Goal: Task Accomplishment & Management: Complete application form

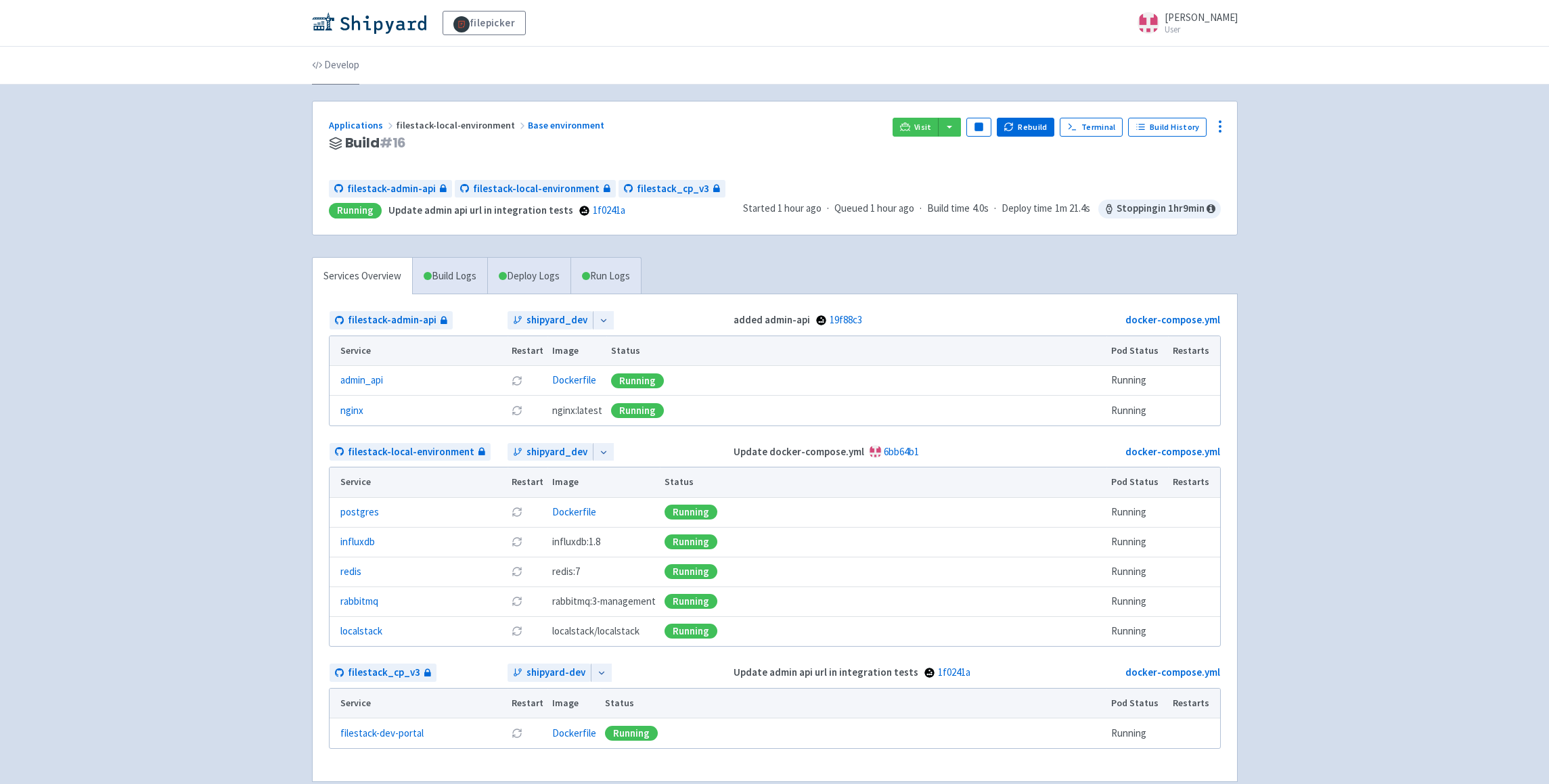
click at [344, 65] on link "Develop" at bounding box center [335, 66] width 47 height 38
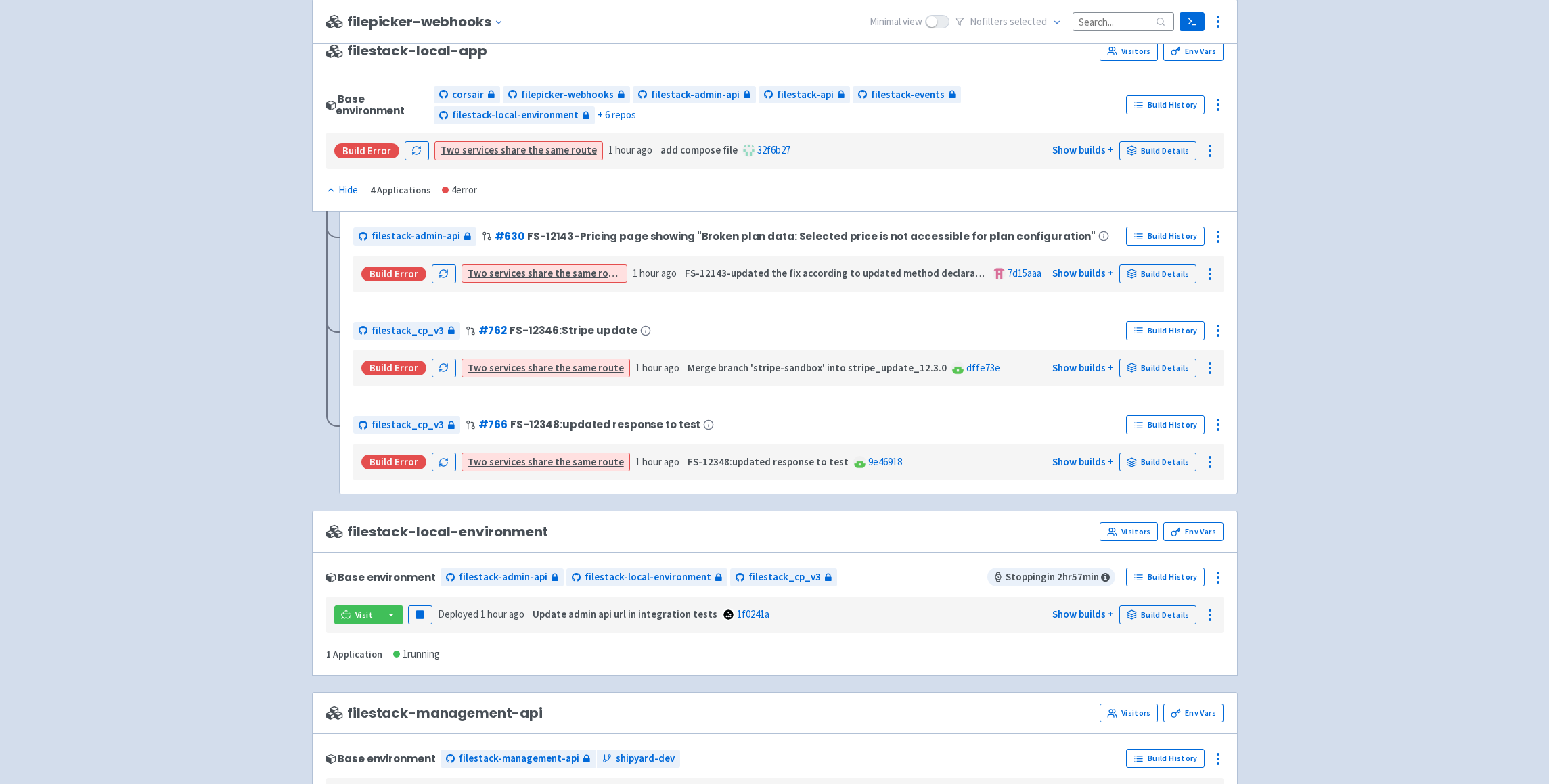
scroll to position [1188, 0]
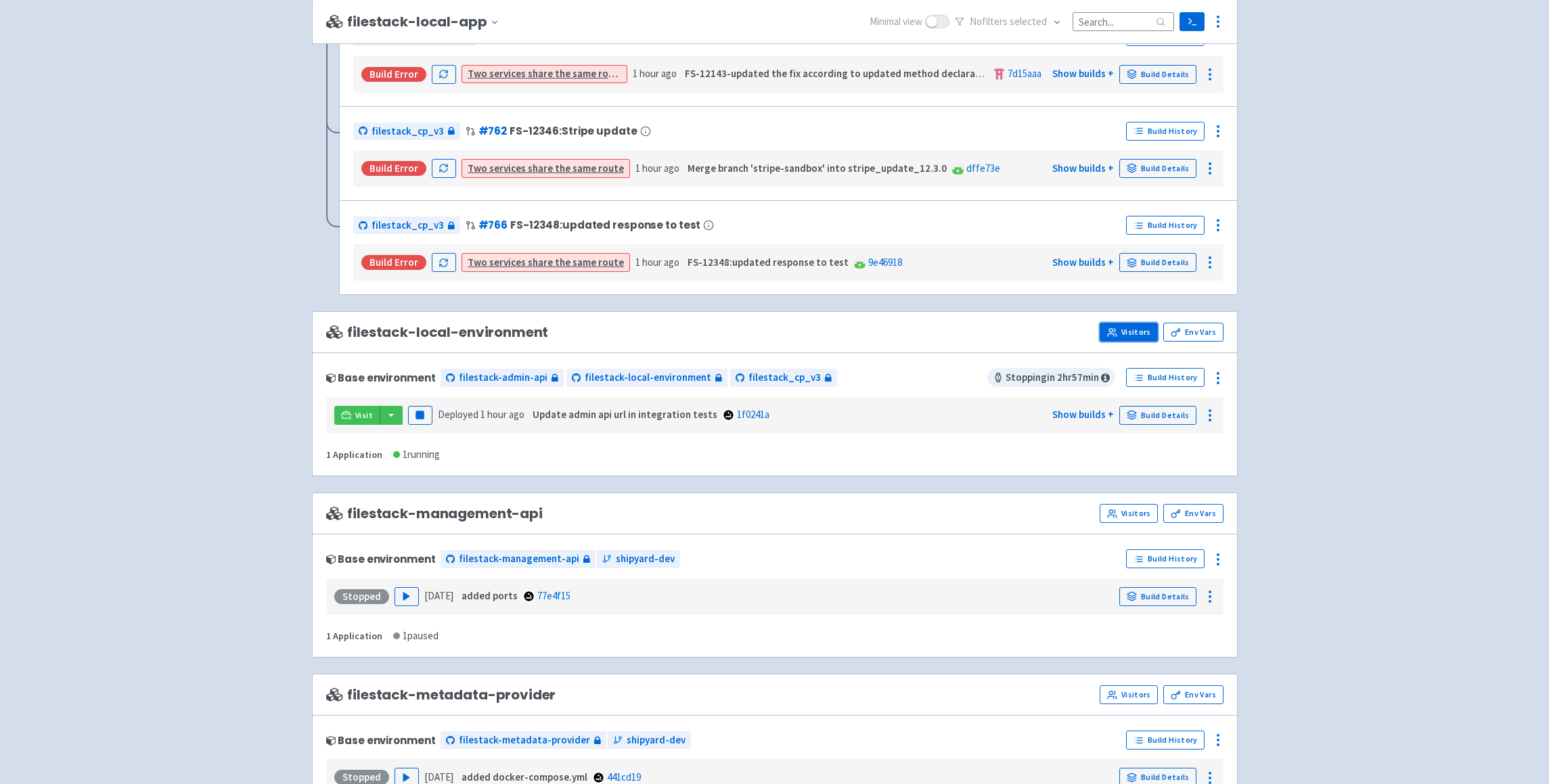
click at [1138, 333] on link "Visitors" at bounding box center [1128, 333] width 58 height 19
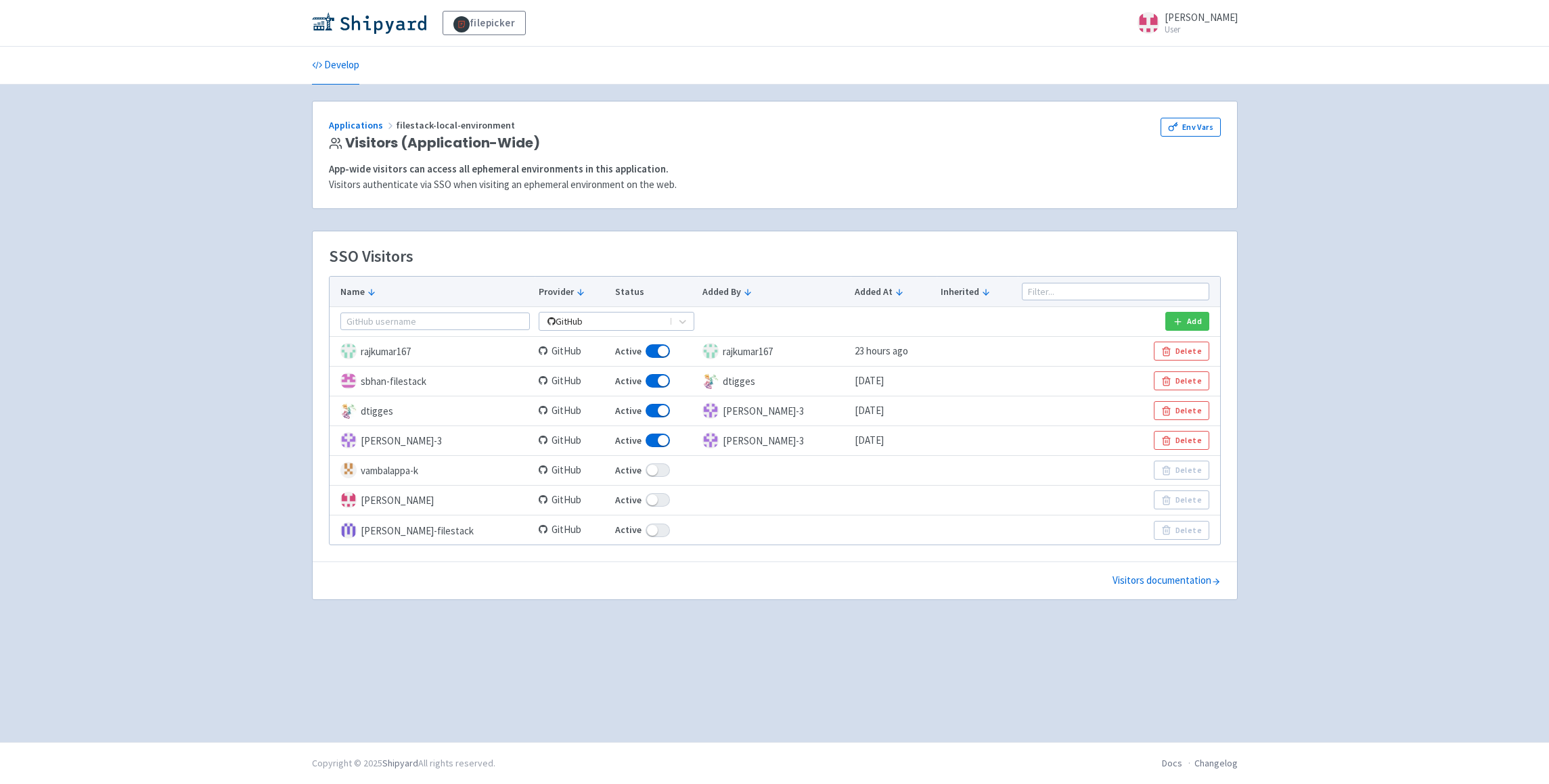
click at [395, 532] on td "[PERSON_NAME]-filestack" at bounding box center [432, 529] width 205 height 30
click at [379, 533] on td "[PERSON_NAME]-filestack" at bounding box center [432, 529] width 205 height 30
click at [654, 529] on span at bounding box center [658, 530] width 24 height 13
click at [624, 529] on input "Active" at bounding box center [619, 530] width 9 height 9
checkbox input "false"
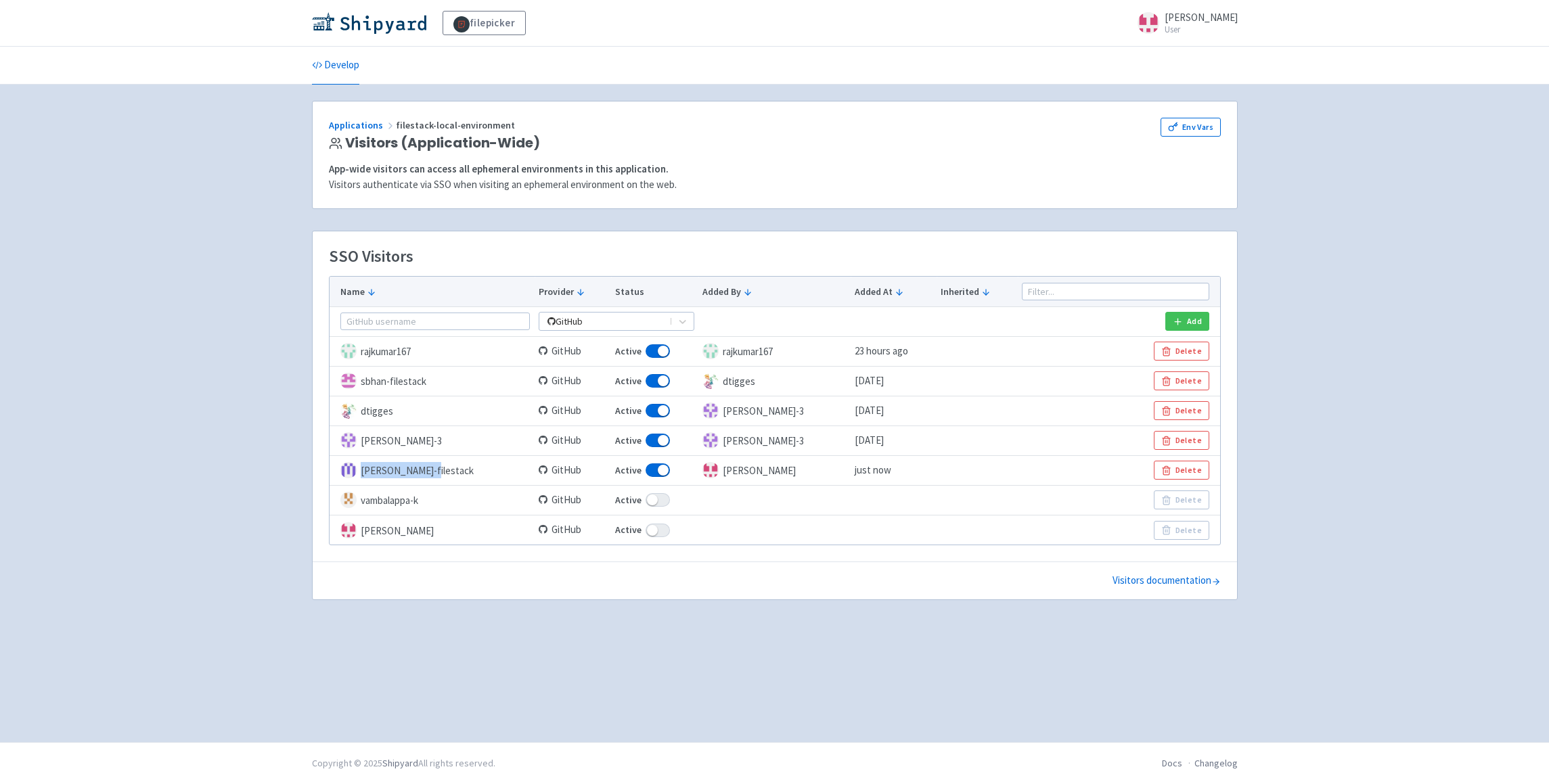
drag, startPoint x: 362, startPoint y: 473, endPoint x: 437, endPoint y: 469, distance: 75.1
click at [437, 469] on td "srini-filestack" at bounding box center [432, 470] width 205 height 30
copy td "srini-filestack"
click at [337, 71] on link "Develop" at bounding box center [335, 66] width 47 height 38
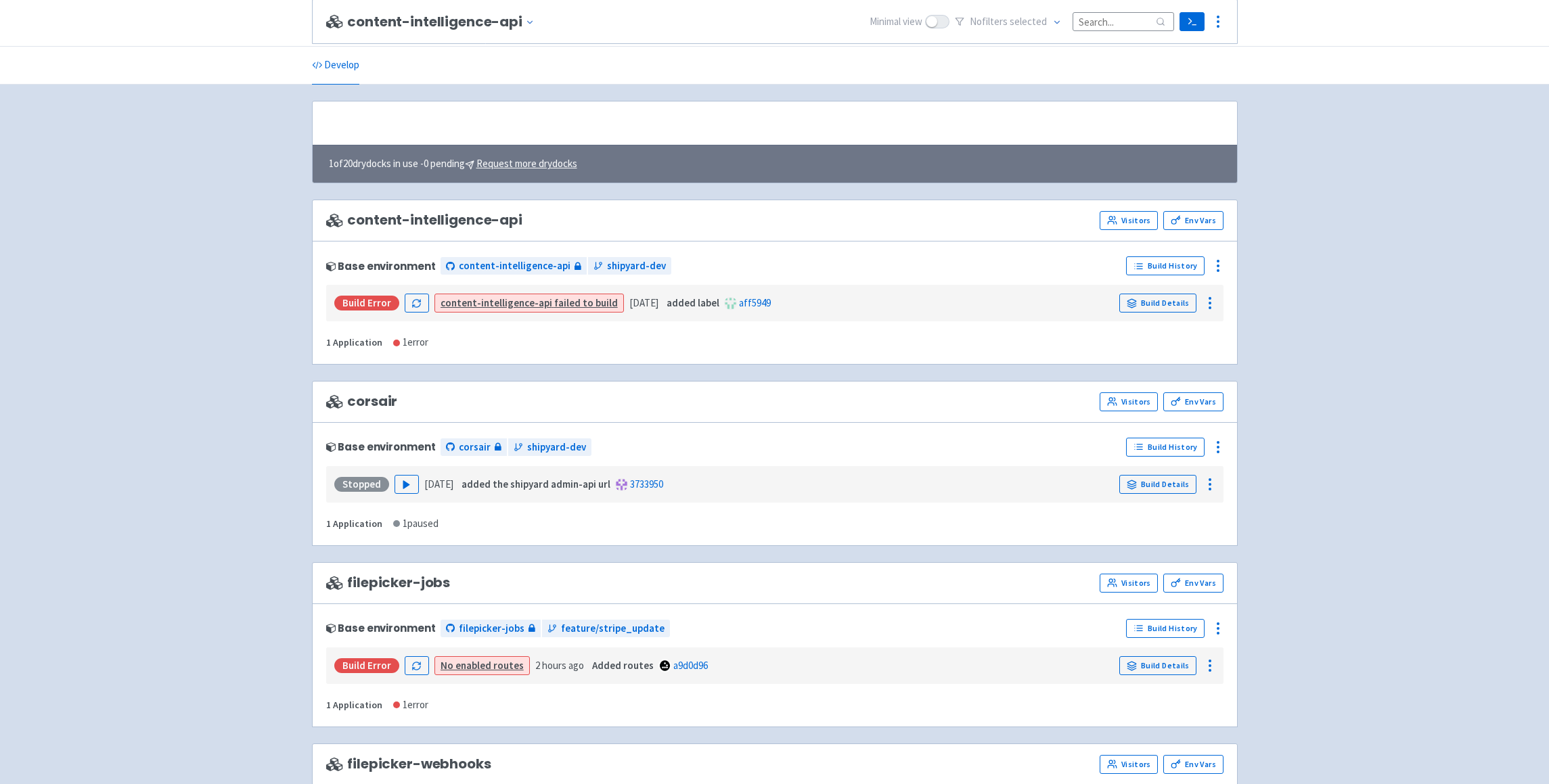
scroll to position [337, 0]
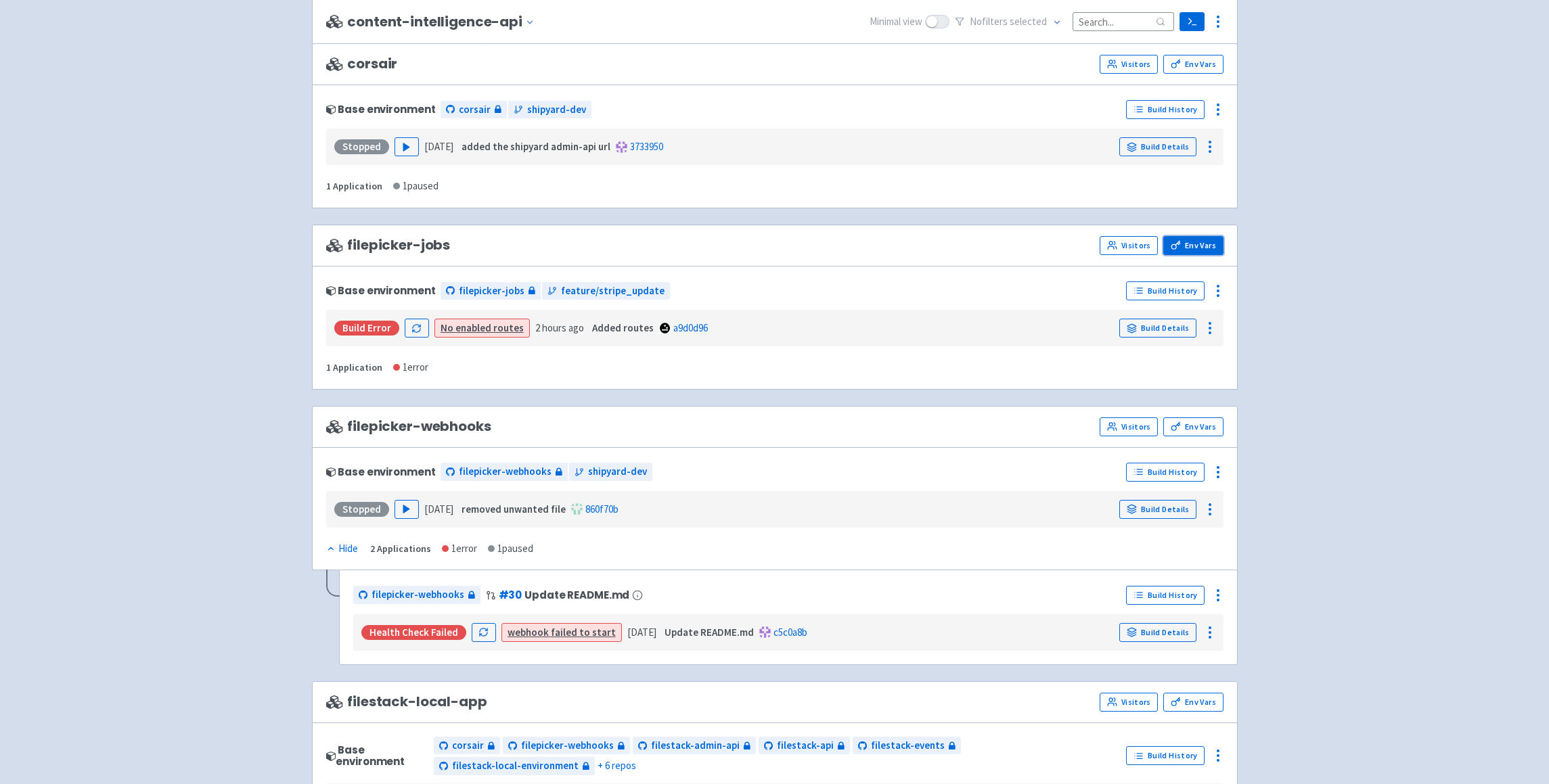
click at [1189, 254] on link "Env Vars" at bounding box center [1193, 245] width 59 height 19
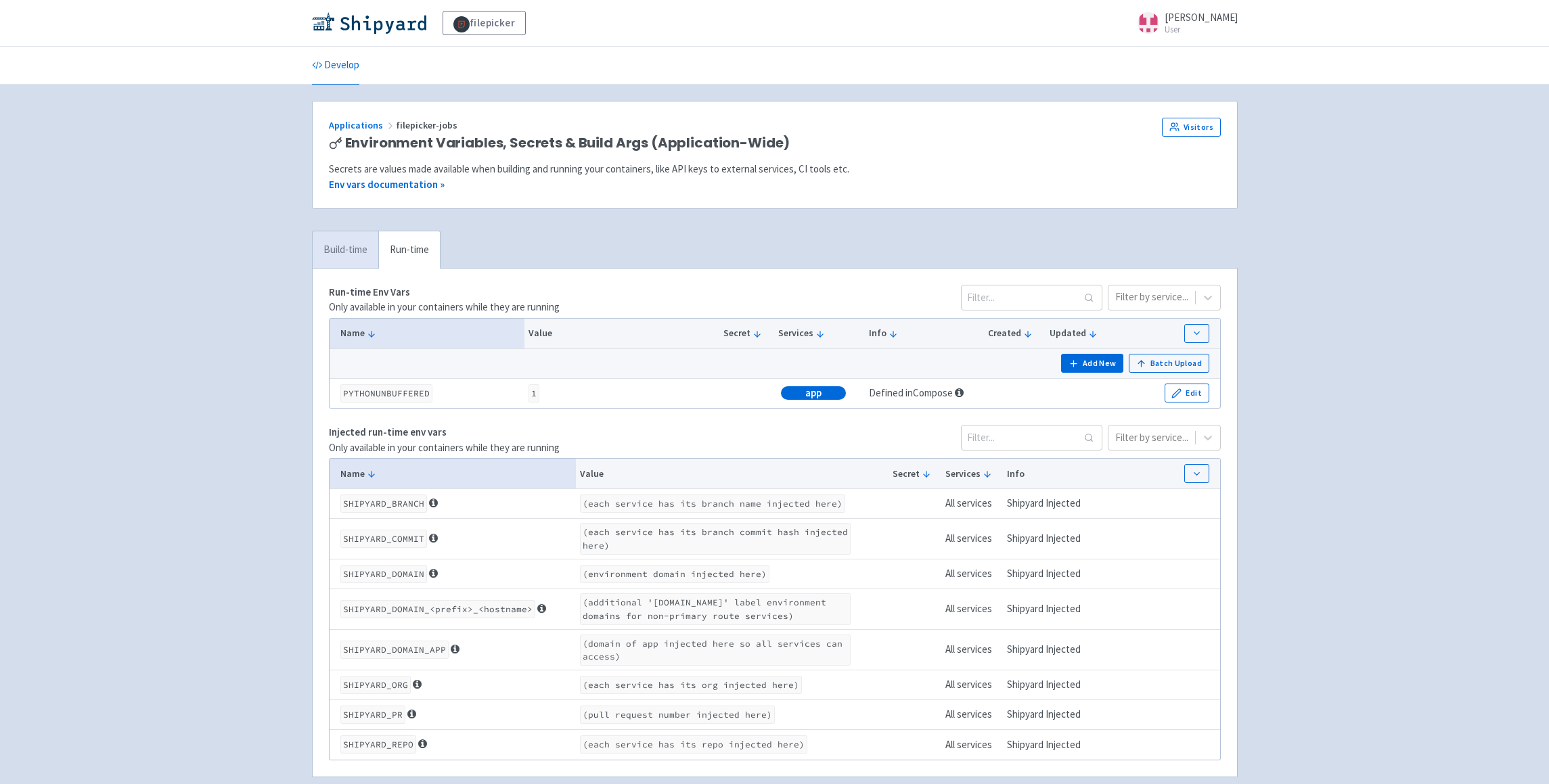
click at [361, 244] on link "Build-time" at bounding box center [345, 249] width 65 height 37
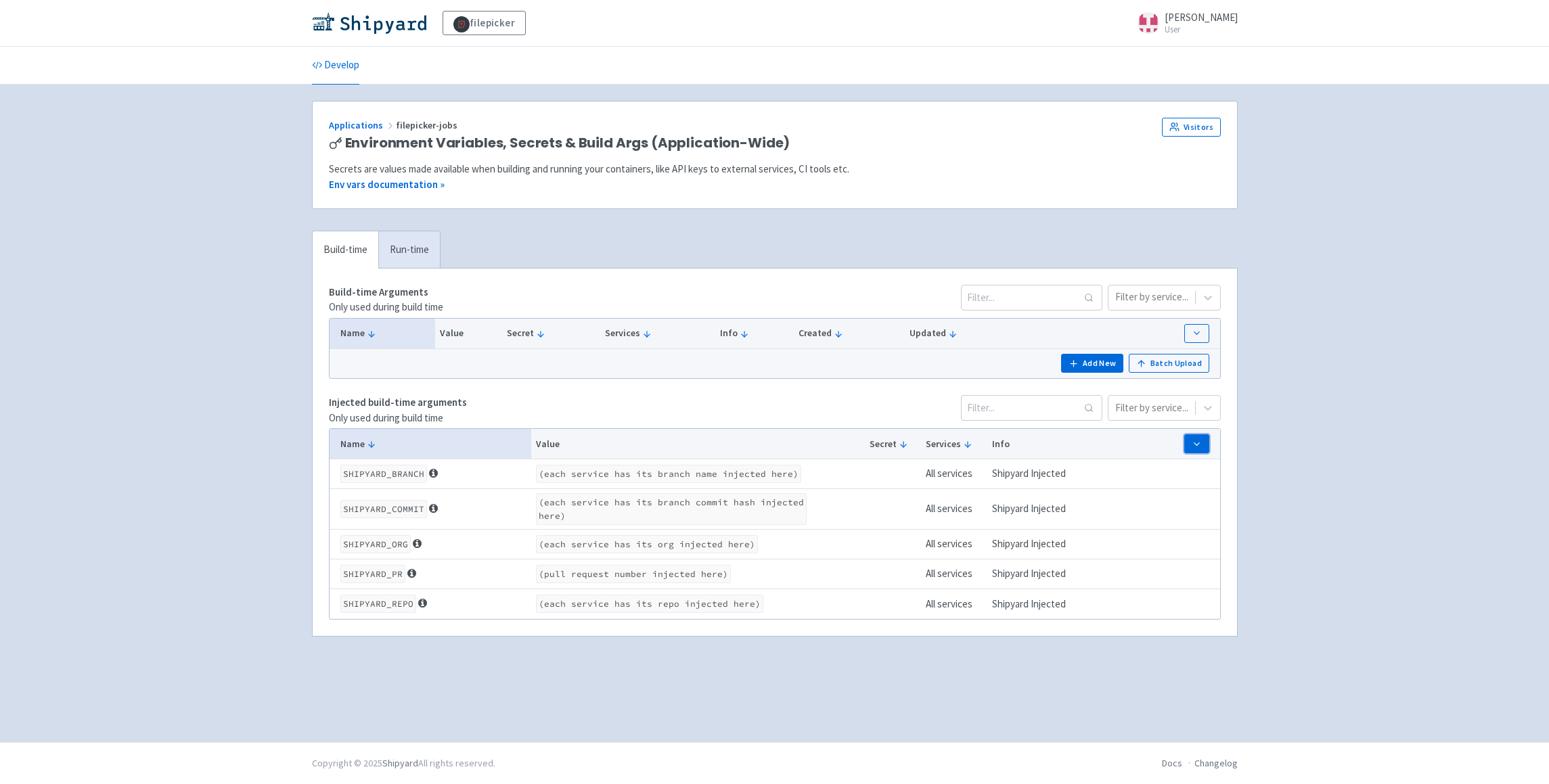
click at [1205, 448] on button "button" at bounding box center [1196, 444] width 24 height 19
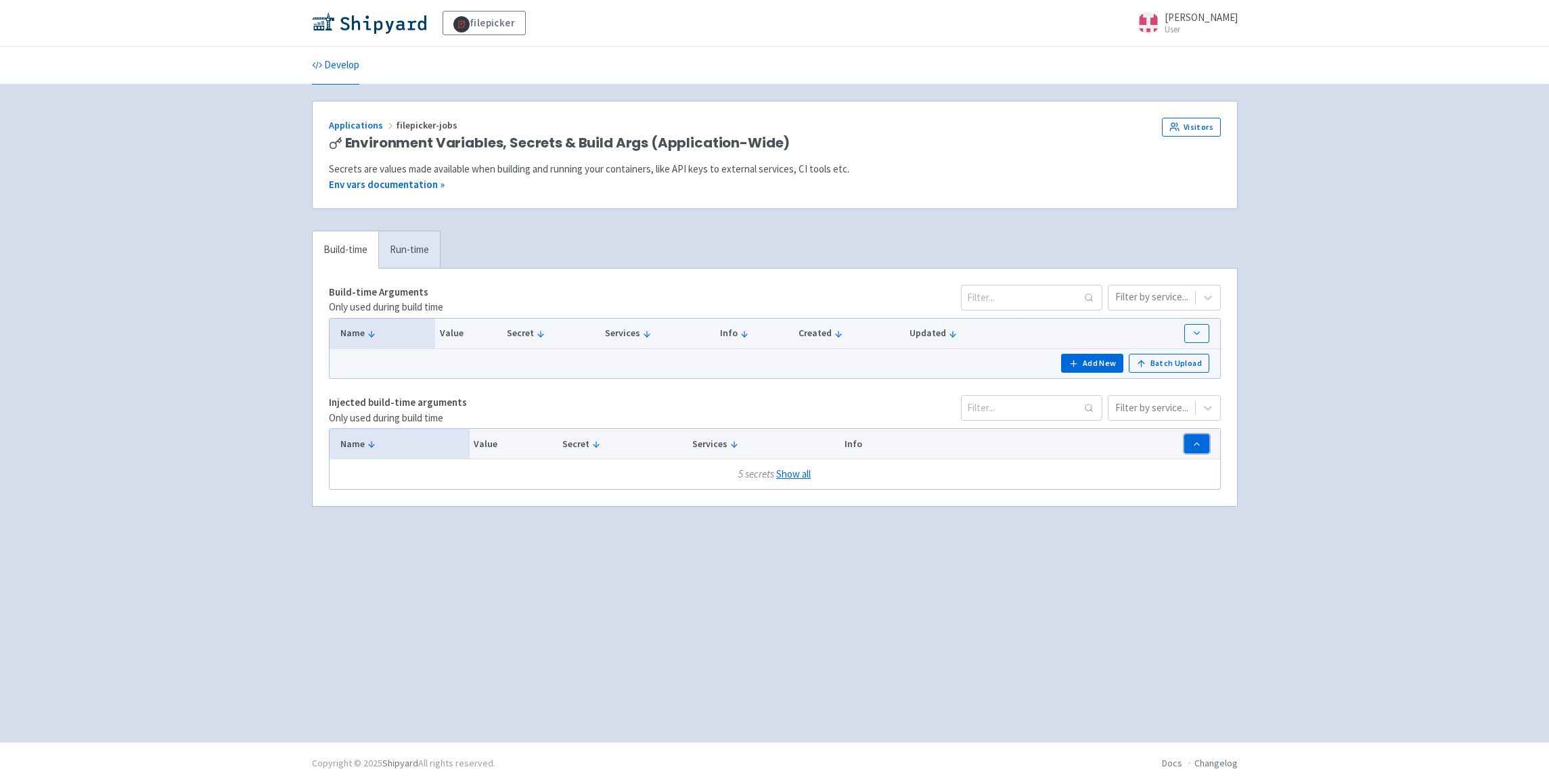
click at [1205, 448] on button "button" at bounding box center [1196, 444] width 24 height 19
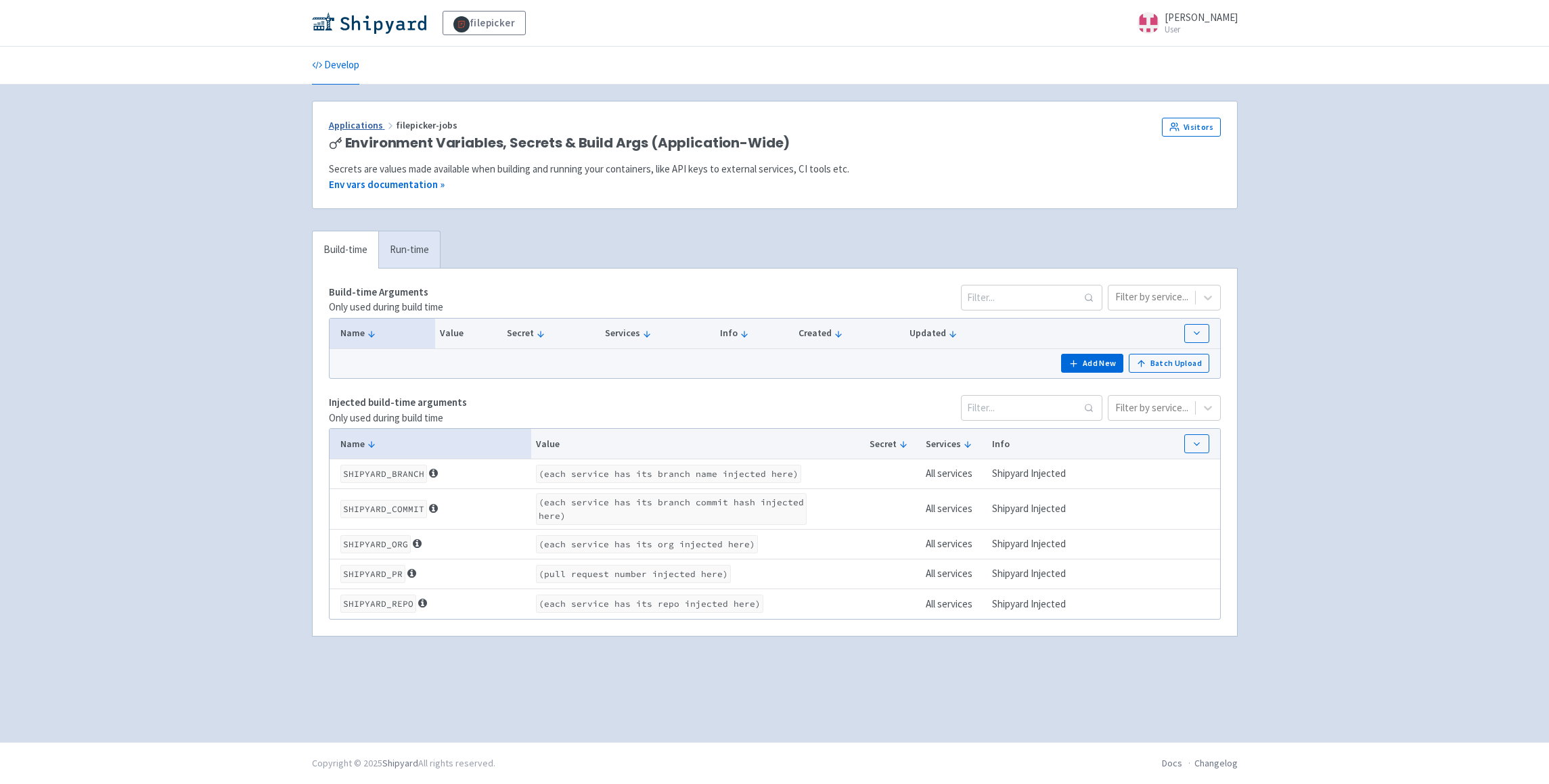
click at [358, 126] on link "Applications" at bounding box center [362, 125] width 67 height 12
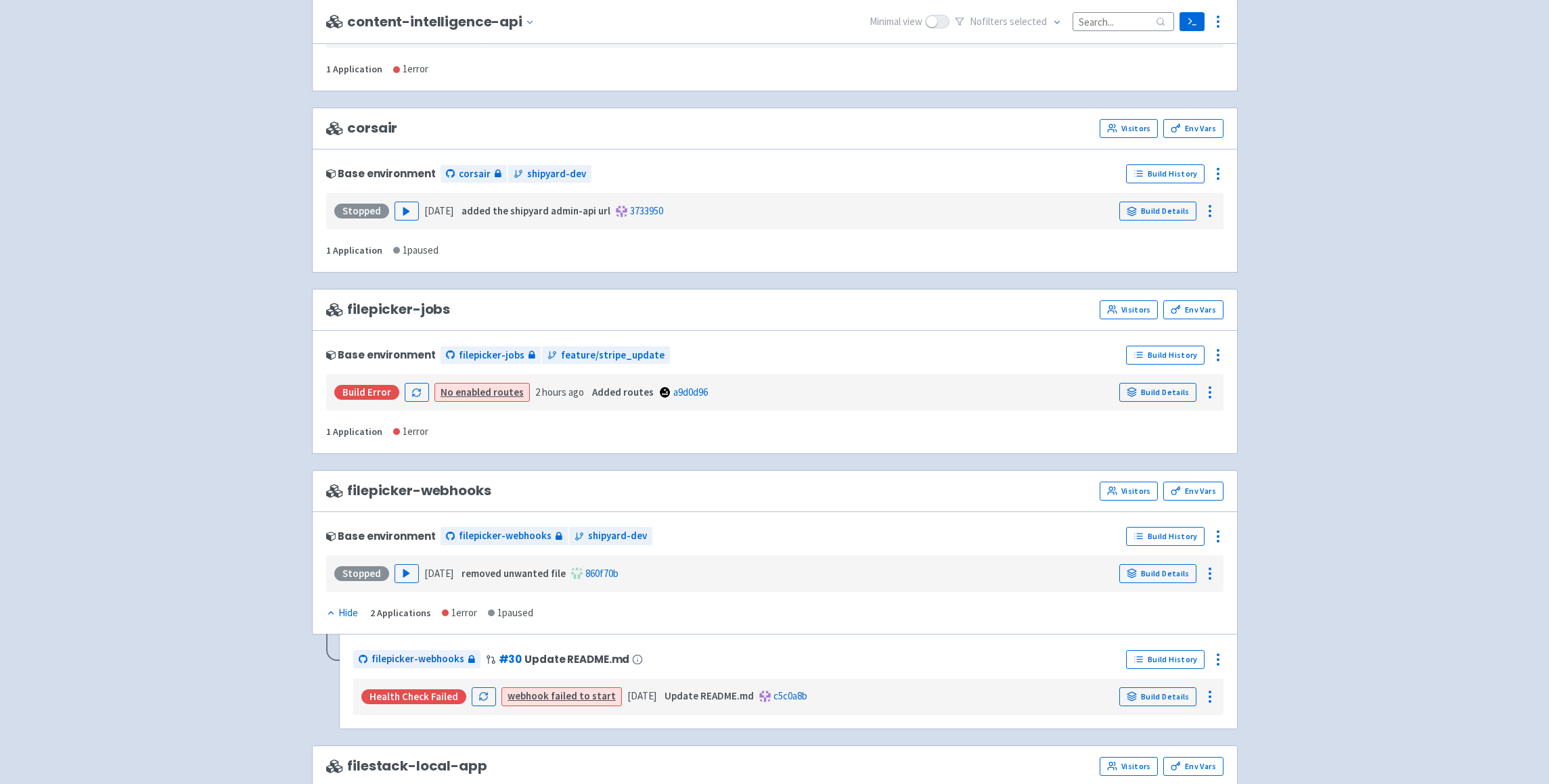
scroll to position [264, 0]
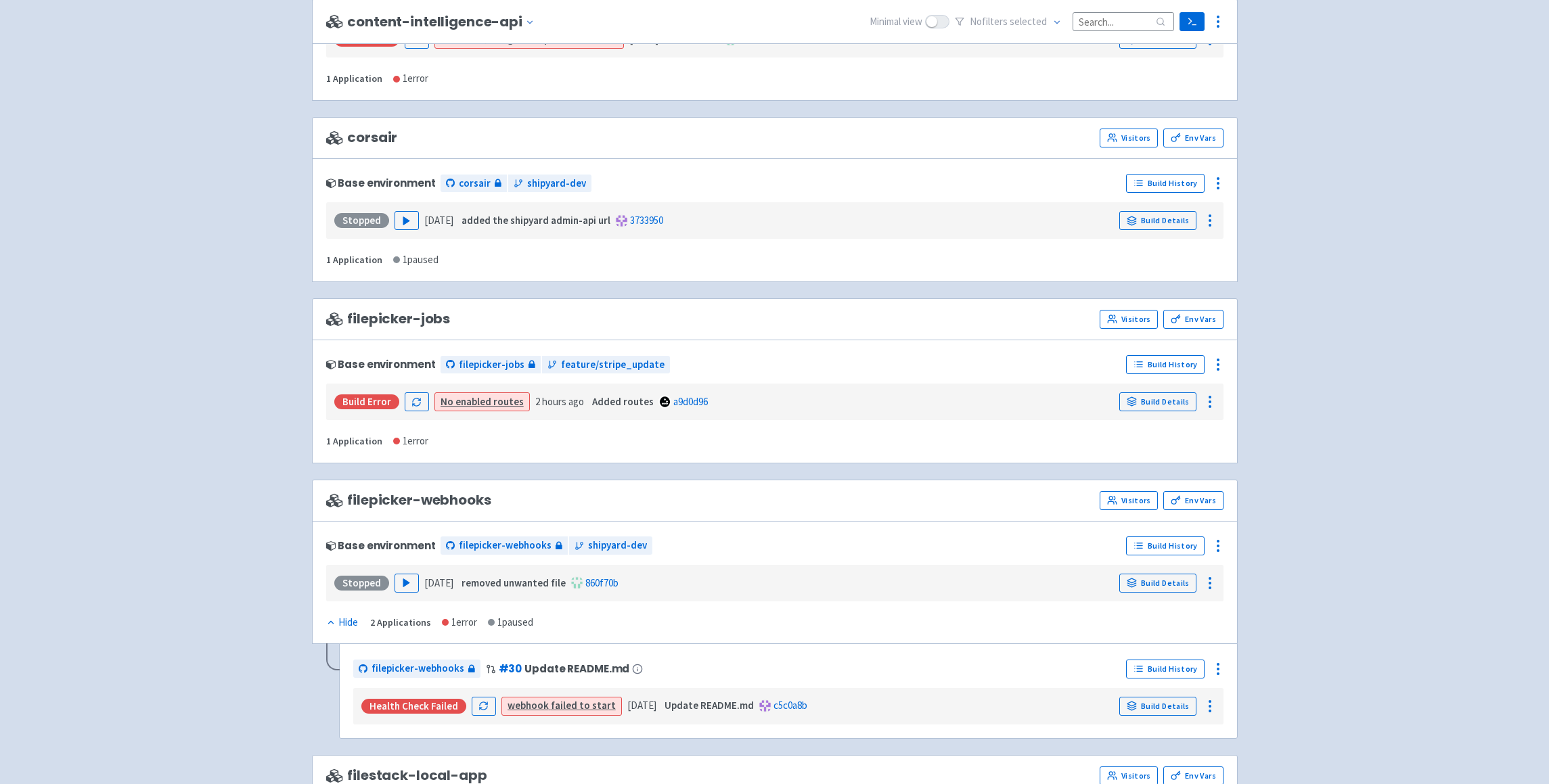
click at [484, 400] on link "No enabled routes" at bounding box center [482, 401] width 83 height 12
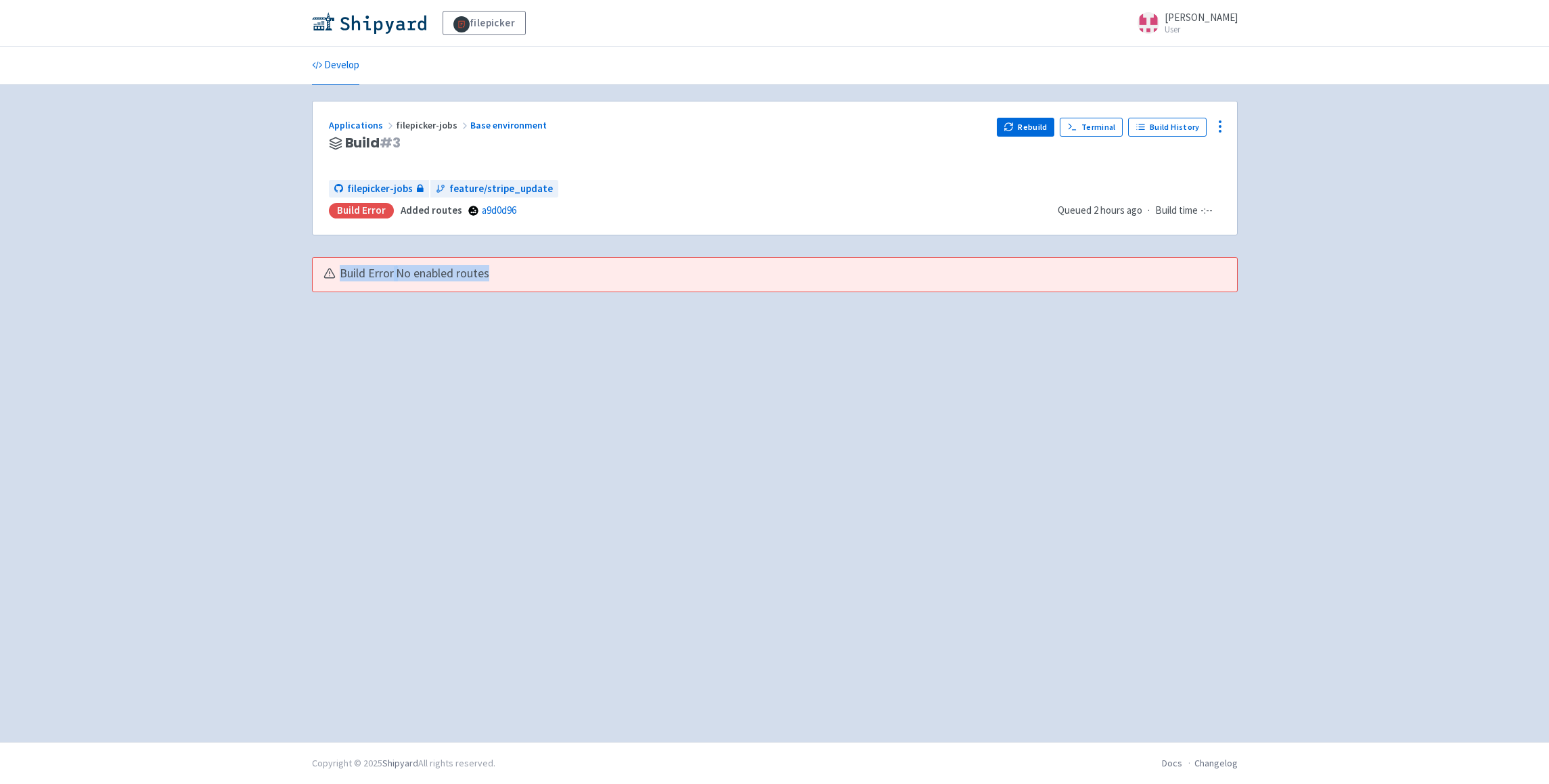
drag, startPoint x: 339, startPoint y: 275, endPoint x: 516, endPoint y: 273, distance: 177.0
click at [516, 273] on div "Build Error No enabled routes" at bounding box center [768, 273] width 890 height 15
click at [526, 275] on div "Build Error No enabled routes" at bounding box center [768, 273] width 890 height 15
click at [543, 264] on div "Build Error No enabled routes" at bounding box center [774, 275] width 924 height 35
click at [500, 127] on link "Base environment" at bounding box center [510, 125] width 79 height 12
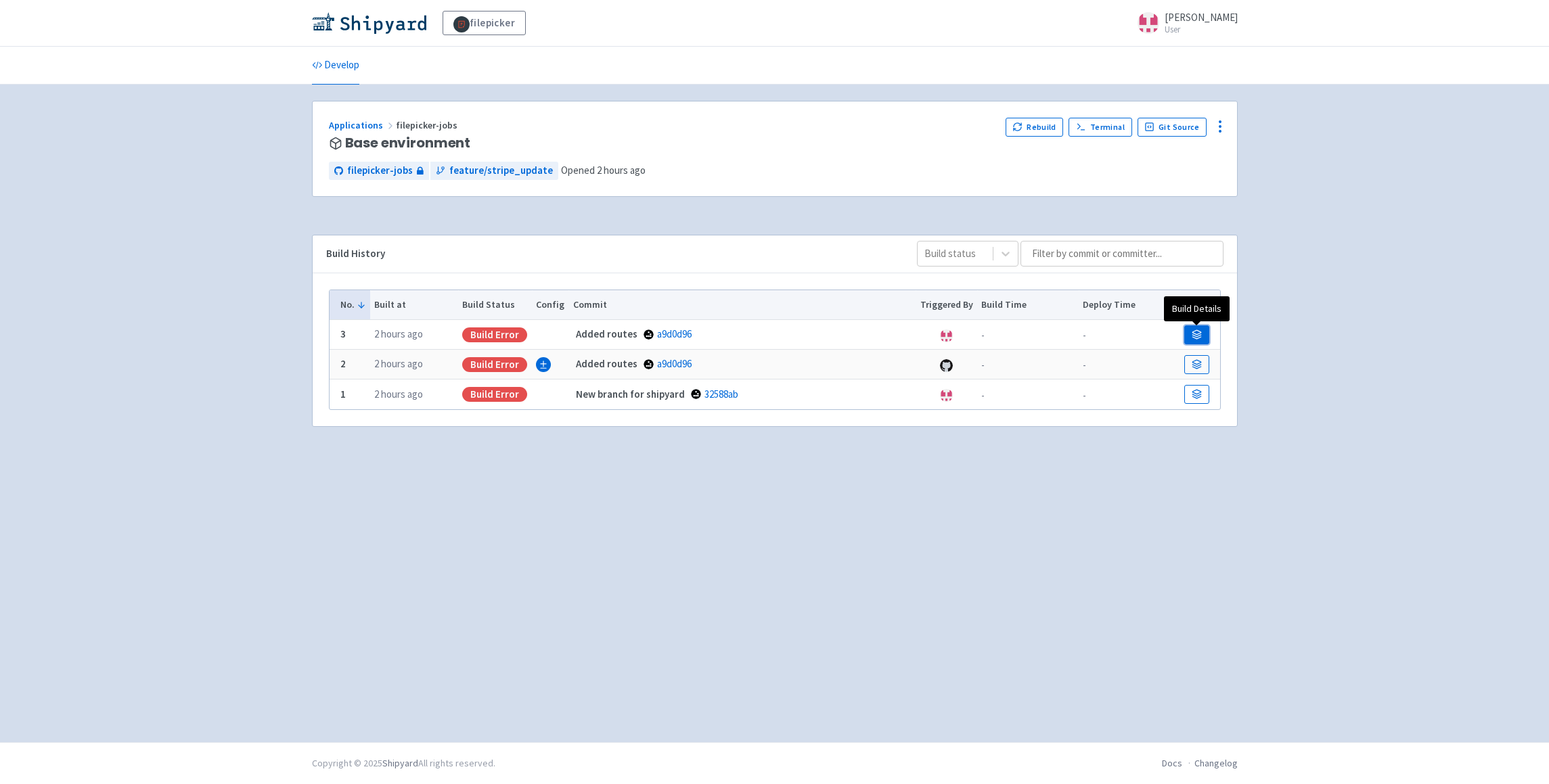
click at [1198, 333] on icon at bounding box center [1196, 334] width 11 height 11
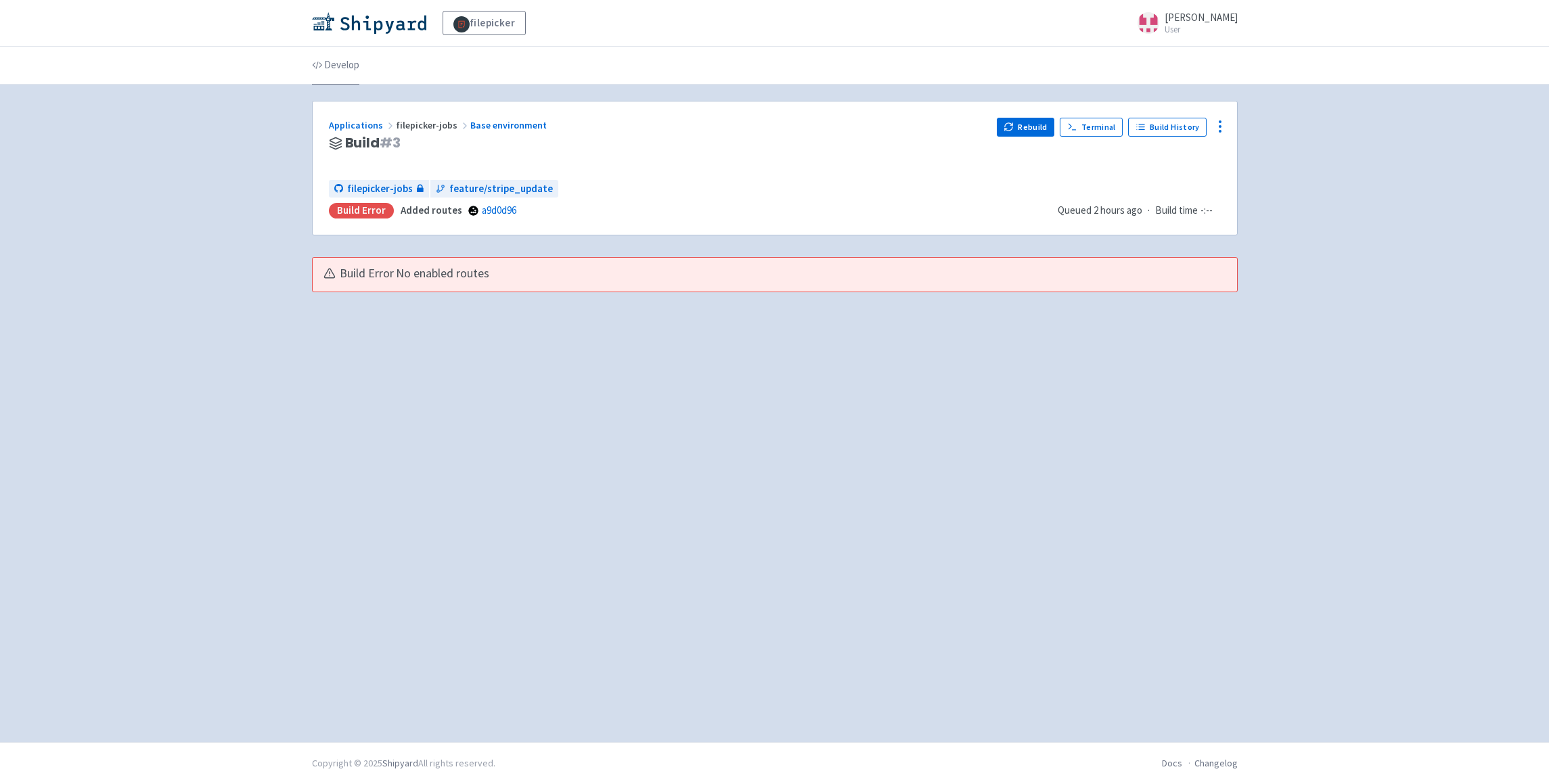
click at [338, 67] on link "Develop" at bounding box center [335, 66] width 47 height 38
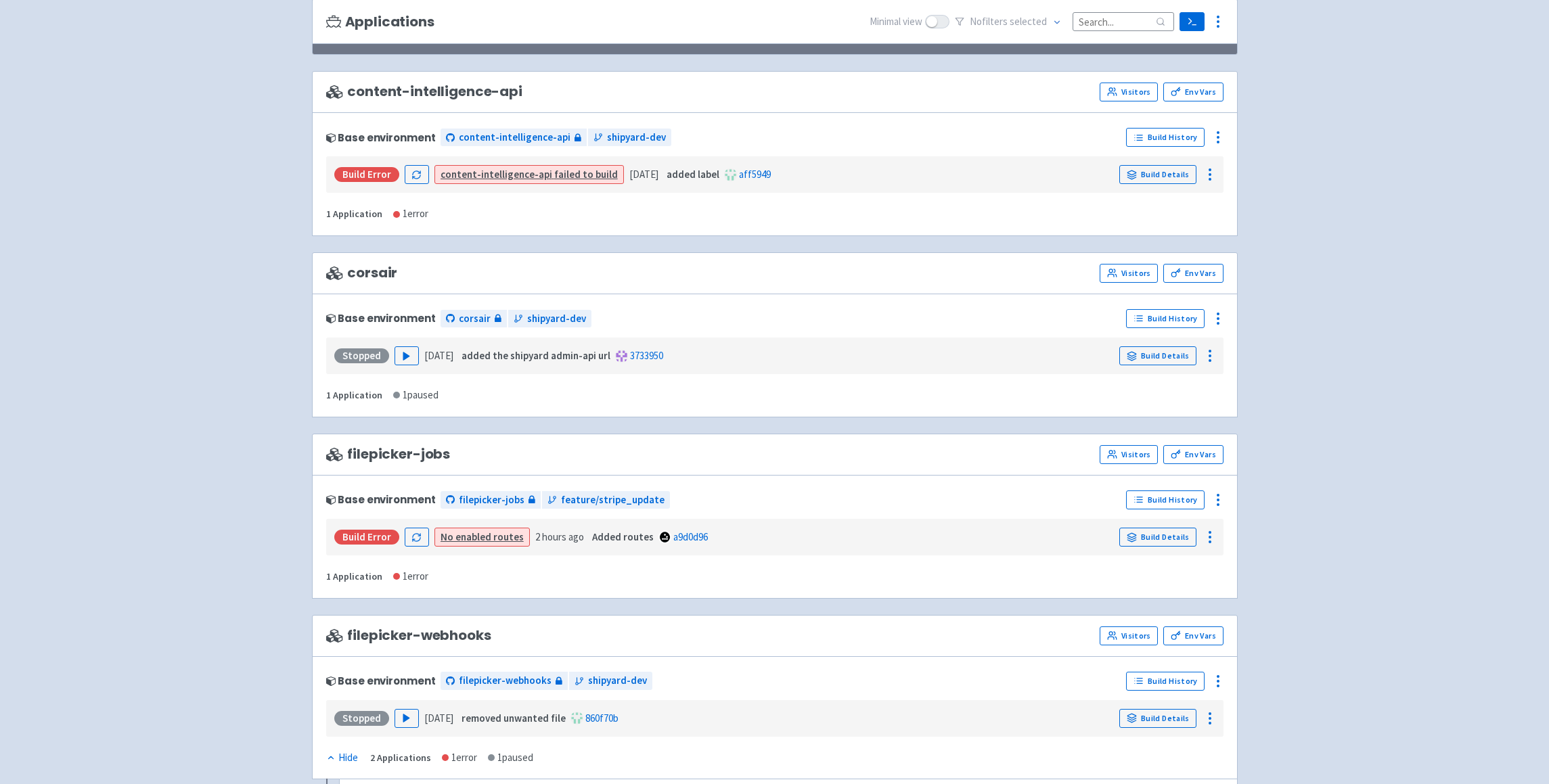
scroll to position [161, 0]
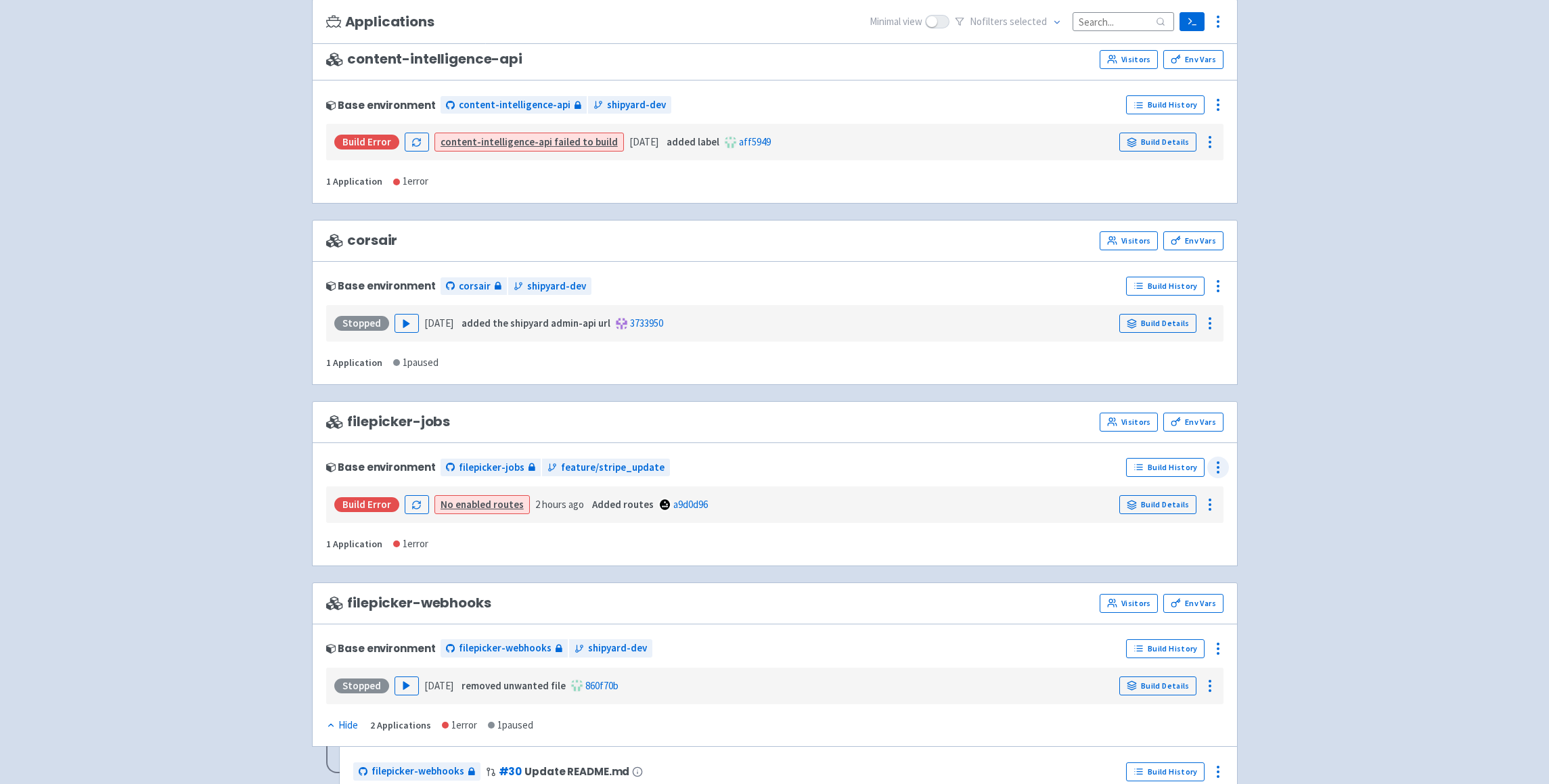
click at [1222, 466] on icon at bounding box center [1217, 467] width 16 height 16
click at [1154, 627] on span "Delete" at bounding box center [1168, 619] width 90 height 19
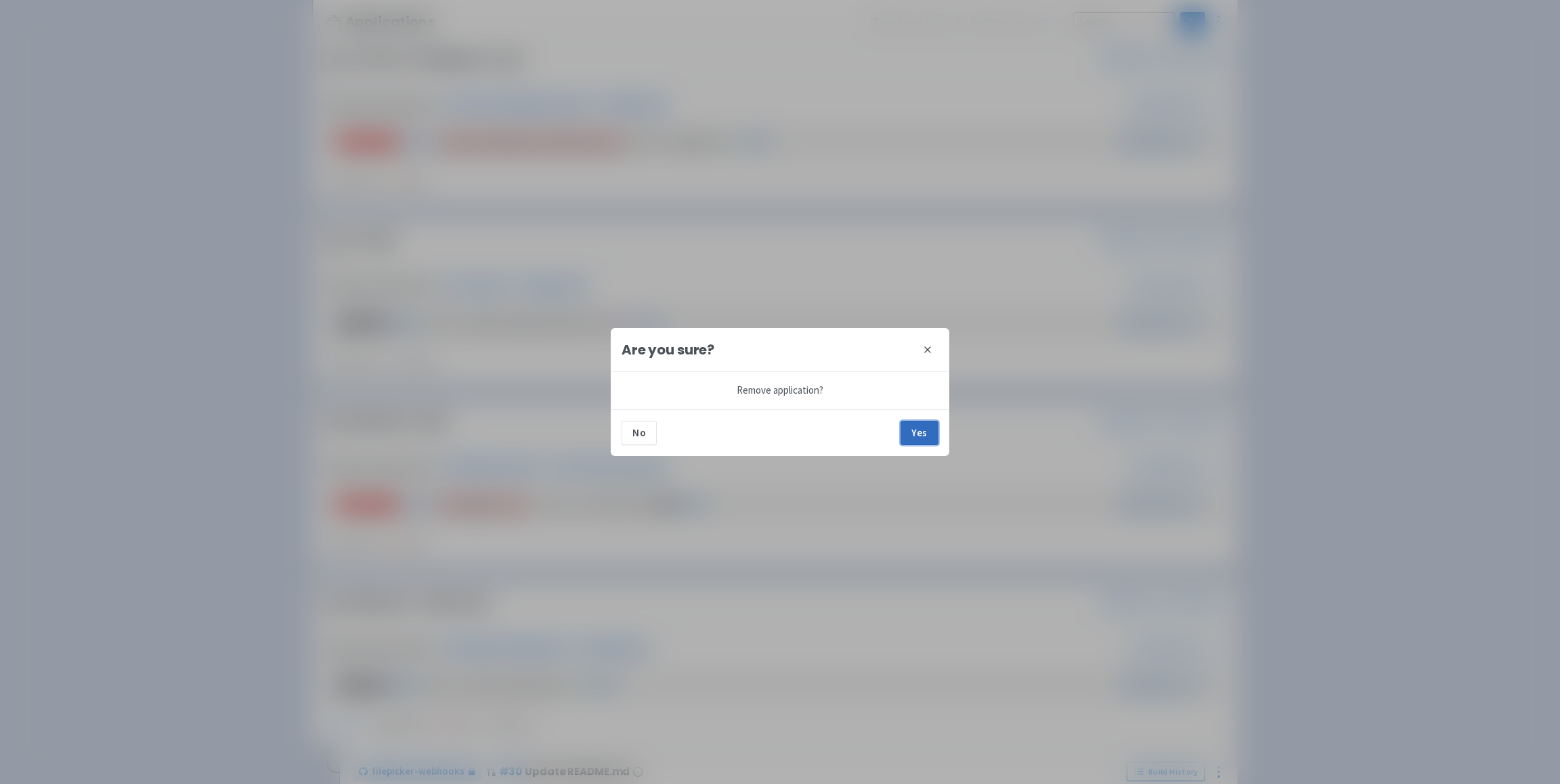
click at [901, 437] on button "Yes" at bounding box center [920, 432] width 38 height 24
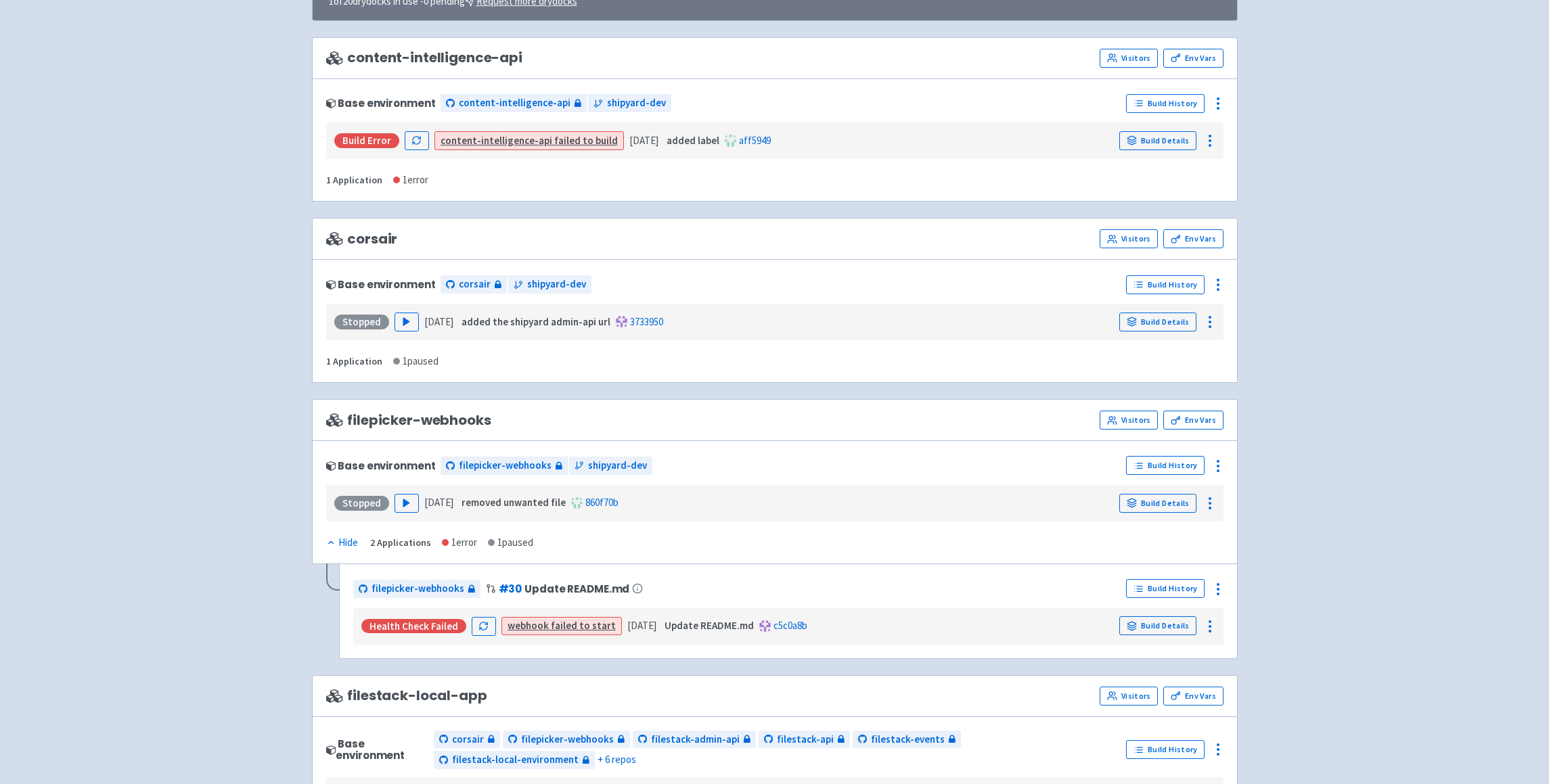
scroll to position [0, 0]
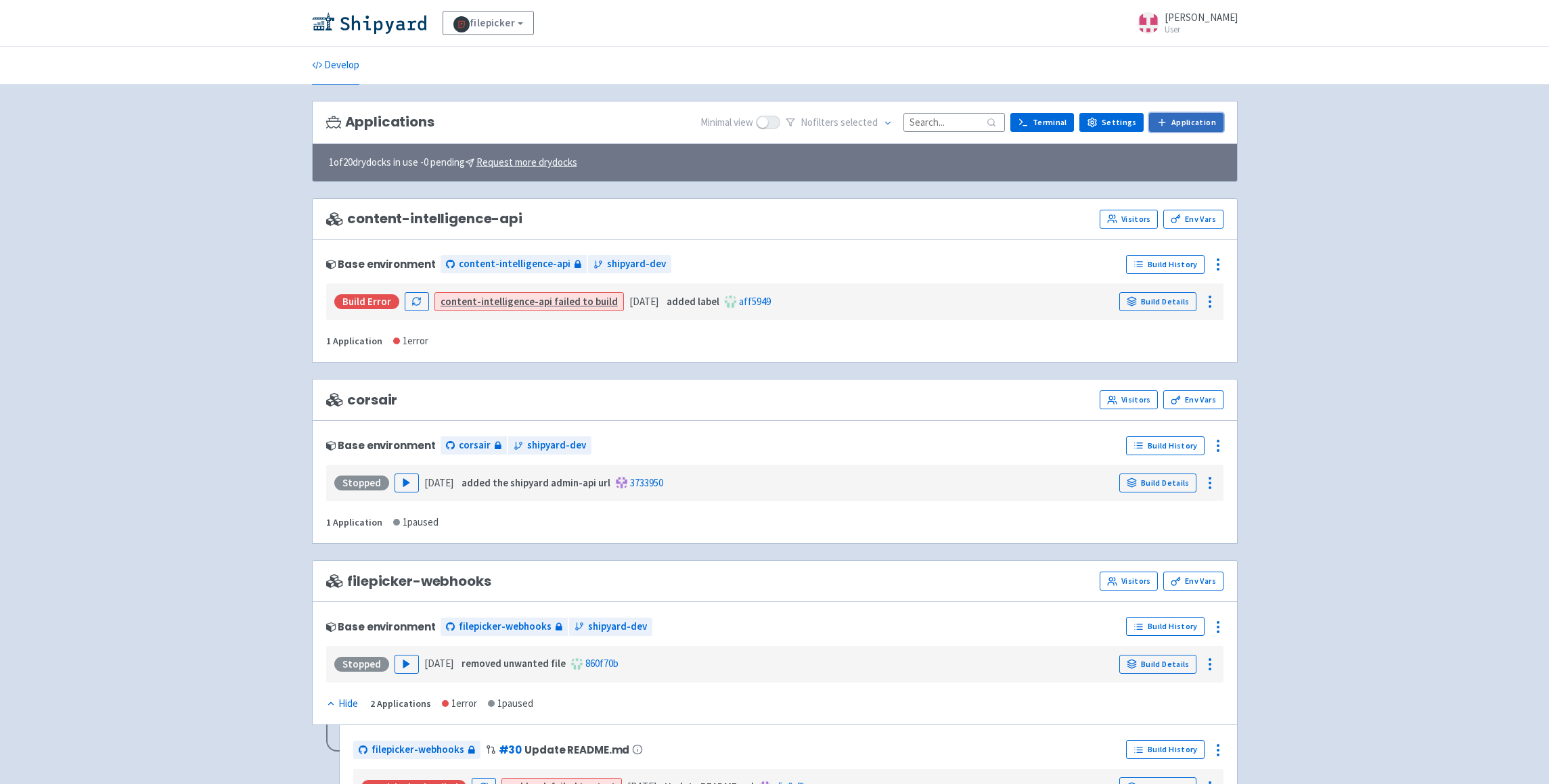
click at [1194, 116] on link "Application" at bounding box center [1186, 123] width 74 height 19
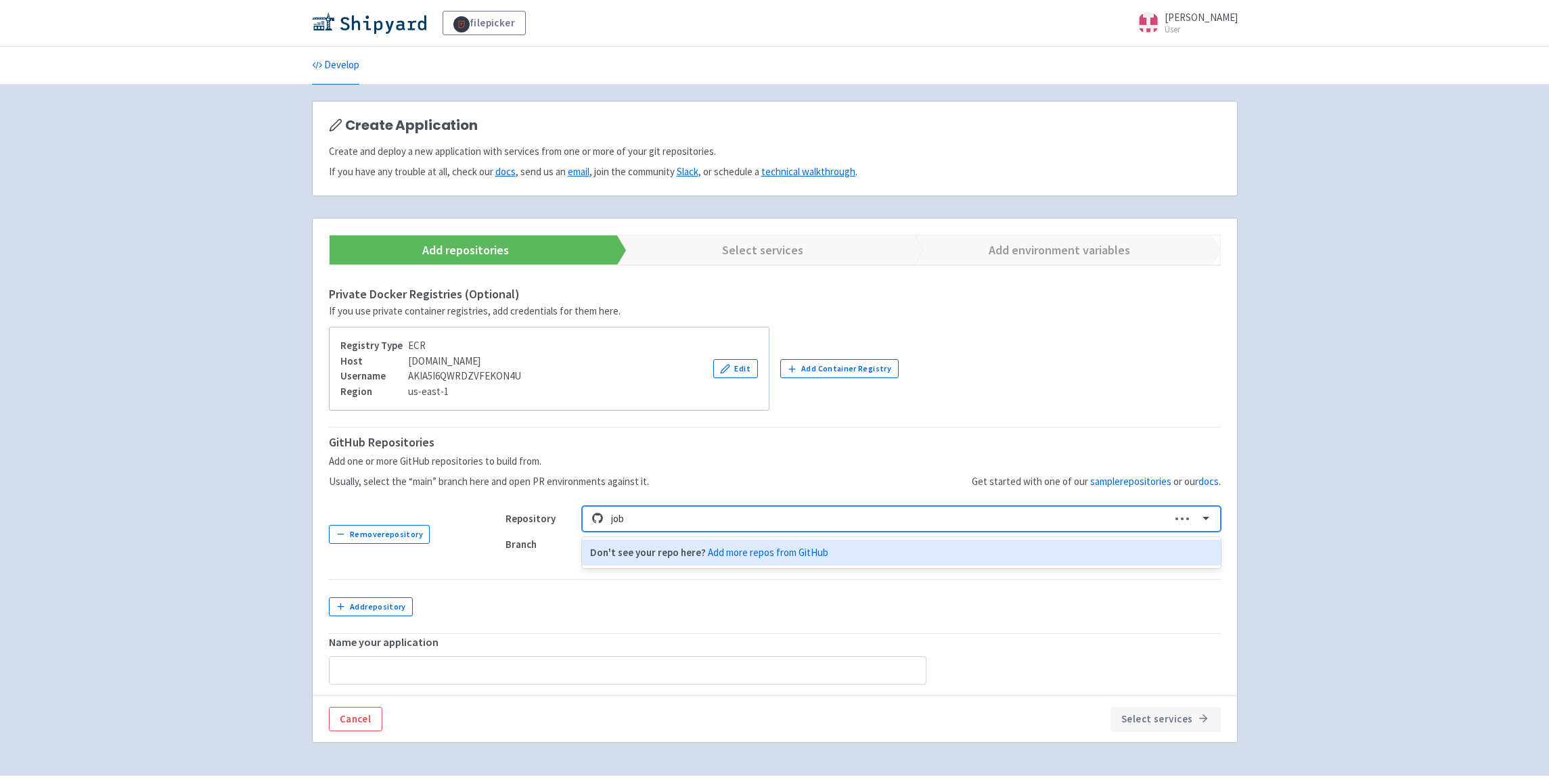
type input "jobs"
click at [631, 548] on div "filepicker-jobs" at bounding box center [901, 553] width 638 height 27
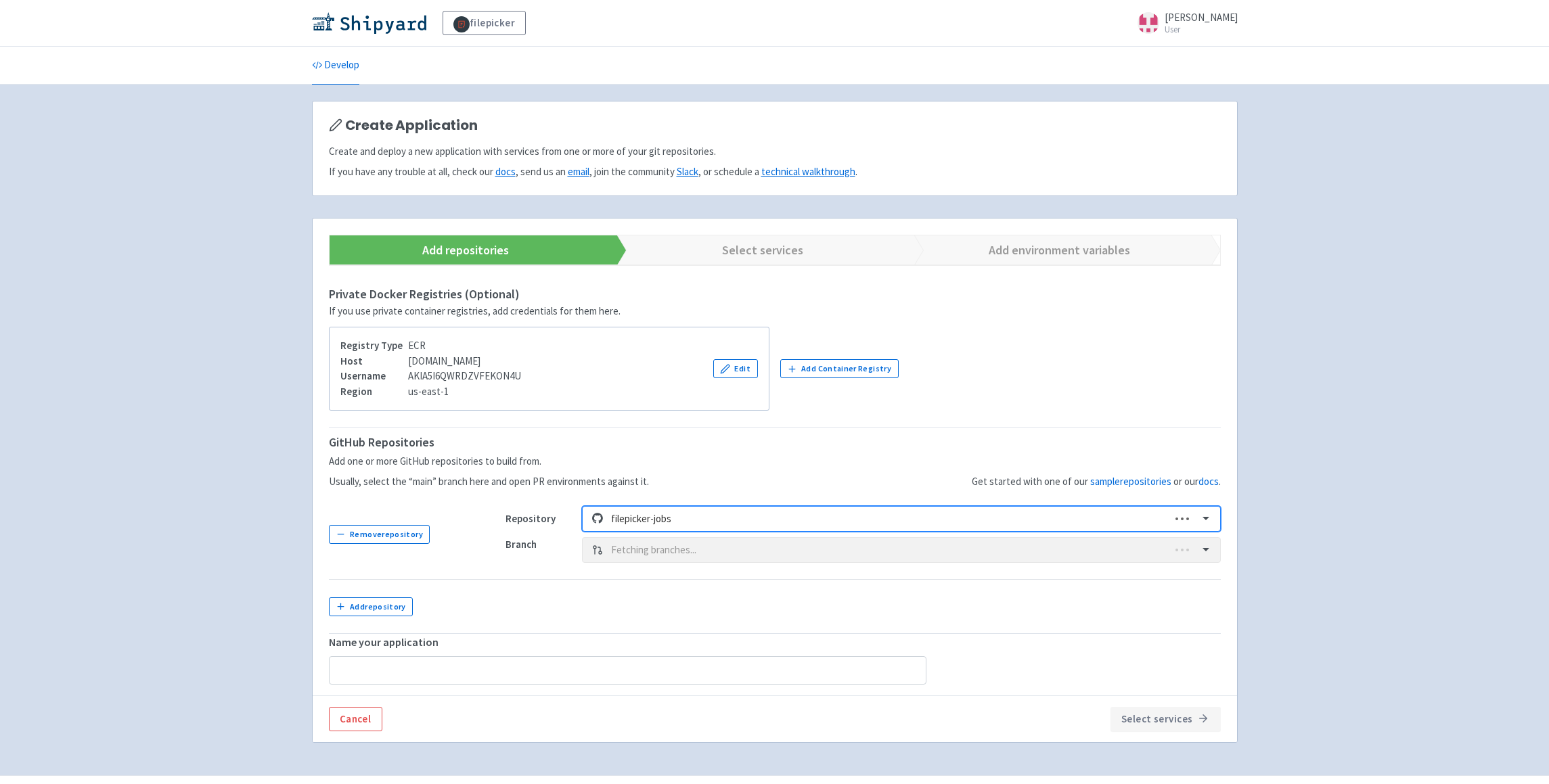
type input "filepicker-jobs"
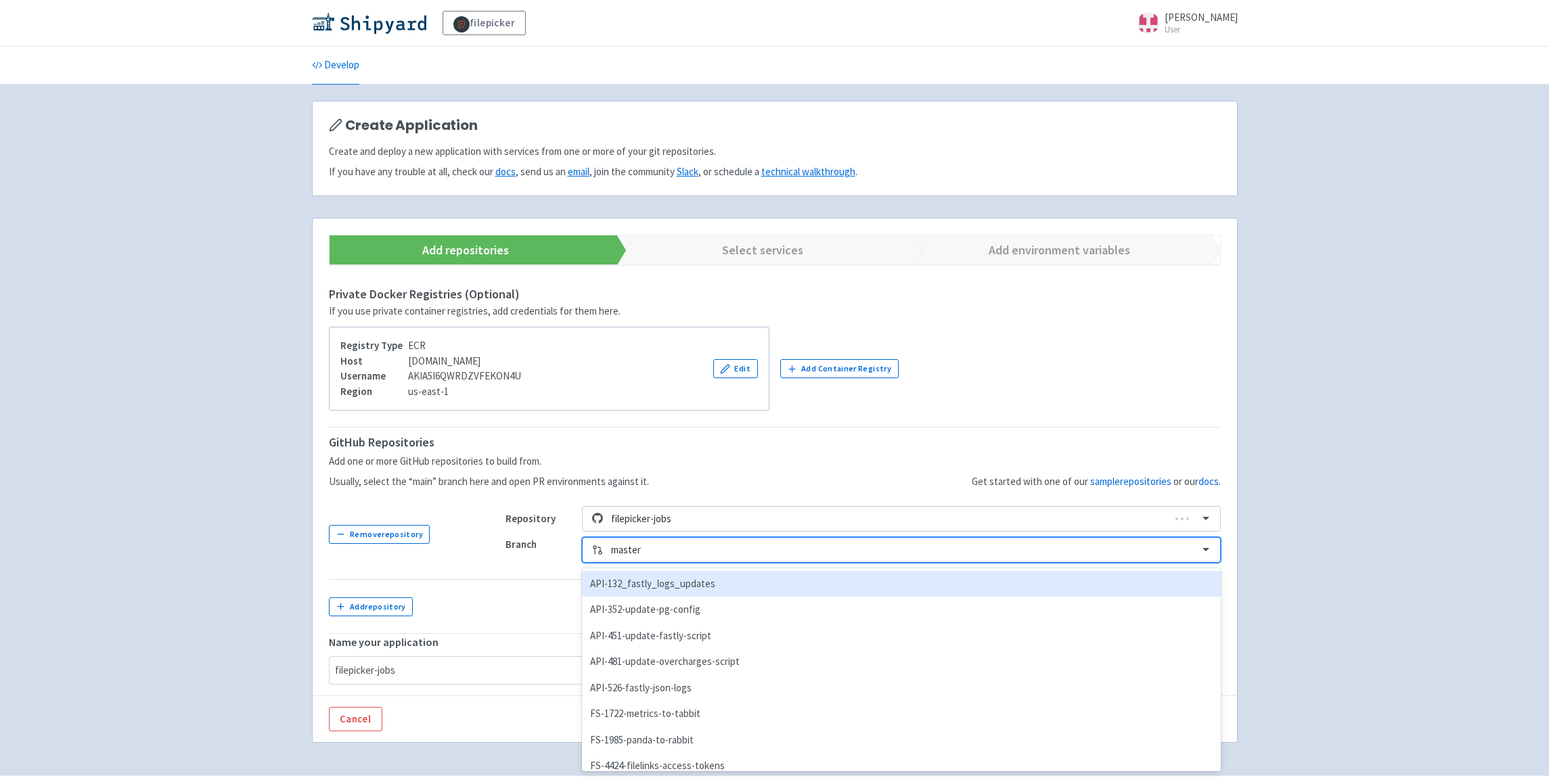
click at [669, 550] on div at bounding box center [901, 550] width 579 height 18
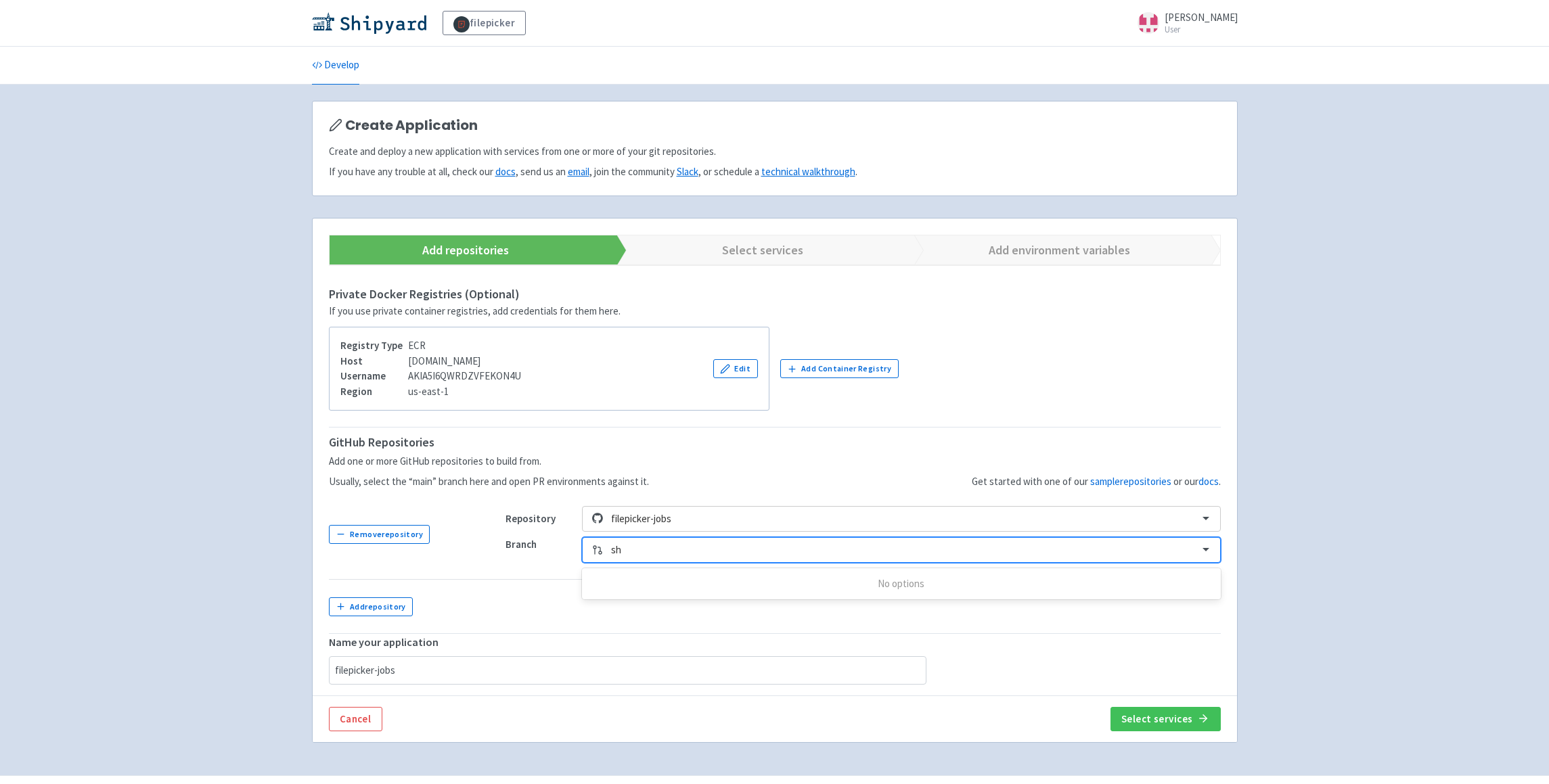
type input "s"
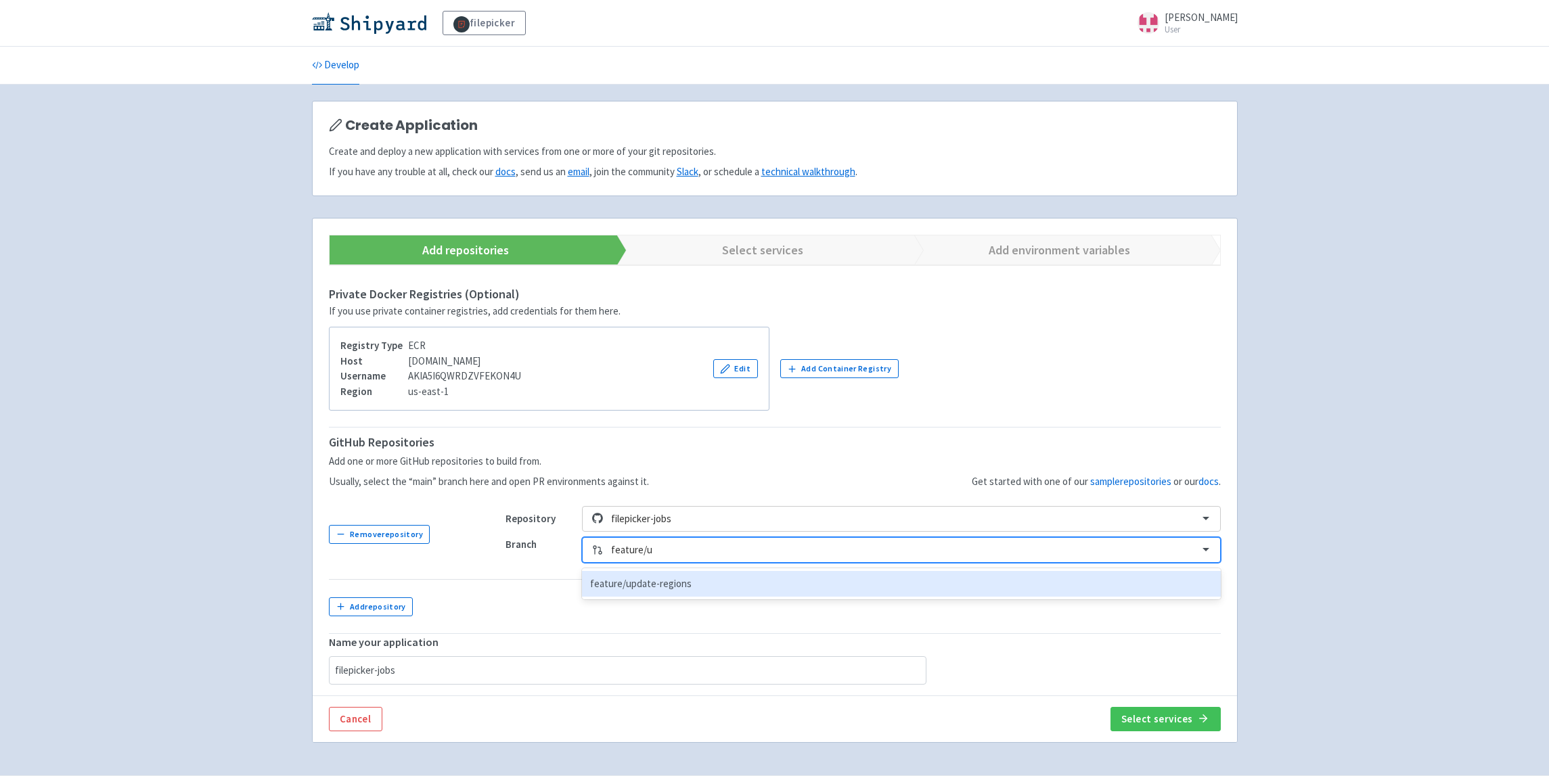
type input "feature/"
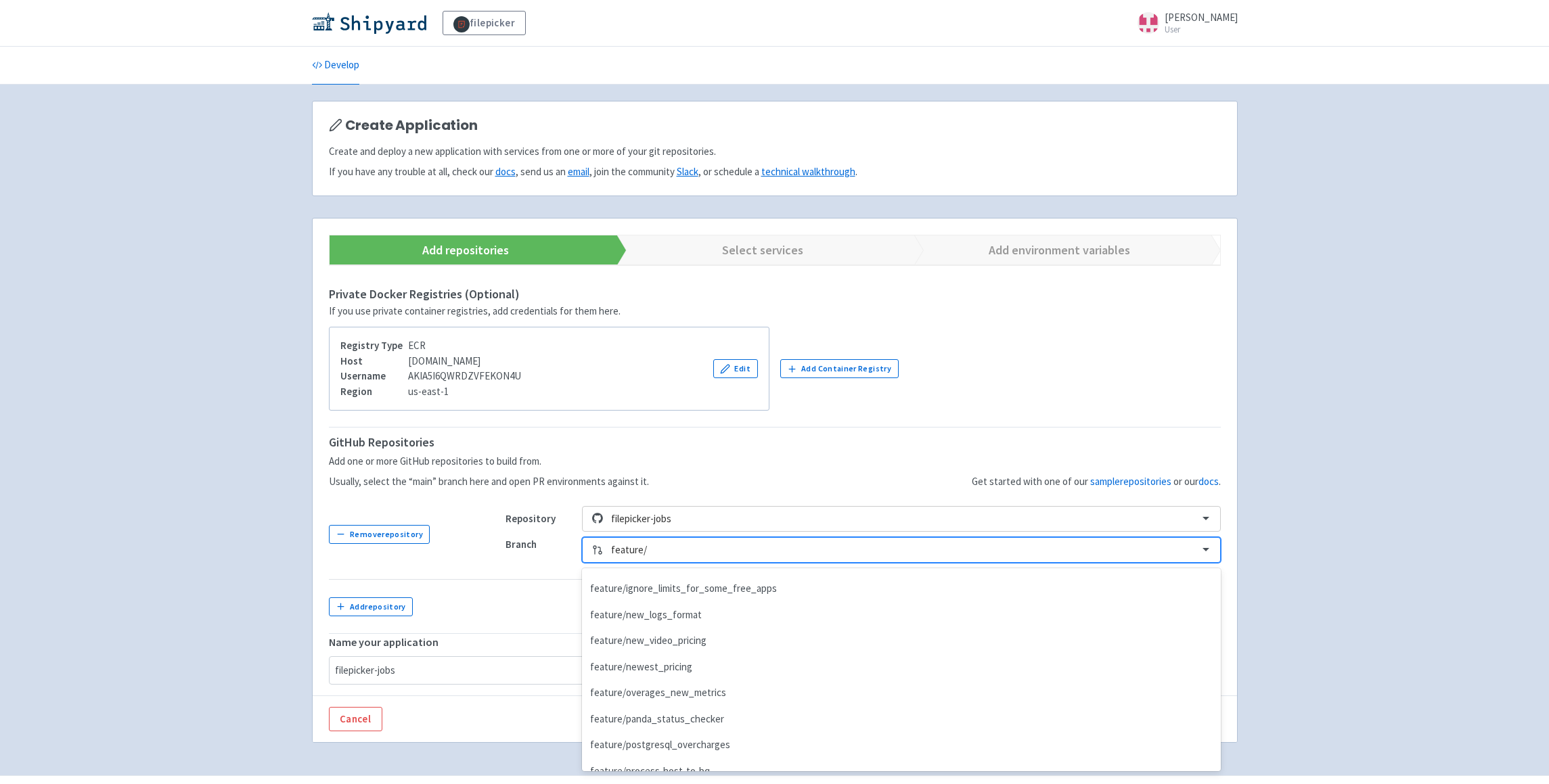
scroll to position [1234, 0]
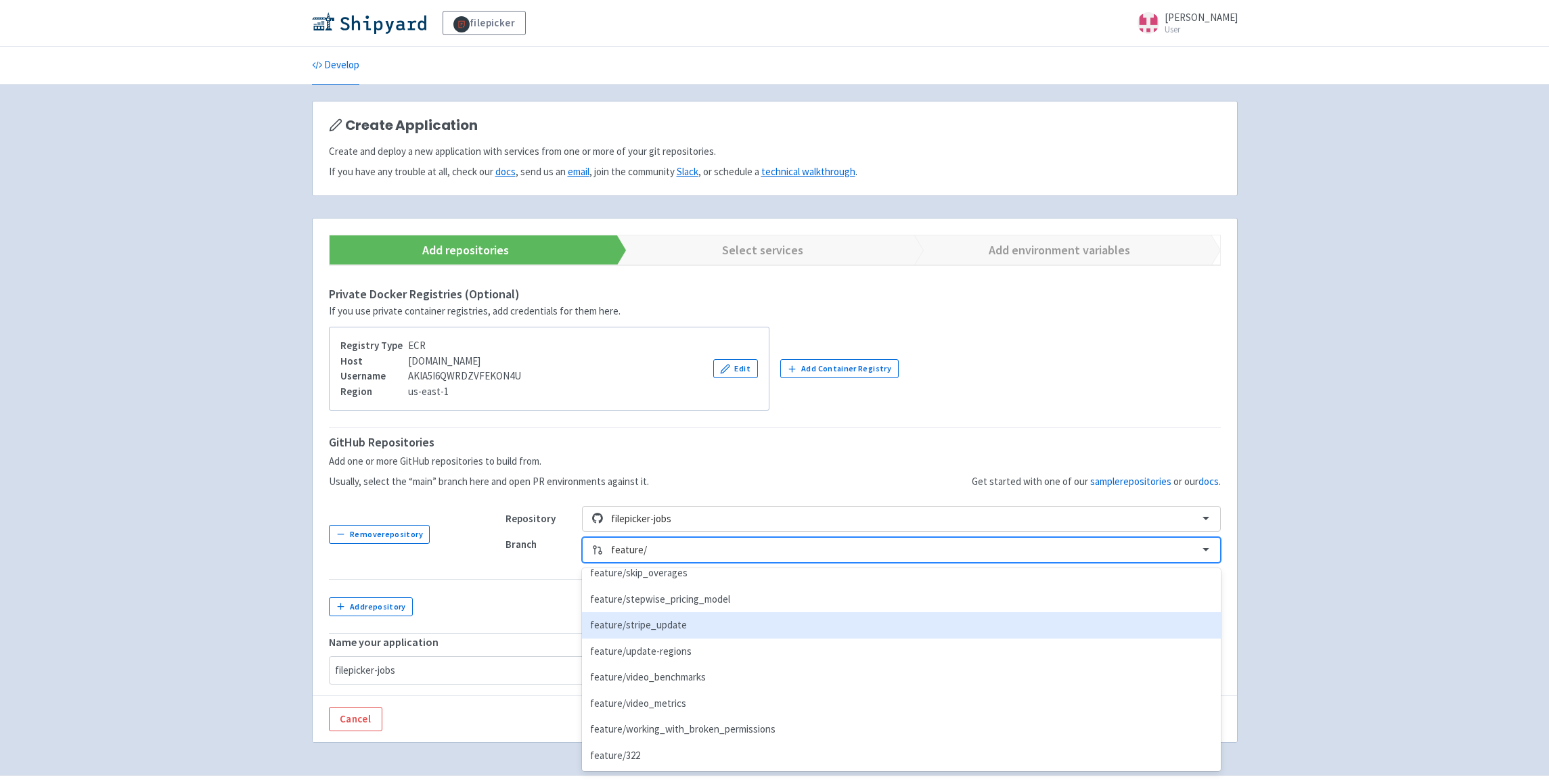
click at [671, 630] on div "feature/stripe_update" at bounding box center [901, 626] width 638 height 27
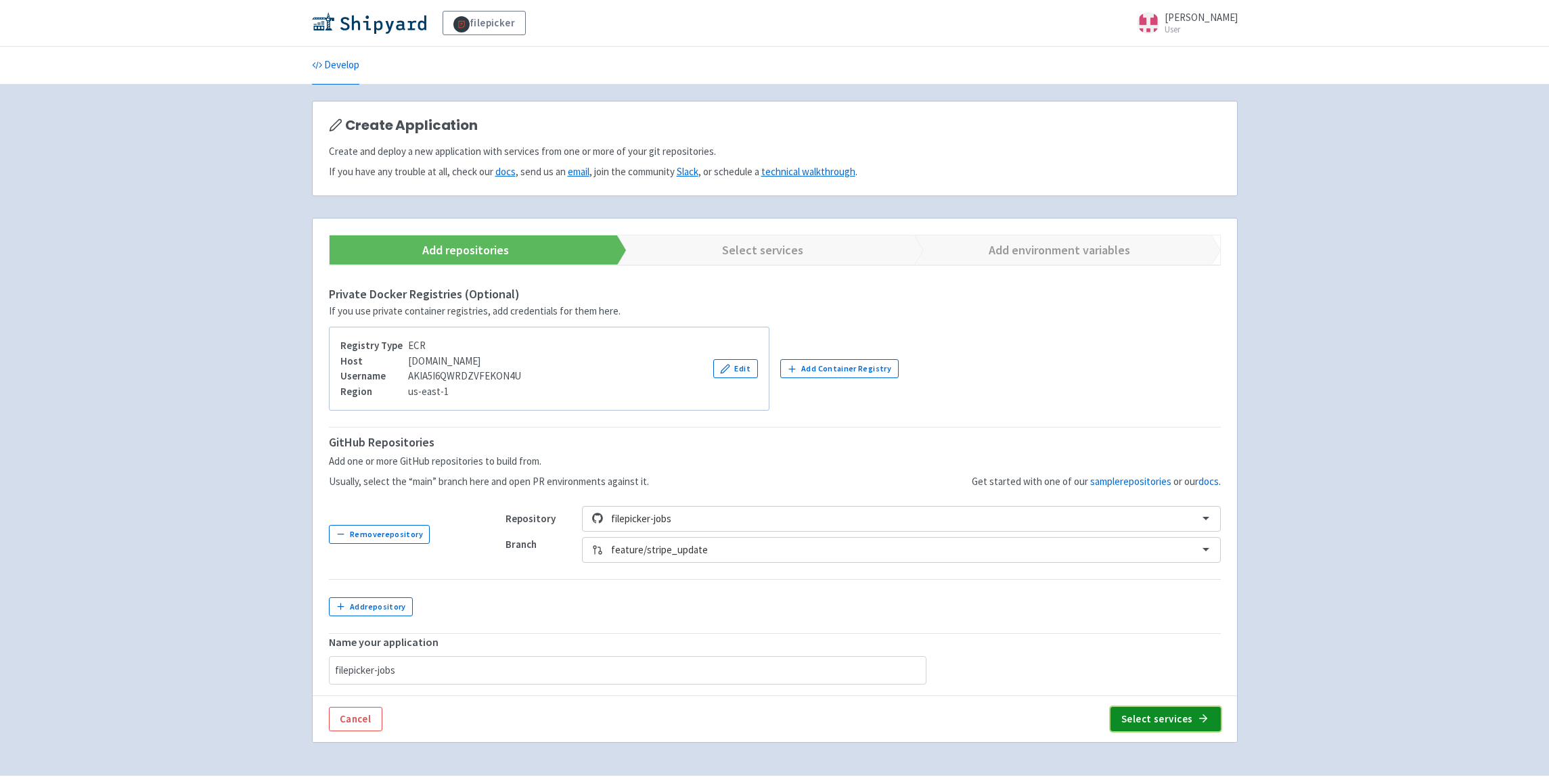
click at [1157, 718] on button "Select services" at bounding box center [1166, 719] width 110 height 24
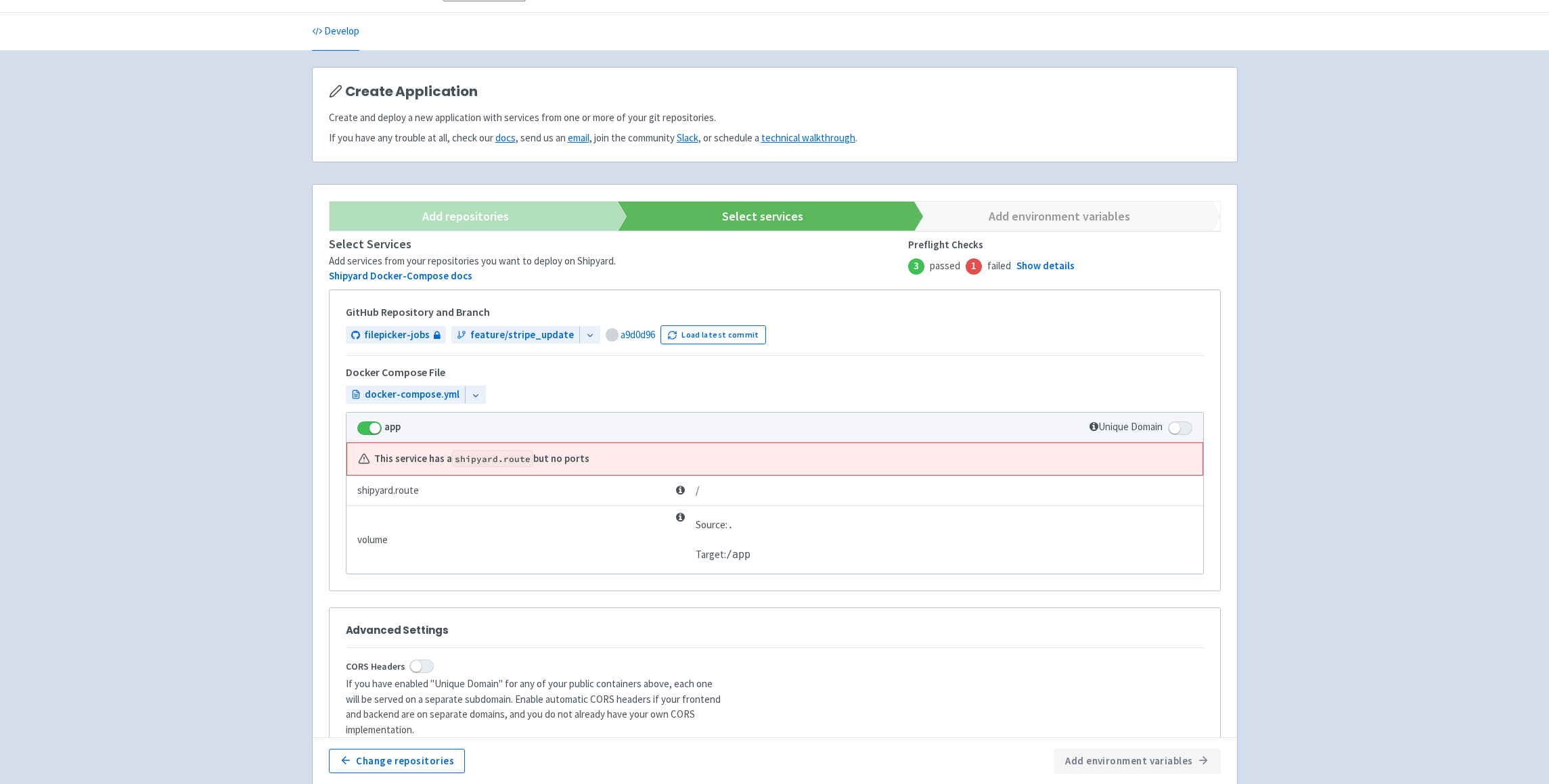
scroll to position [98, 0]
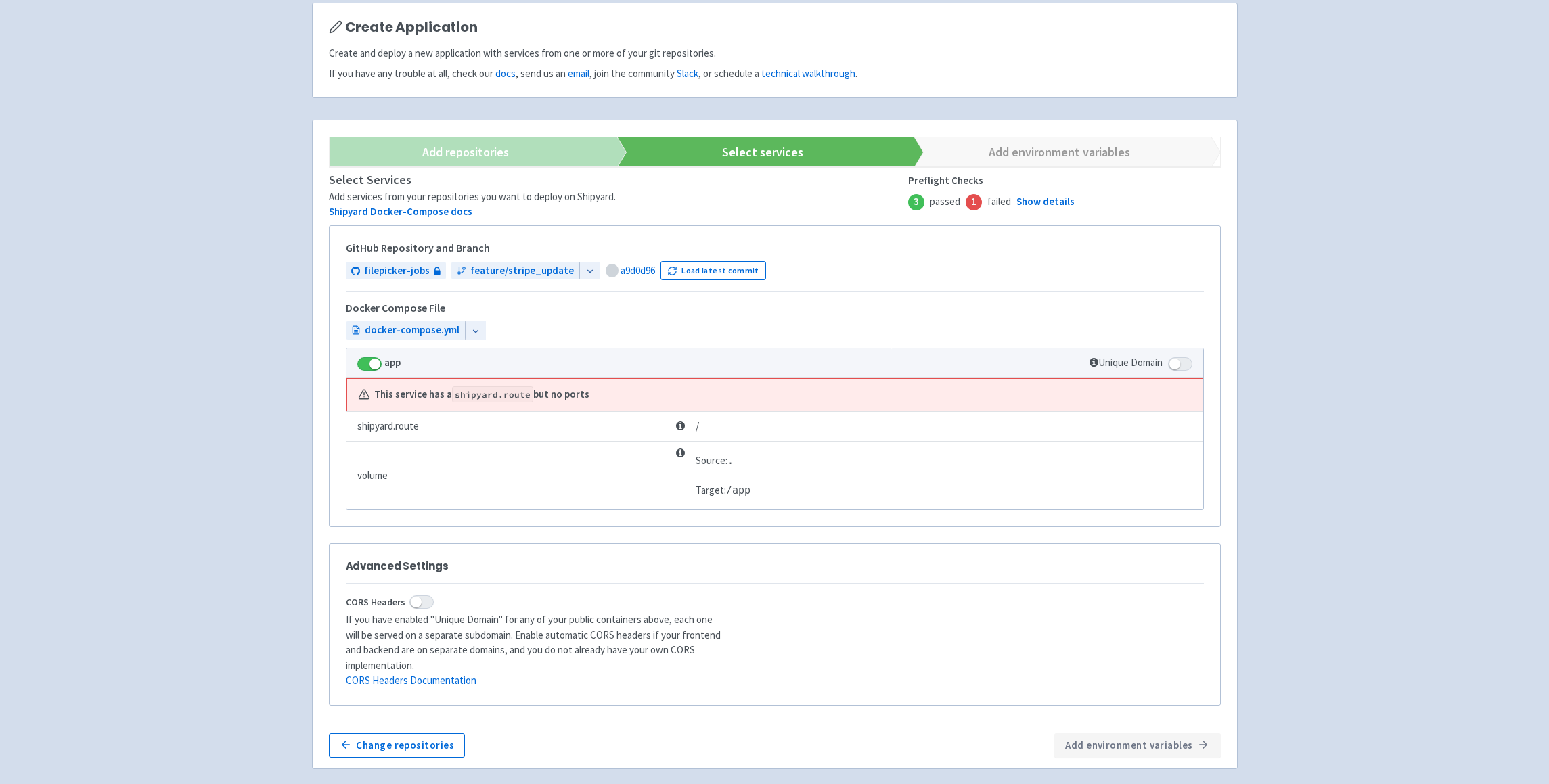
click at [1173, 358] on span at bounding box center [1180, 364] width 24 height 13
click at [1173, 358] on input "checkbox" at bounding box center [1172, 359] width 9 height 9
click at [944, 388] on div "This service has a shipyard.route but no ports" at bounding box center [774, 395] width 834 height 15
click at [931, 443] on td at bounding box center [1047, 474] width 312 height 68
click at [1050, 202] on link "Show details" at bounding box center [1045, 202] width 58 height 15
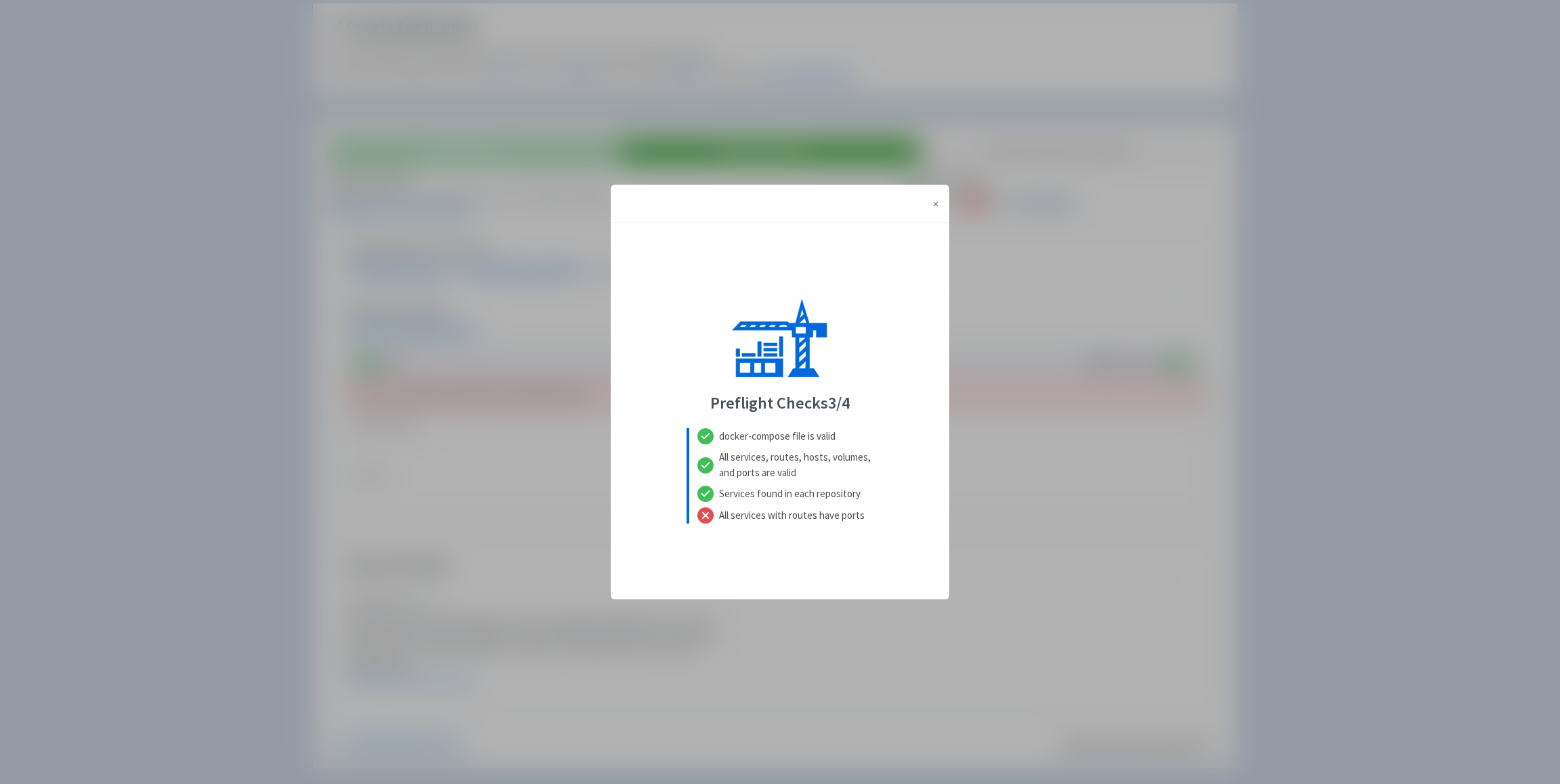
click at [1050, 202] on div "× Close Preflight Checks 3 / 4 docker-compose file is valid All services, route…" at bounding box center [780, 392] width 1560 height 784
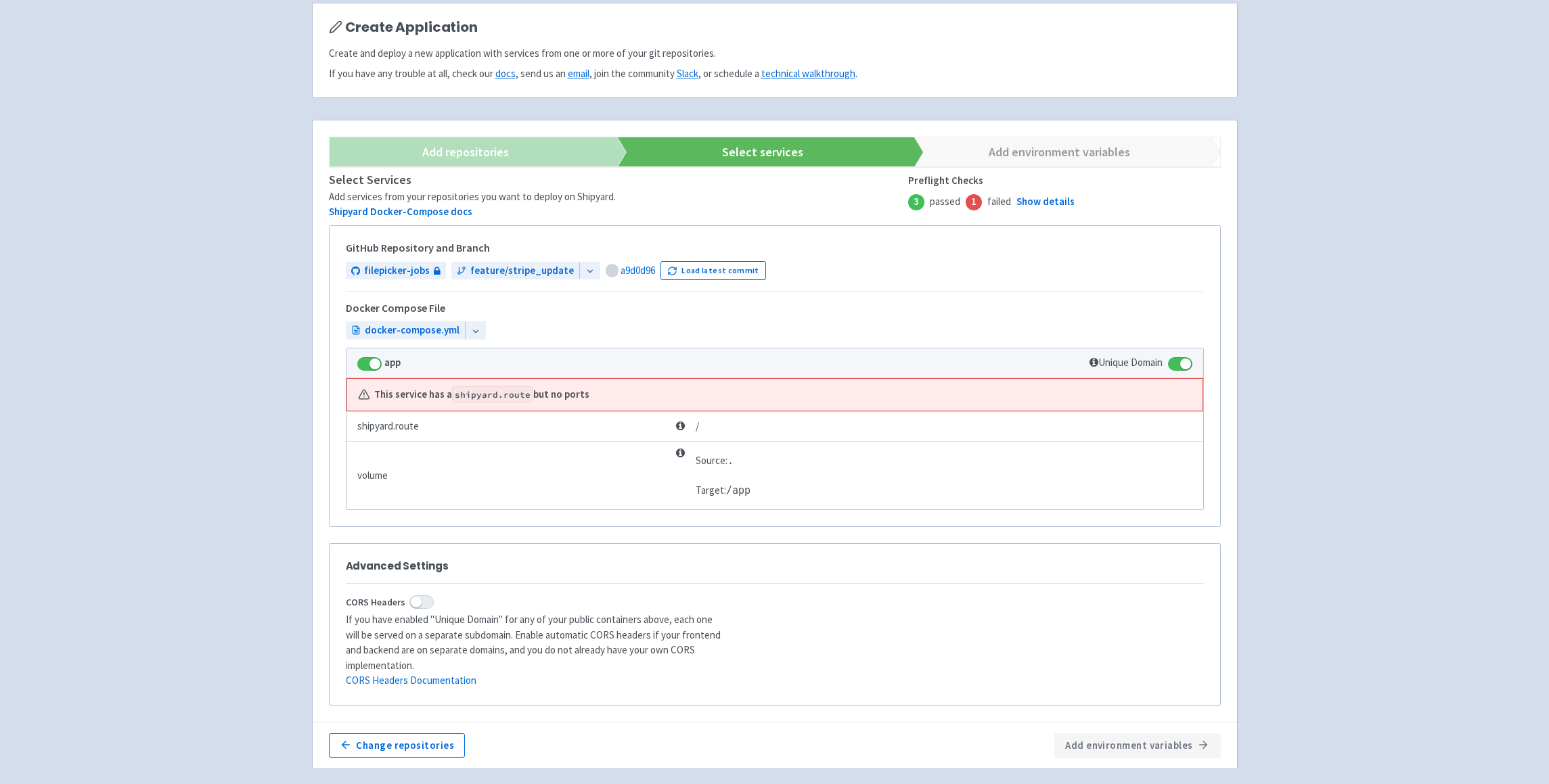
click at [1179, 363] on span at bounding box center [1180, 364] width 24 height 13
click at [1177, 363] on input "checkbox" at bounding box center [1172, 359] width 9 height 9
checkbox input "false"
click at [365, 365] on span at bounding box center [369, 364] width 24 height 13
click at [365, 364] on input "checkbox" at bounding box center [361, 359] width 9 height 9
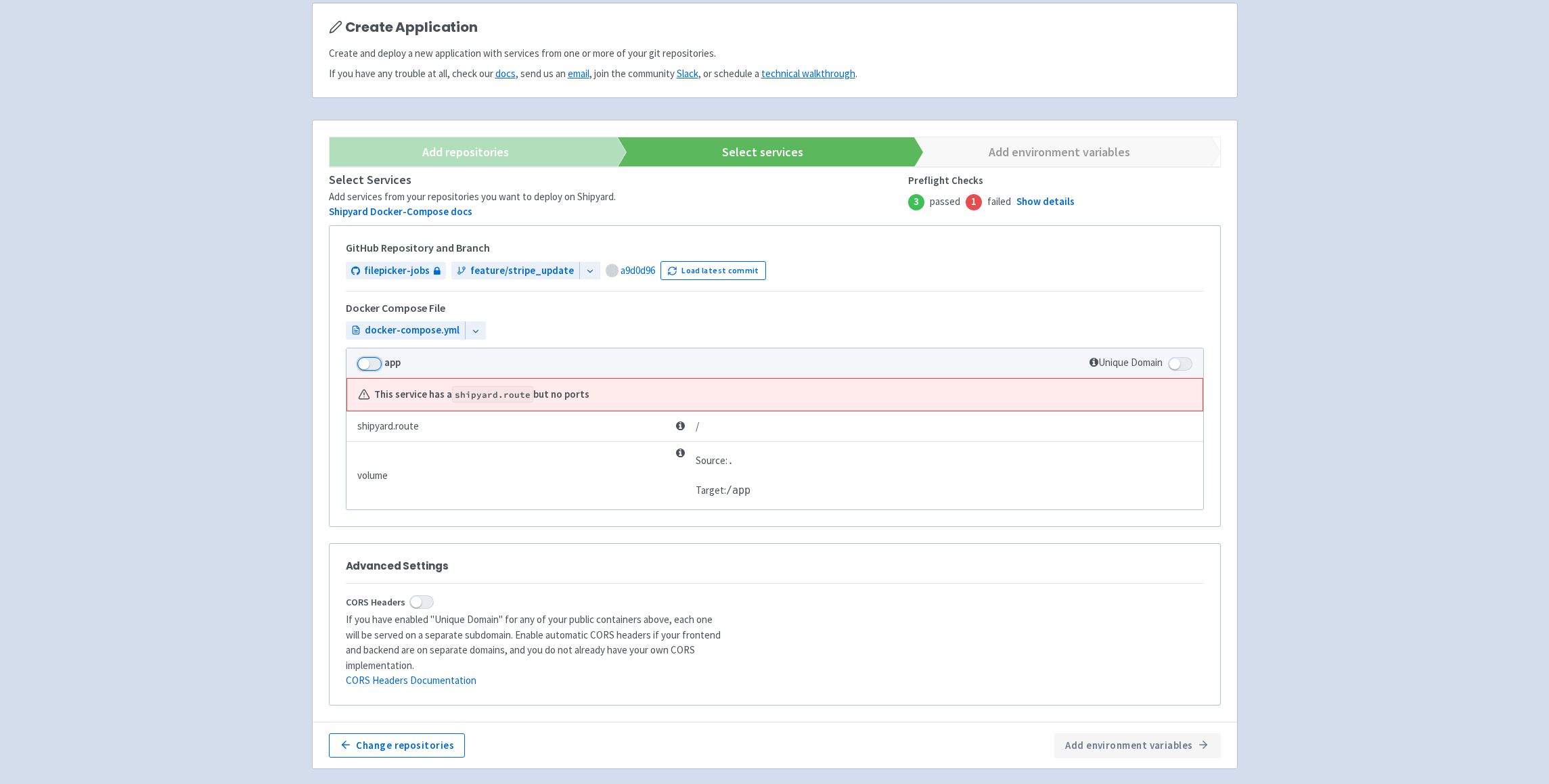
scroll to position [52, 0]
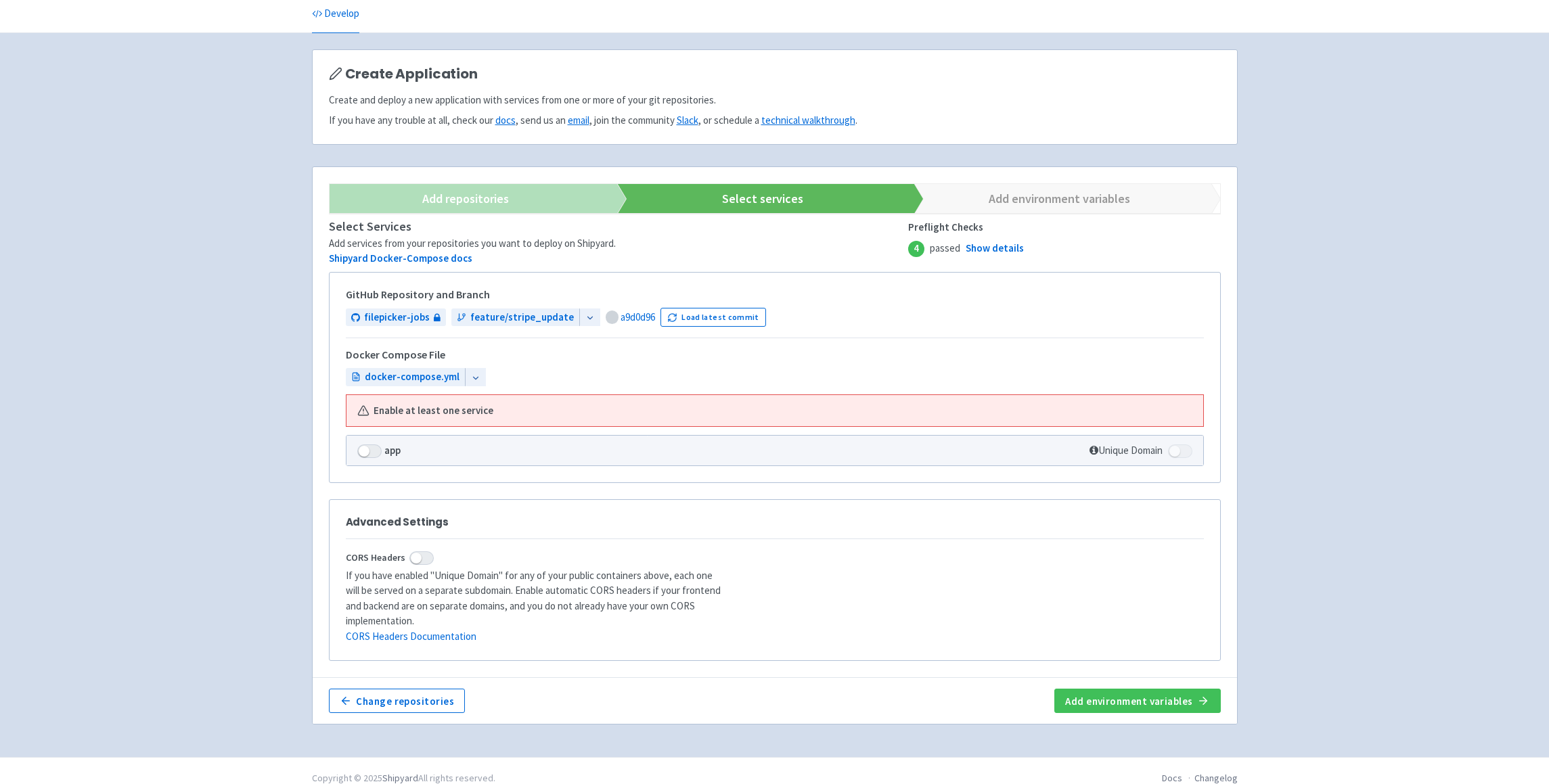
click at [371, 450] on span at bounding box center [369, 451] width 24 height 13
click at [366, 450] on input "checkbox" at bounding box center [361, 447] width 9 height 9
checkbox input "true"
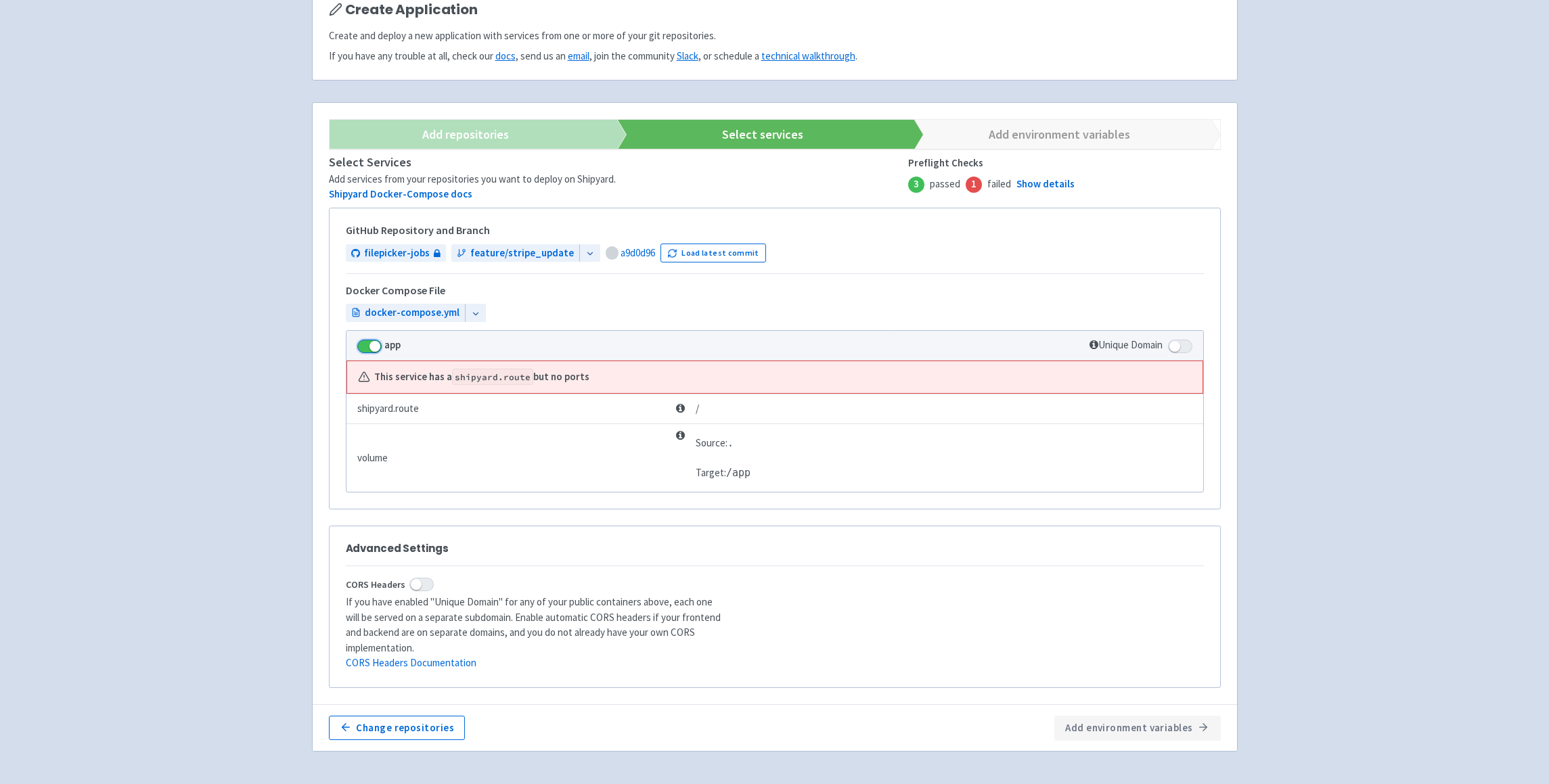
scroll to position [142, 0]
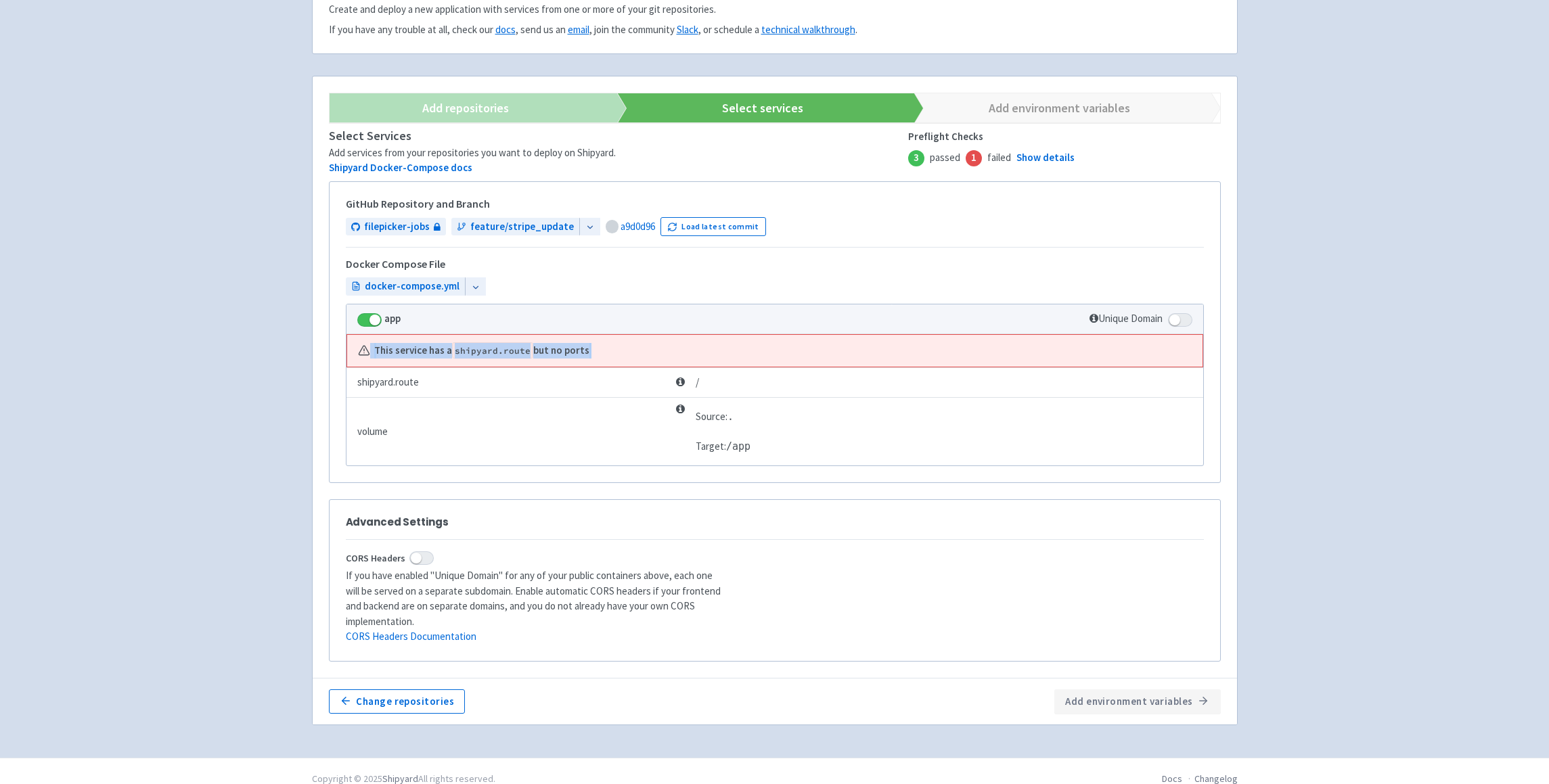
drag, startPoint x: 593, startPoint y: 349, endPoint x: 368, endPoint y: 351, distance: 225.0
click at [368, 351] on div "This service has a shipyard.route but no ports" at bounding box center [774, 351] width 834 height 15
copy span "This service has a shipyard.route but no ports"
click at [591, 303] on div "GitHub Repository and Branch filepicker-jobs feature/stripe_update a9d0d96 Load…" at bounding box center [774, 333] width 890 height 301
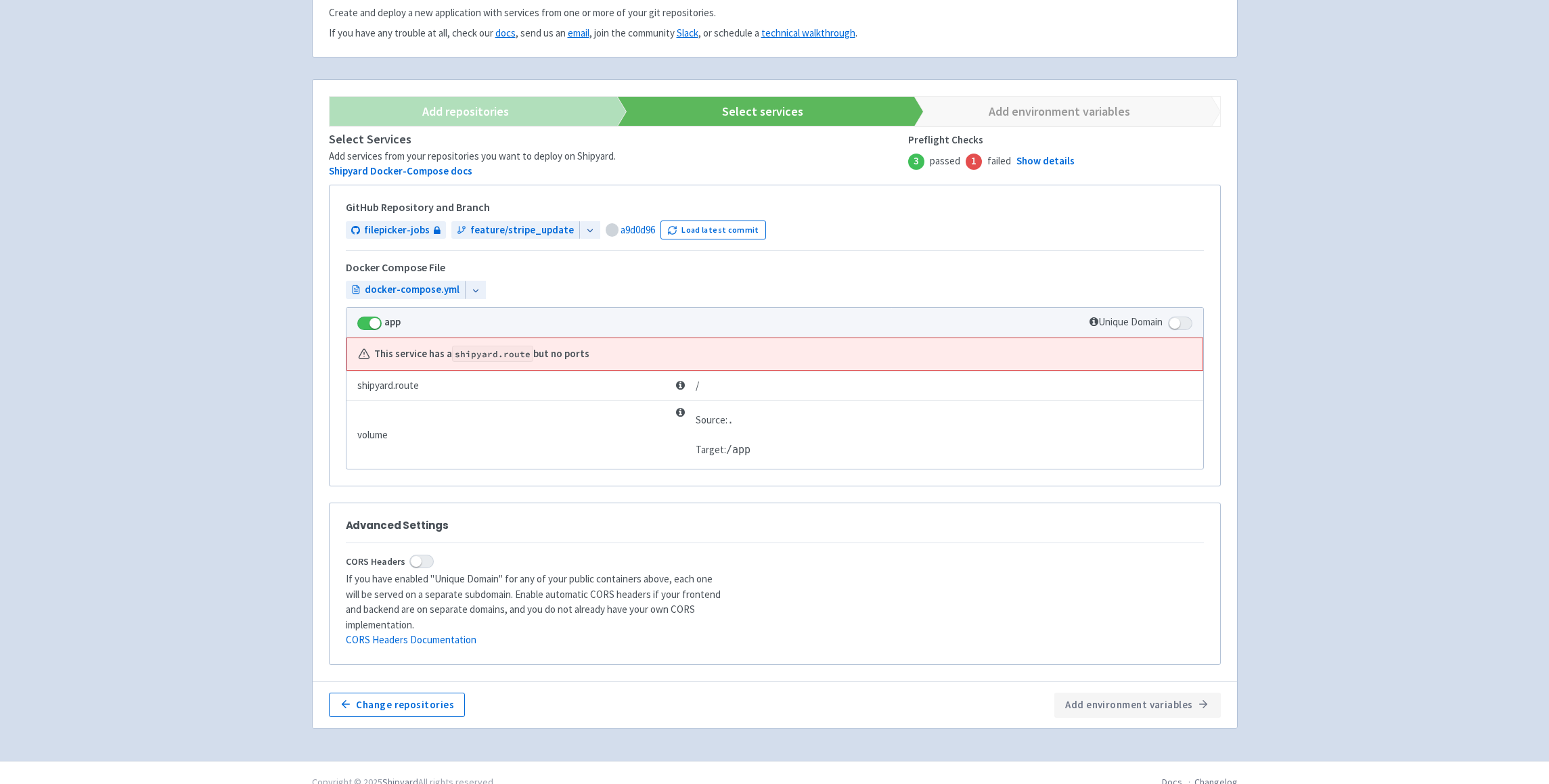
scroll to position [0, 0]
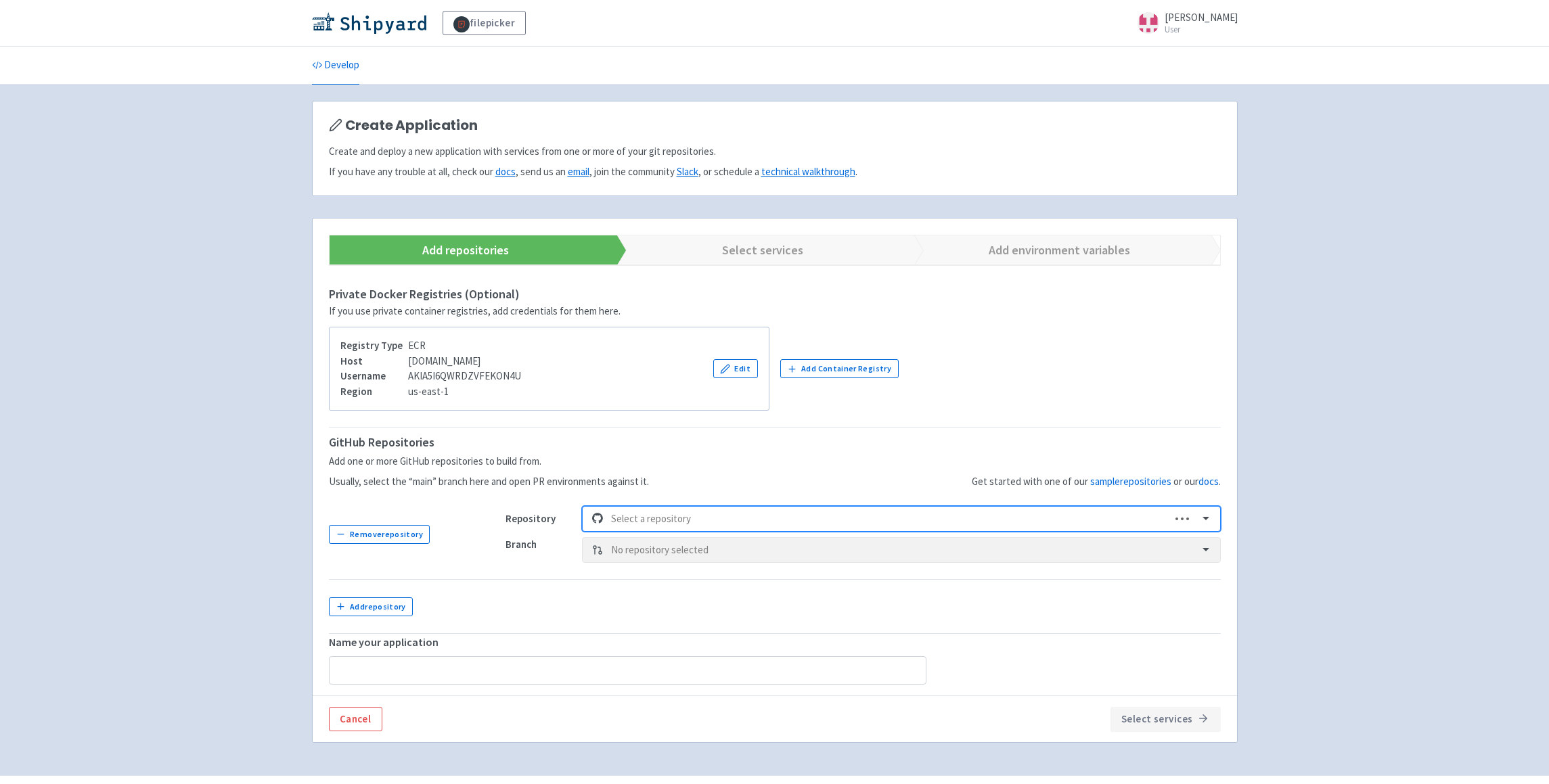
click at [726, 519] on div at bounding box center [887, 519] width 551 height 18
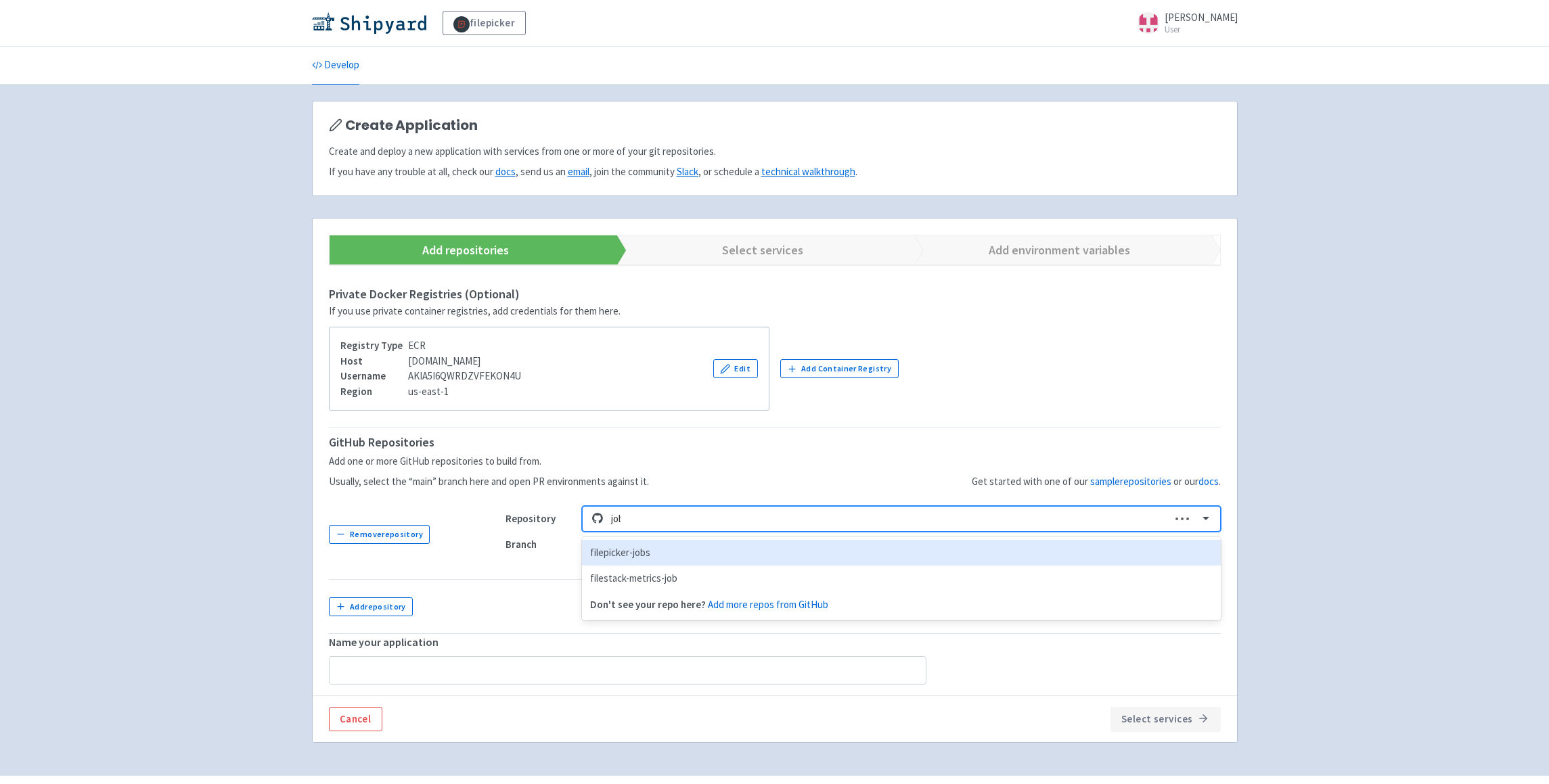
type input "jobs"
click at [676, 551] on div "filepicker-jobs" at bounding box center [901, 553] width 638 height 27
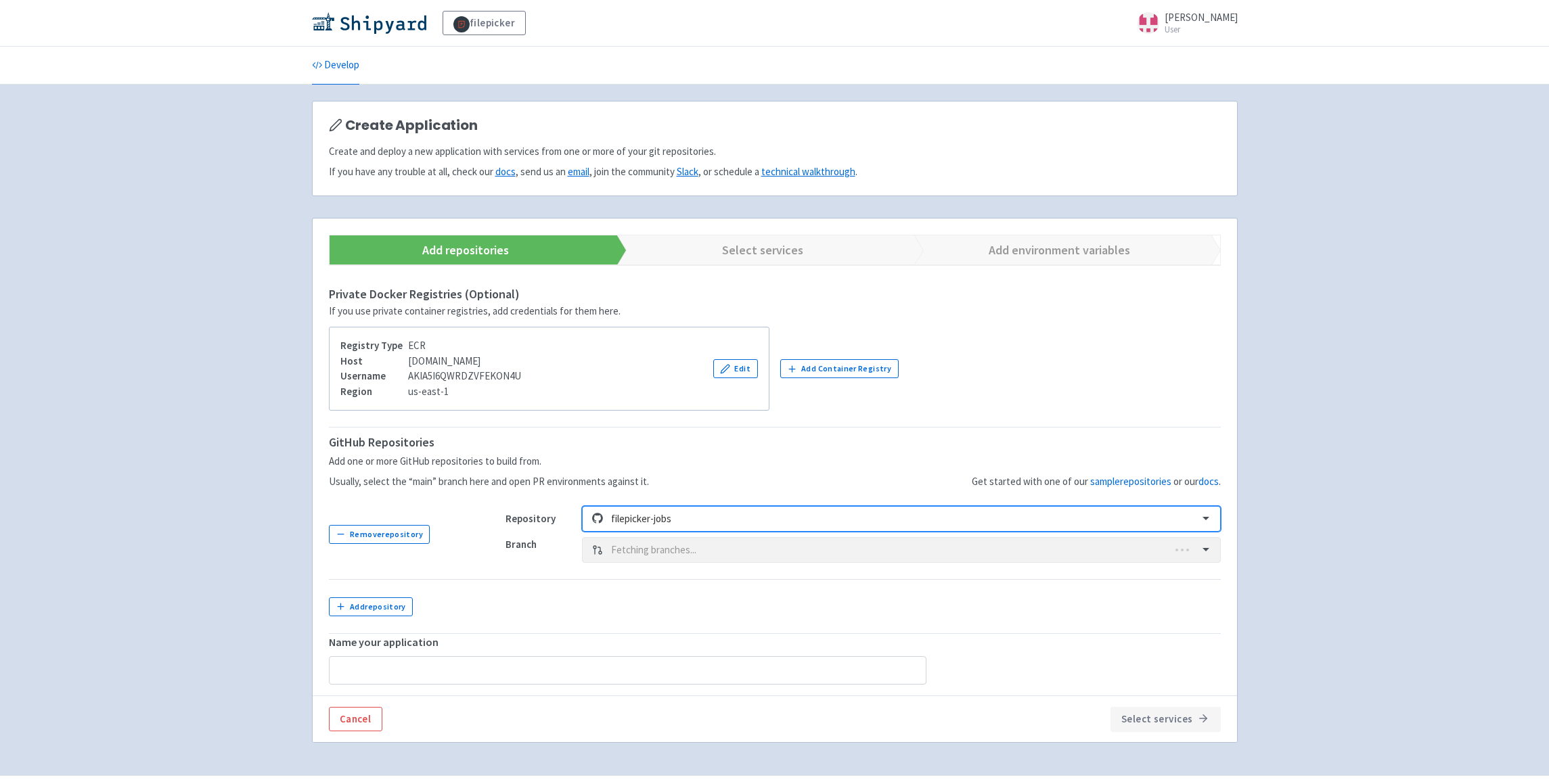
click at [676, 551] on div "Branch Fetching branches..." at bounding box center [863, 550] width 715 height 26
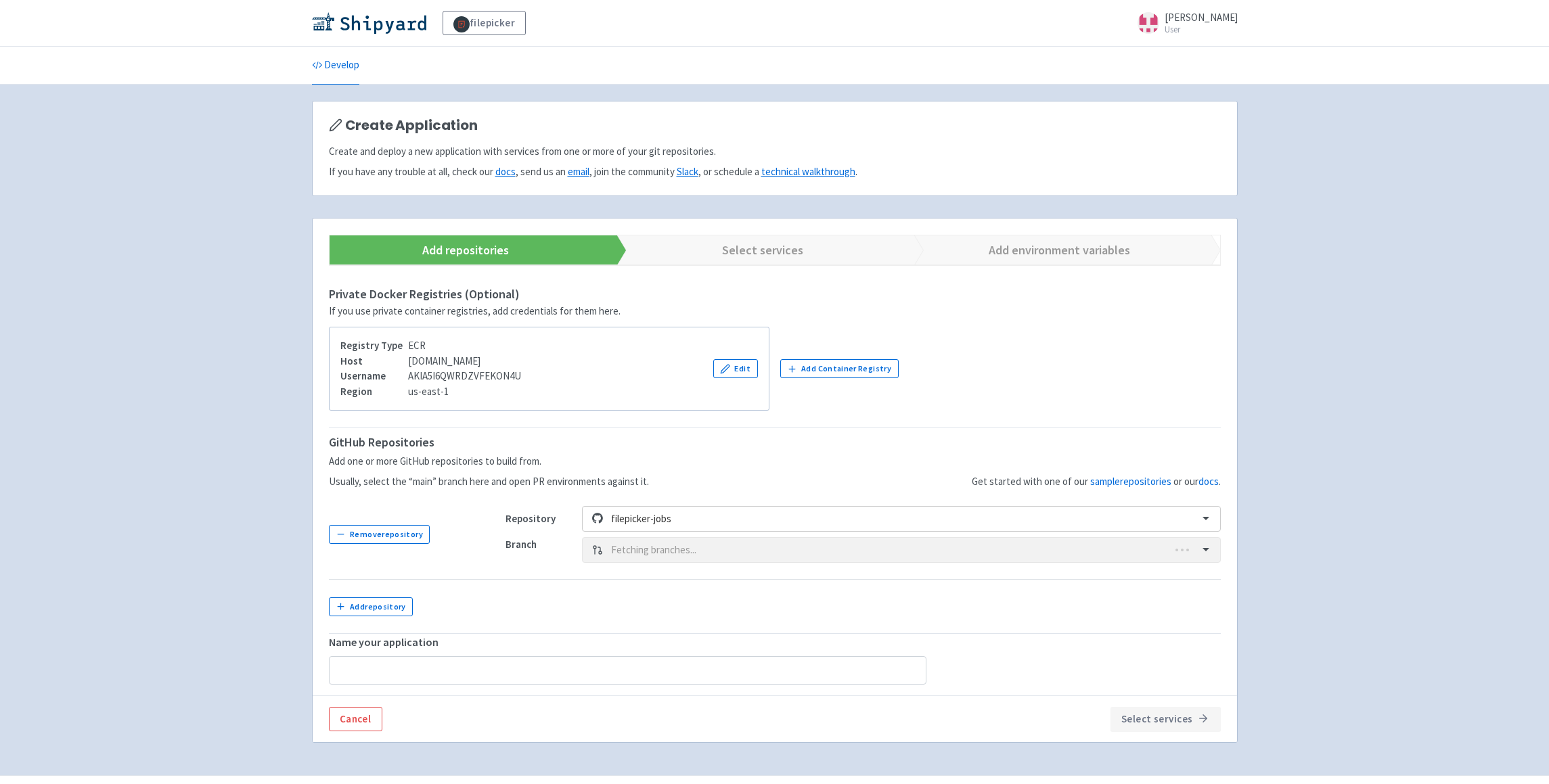
type input "filepicker-jobs"
click at [703, 551] on div at bounding box center [901, 550] width 579 height 18
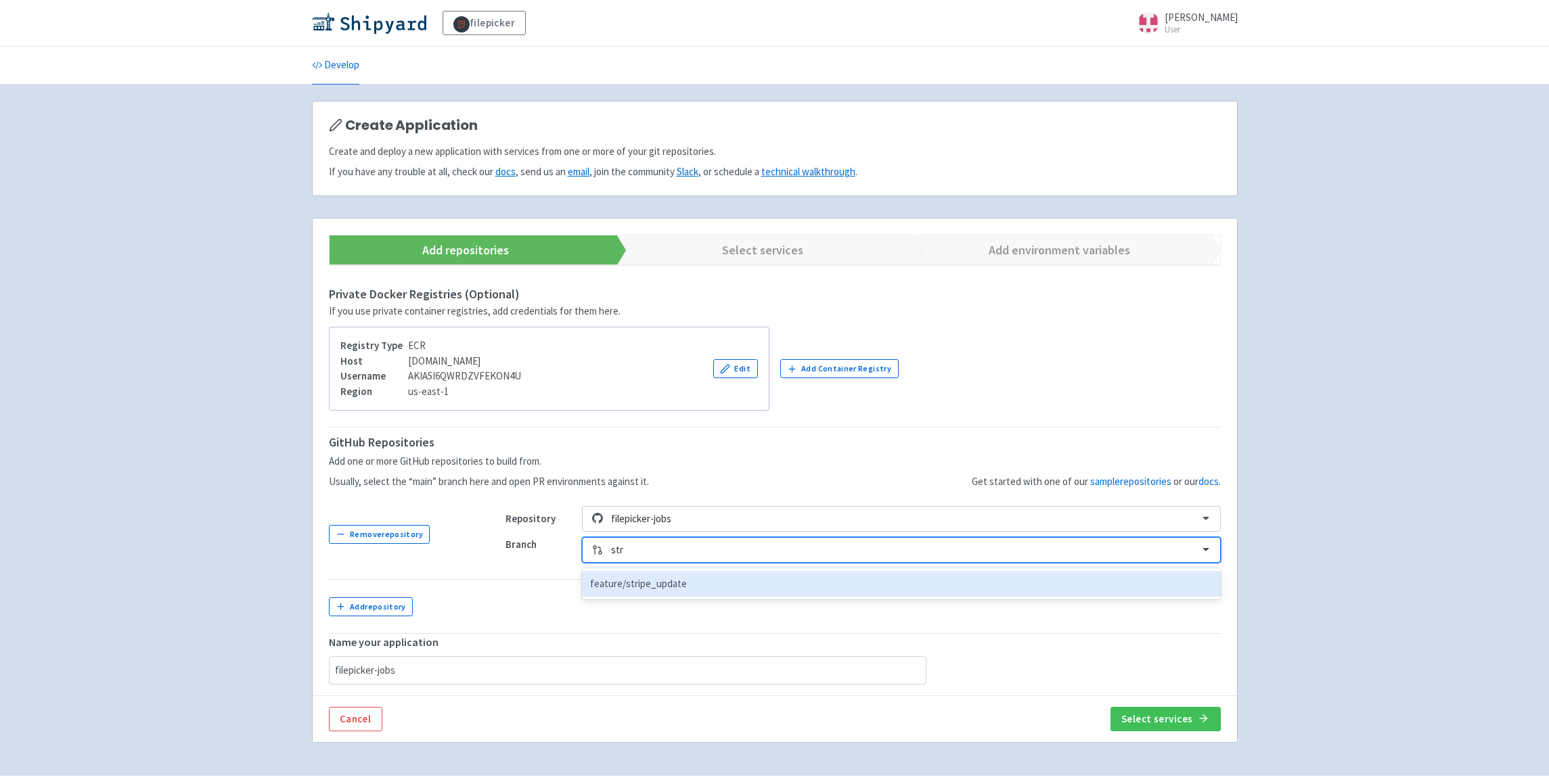
type input "stri"
click at [678, 592] on div "feature/stripe_update" at bounding box center [901, 585] width 638 height 27
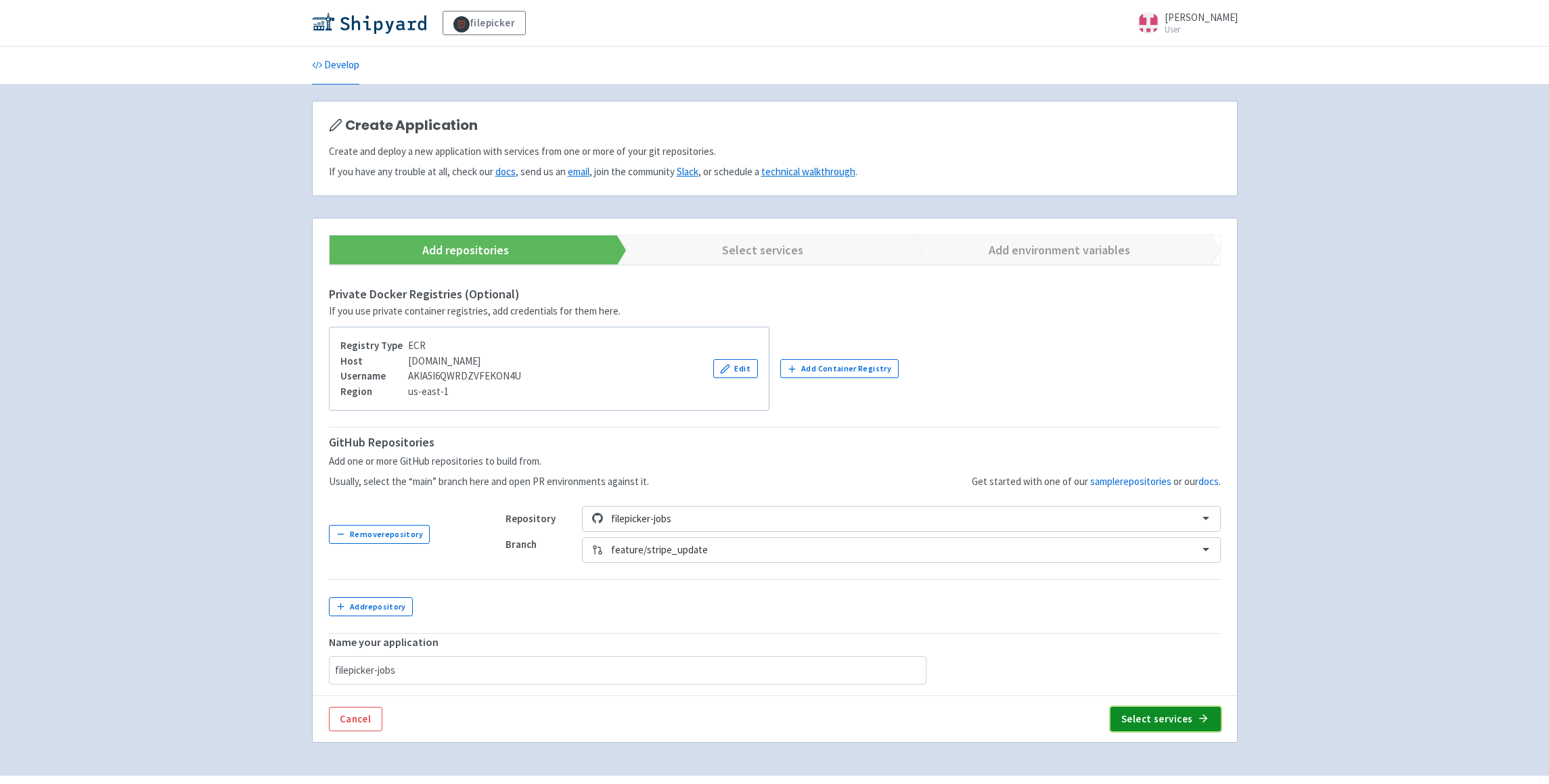
click at [1168, 717] on button "Select services" at bounding box center [1166, 719] width 110 height 24
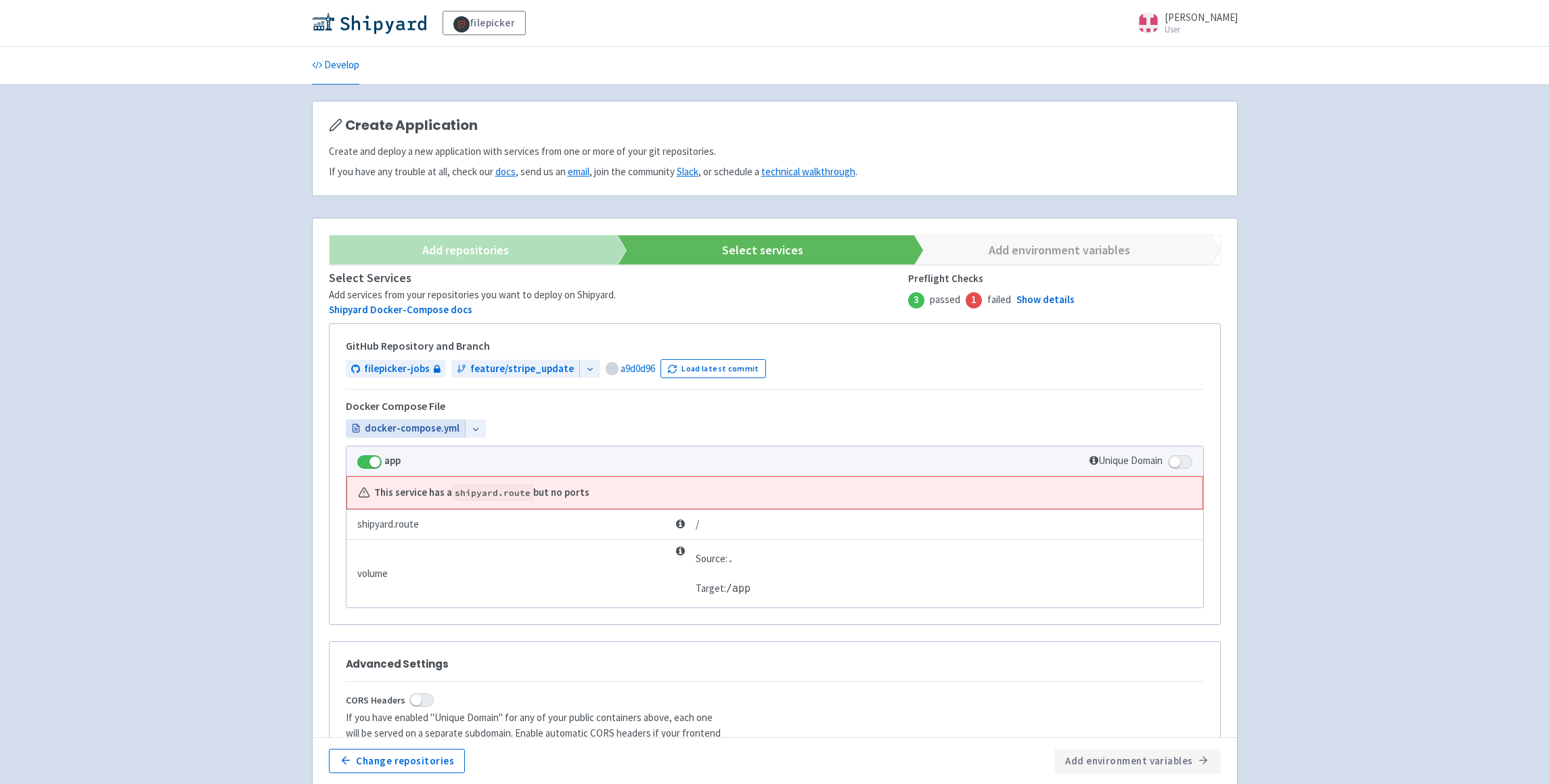
click at [398, 424] on span "docker-compose.yml" at bounding box center [412, 428] width 95 height 15
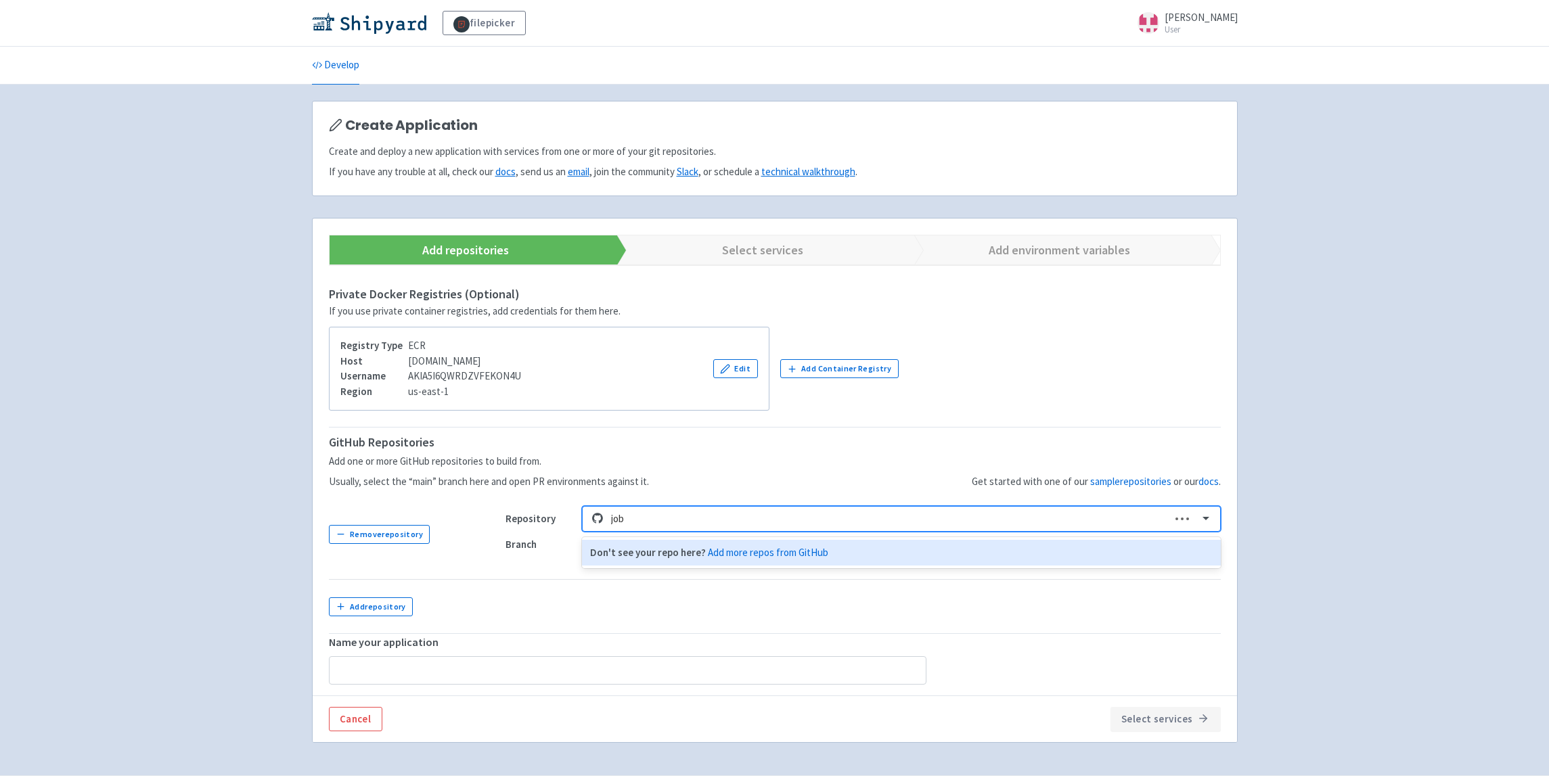
type input "jobs"
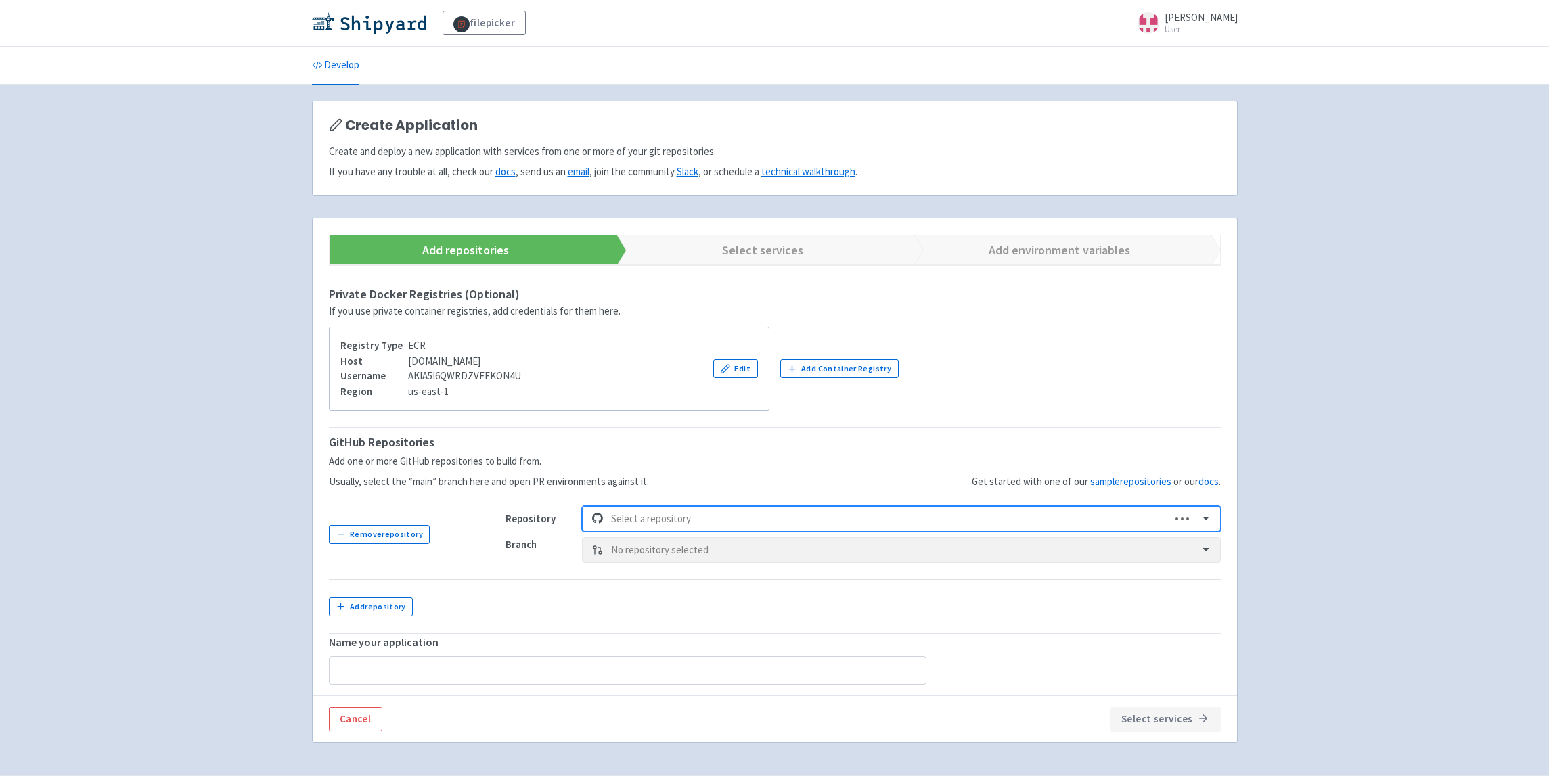
click at [669, 517] on div at bounding box center [887, 519] width 551 height 18
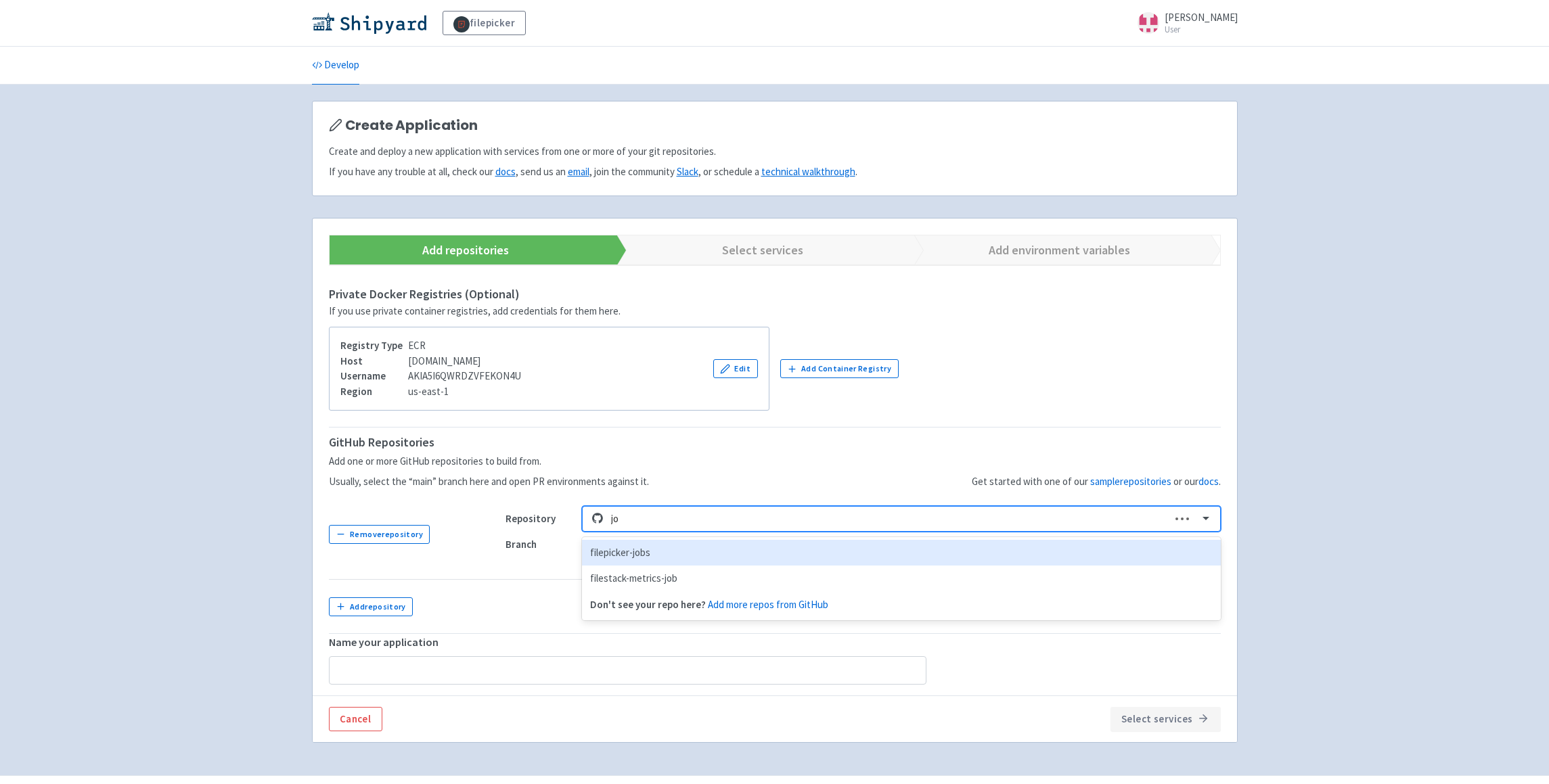
type input "job"
click at [682, 554] on div "filepicker-jobs" at bounding box center [901, 553] width 638 height 27
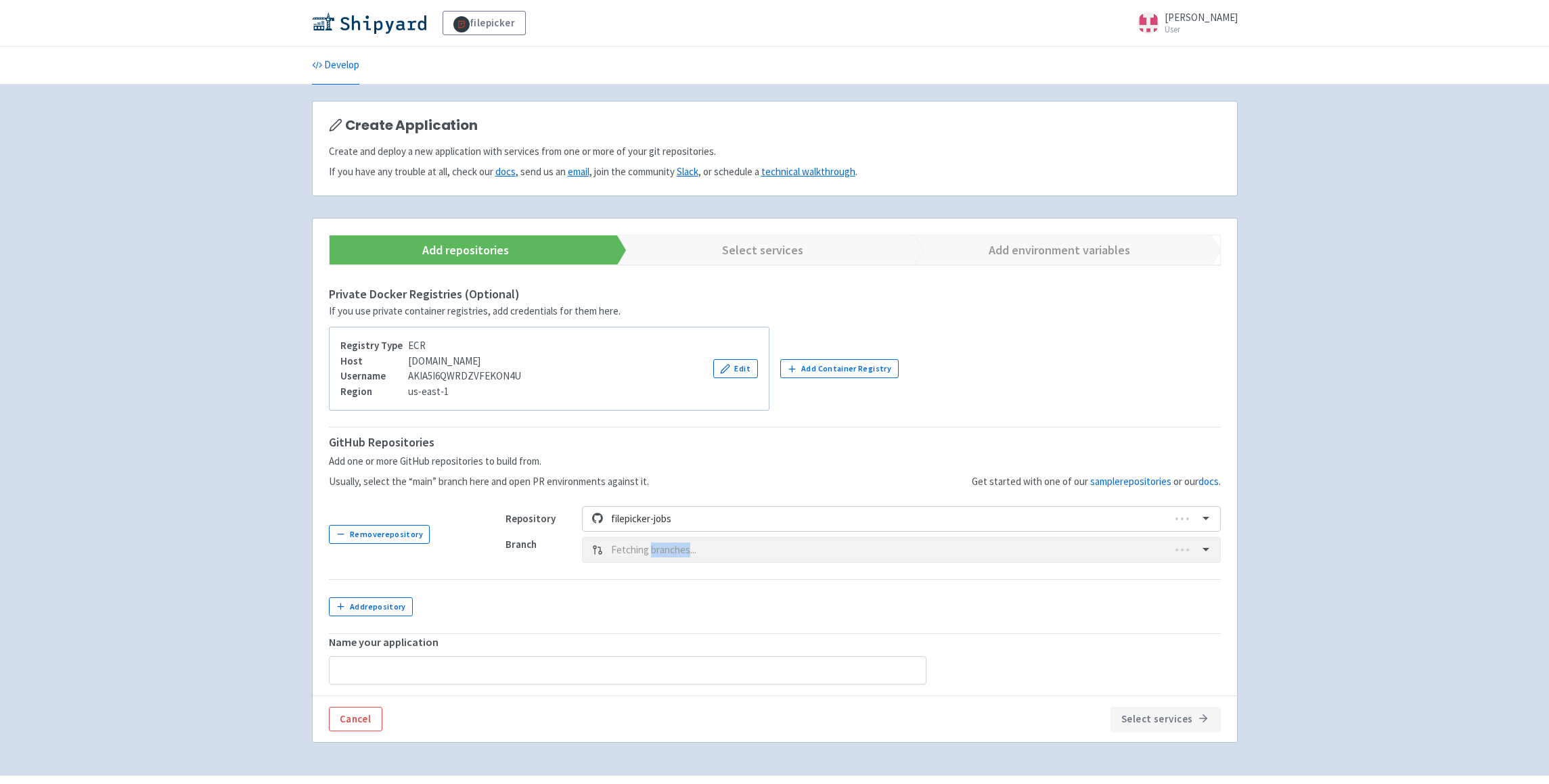
click at [682, 554] on div "Branch Fetching branches..." at bounding box center [863, 550] width 715 height 26
type input "filepicker-jobs"
click at [671, 551] on div at bounding box center [901, 550] width 579 height 18
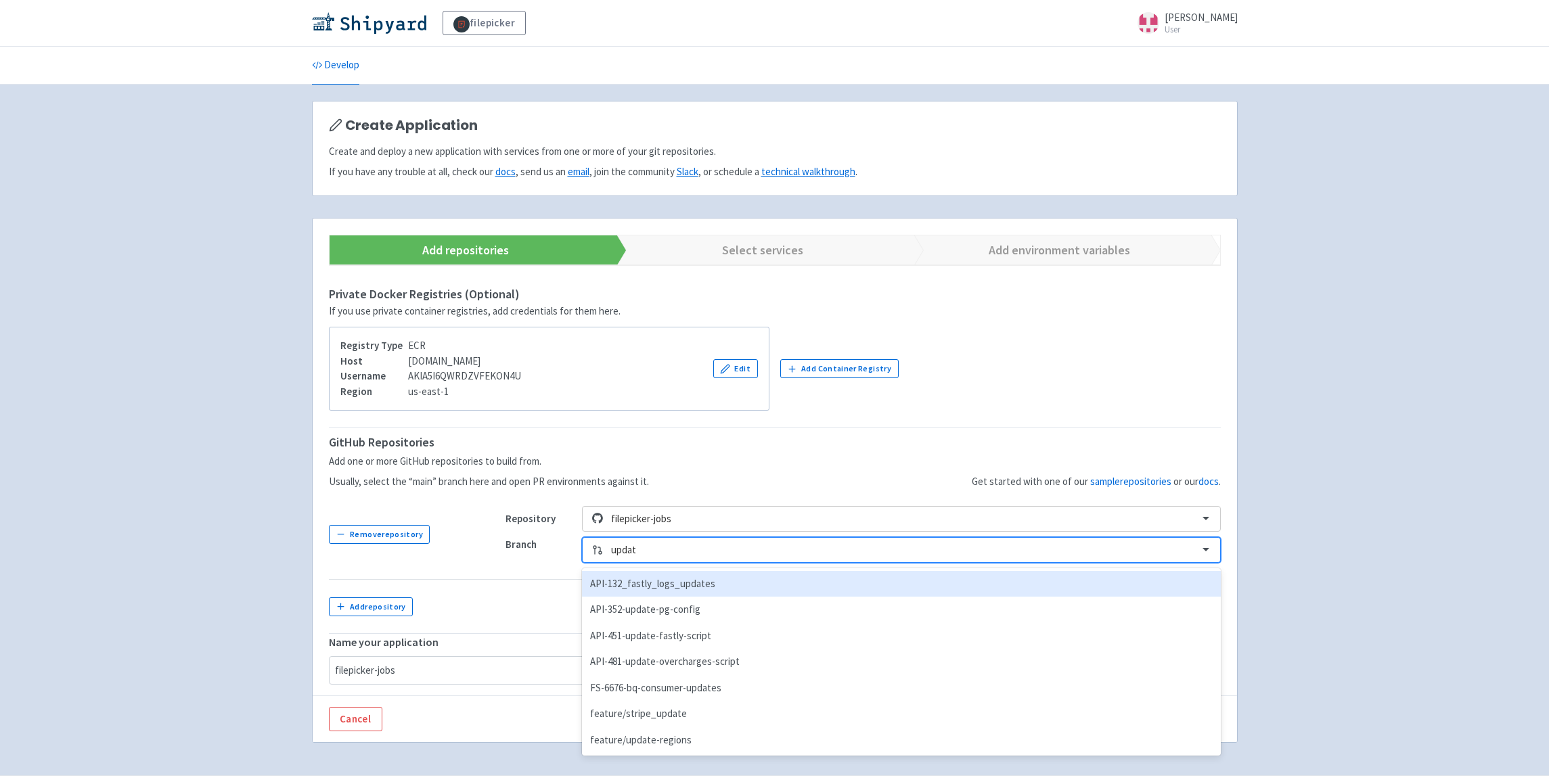
type input "update"
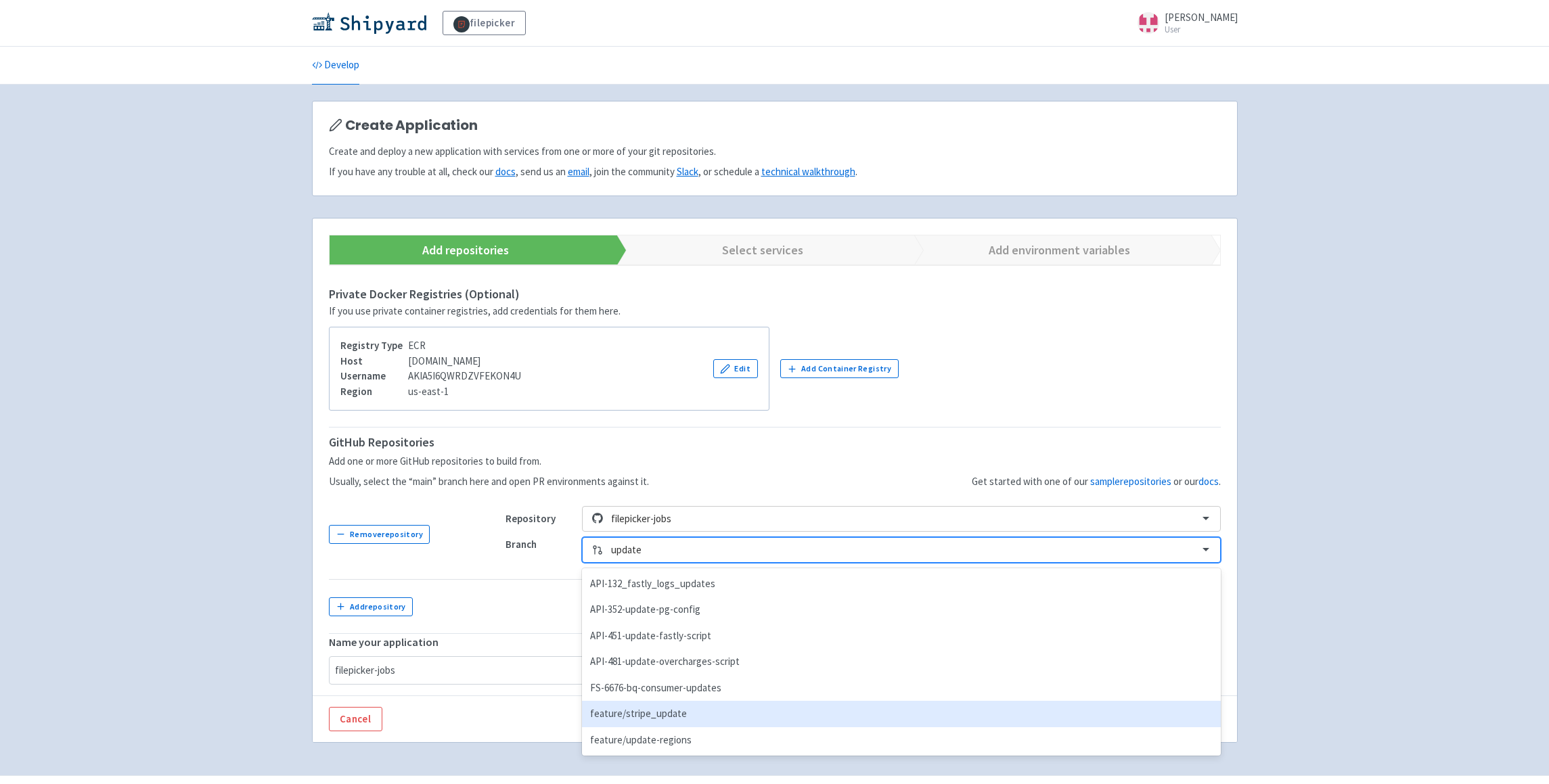
click at [661, 715] on div "feature/stripe_update" at bounding box center [901, 714] width 638 height 27
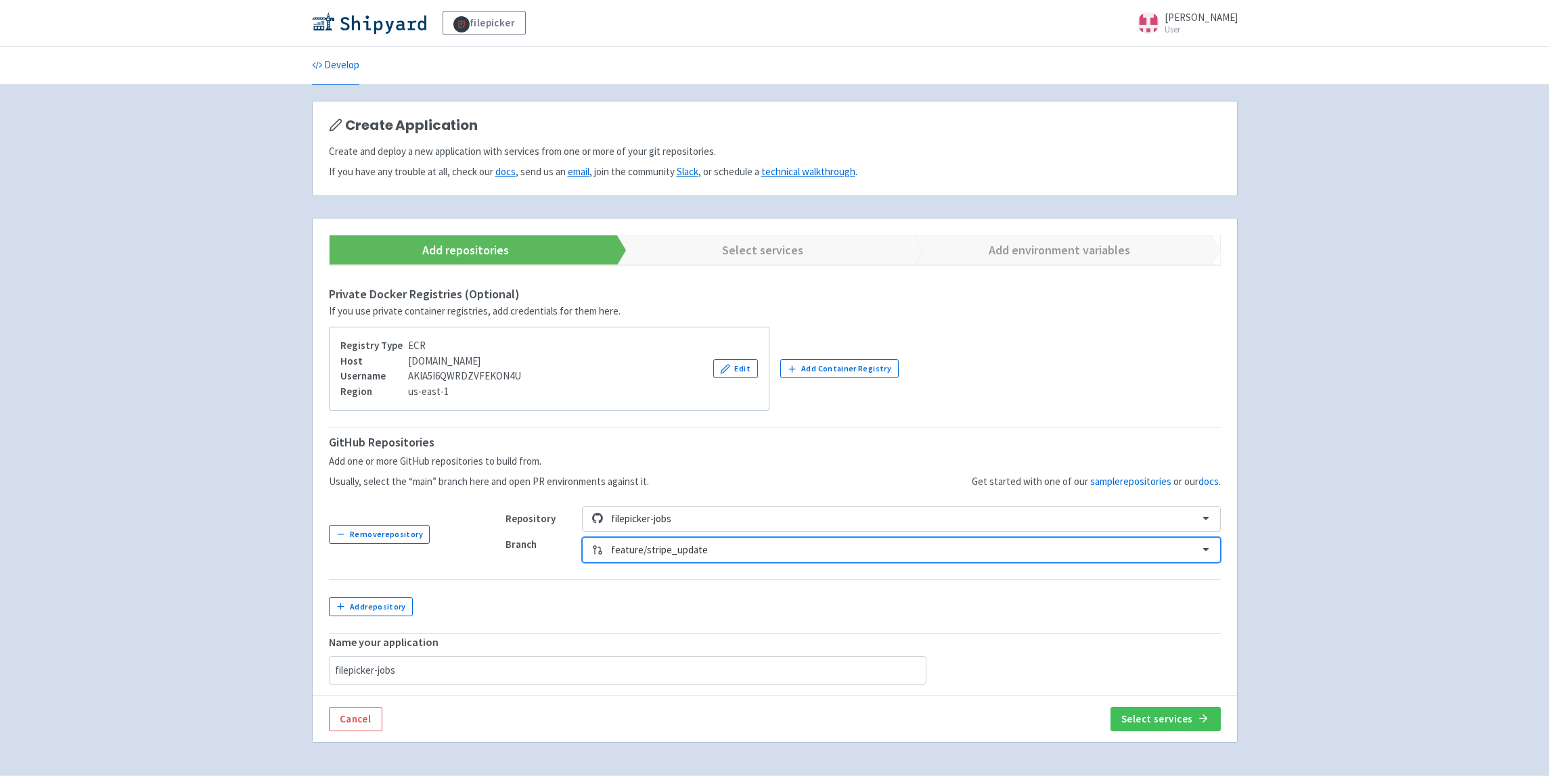
click at [1254, 721] on div "filepicker selwin-sangha User Profile Sign out Develop" at bounding box center [774, 387] width 1549 height 775
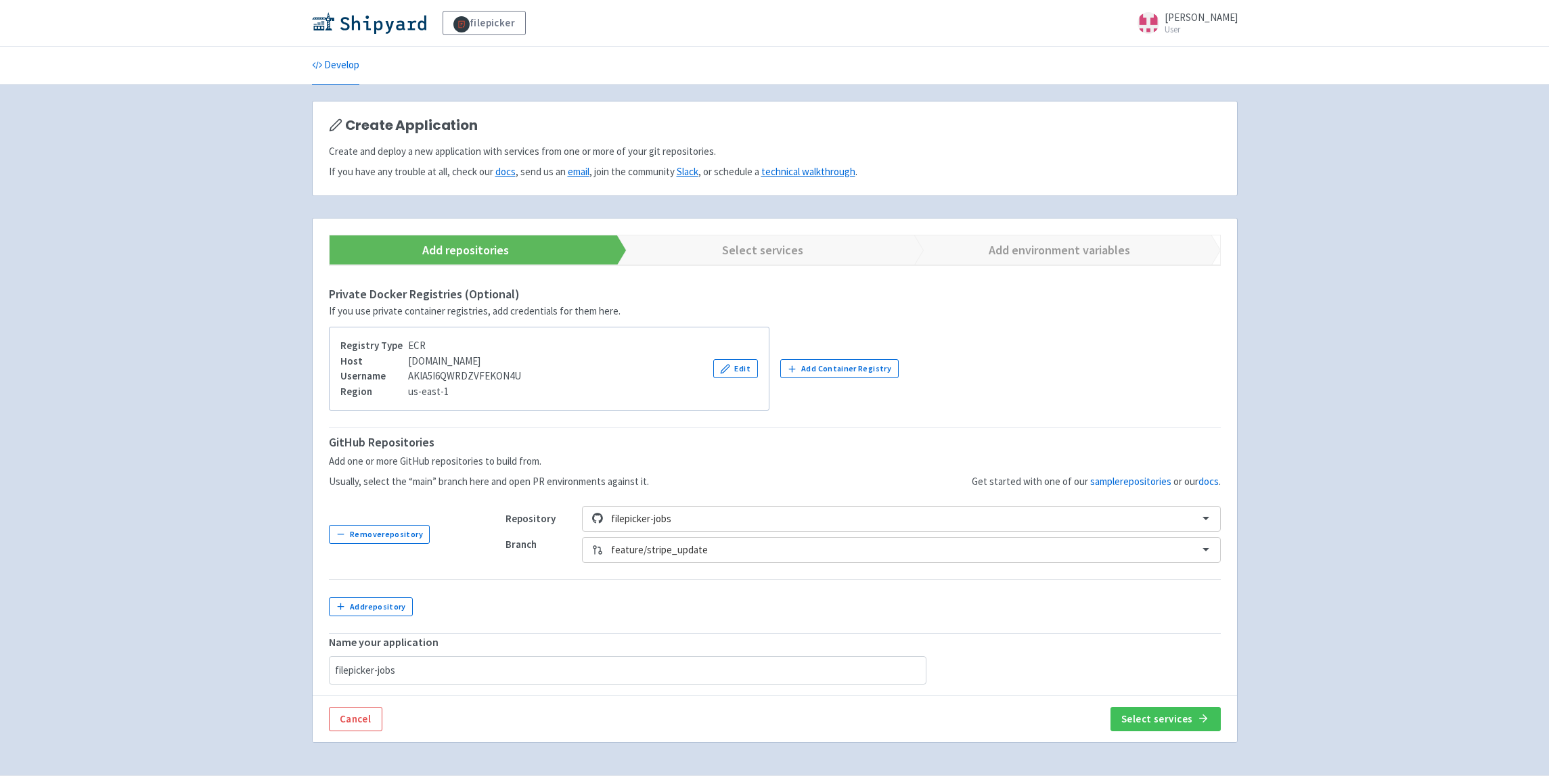
click at [1228, 720] on div "Cancel Select services" at bounding box center [774, 719] width 924 height 47
click at [1202, 719] on icon "button" at bounding box center [1203, 719] width 8 height 0
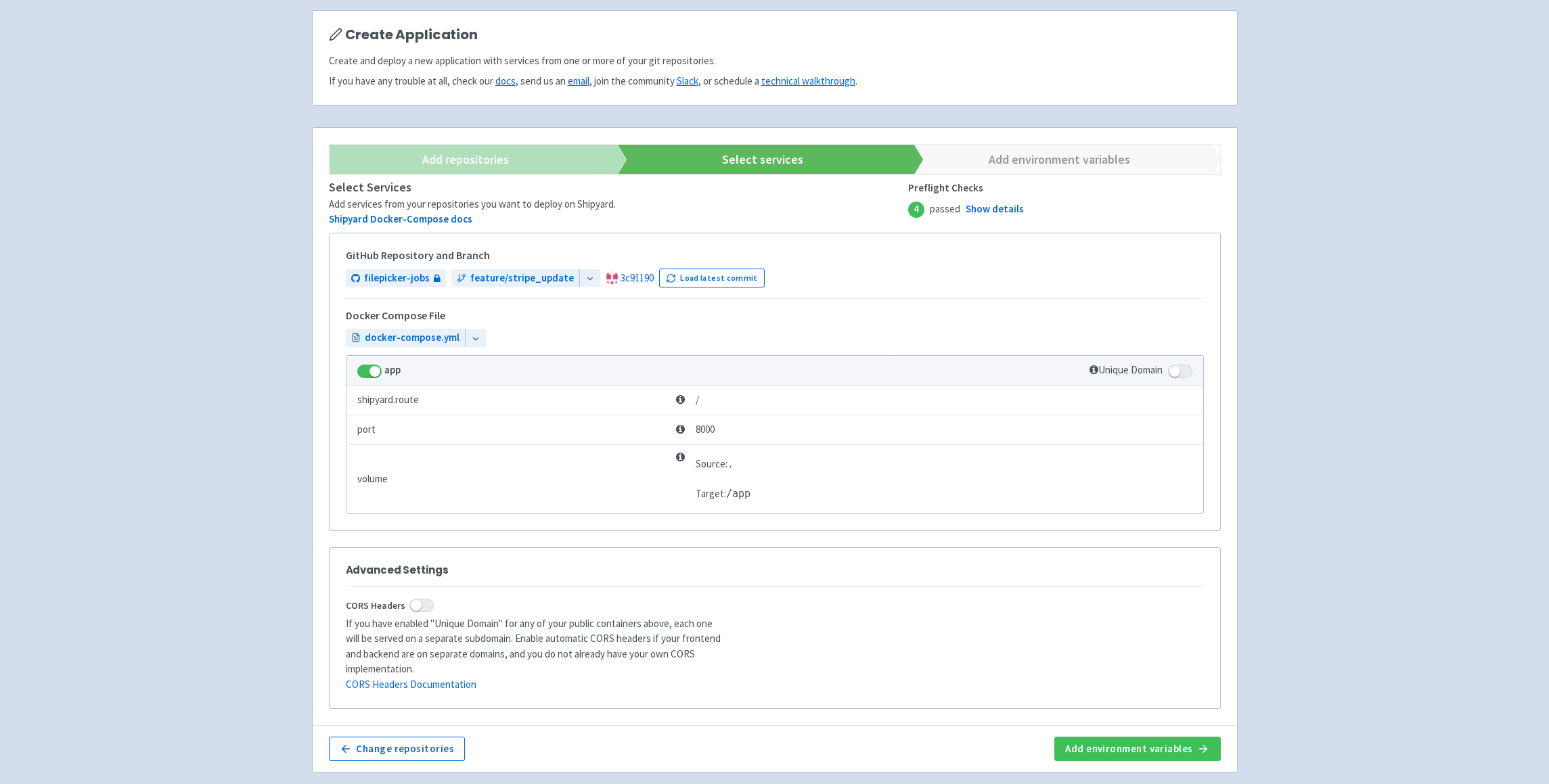
scroll to position [139, 0]
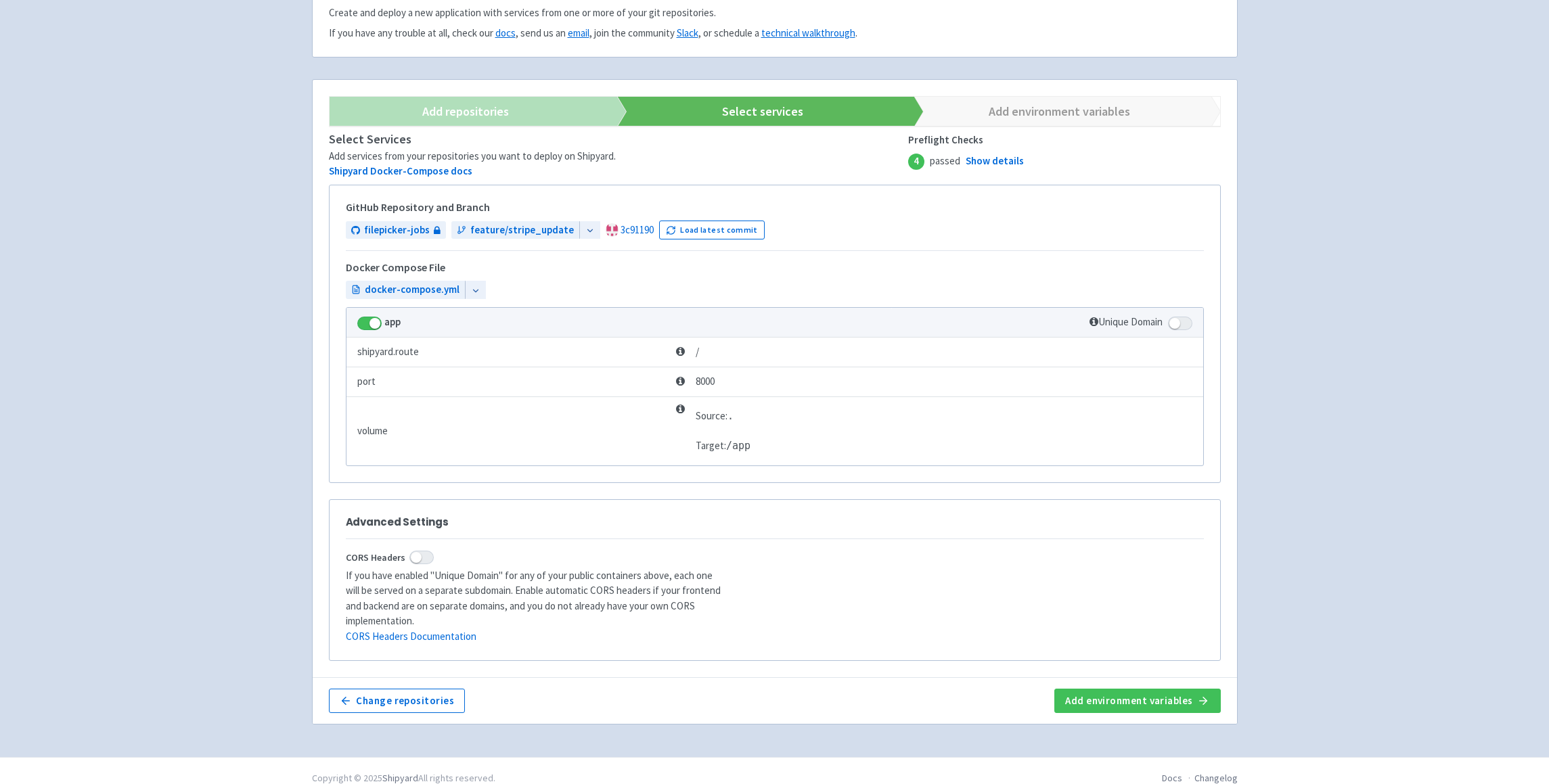
click at [1151, 701] on div "Change repositories Add environment variables" at bounding box center [774, 701] width 924 height 47
click at [1152, 689] on button "Add environment variables" at bounding box center [1137, 701] width 166 height 24
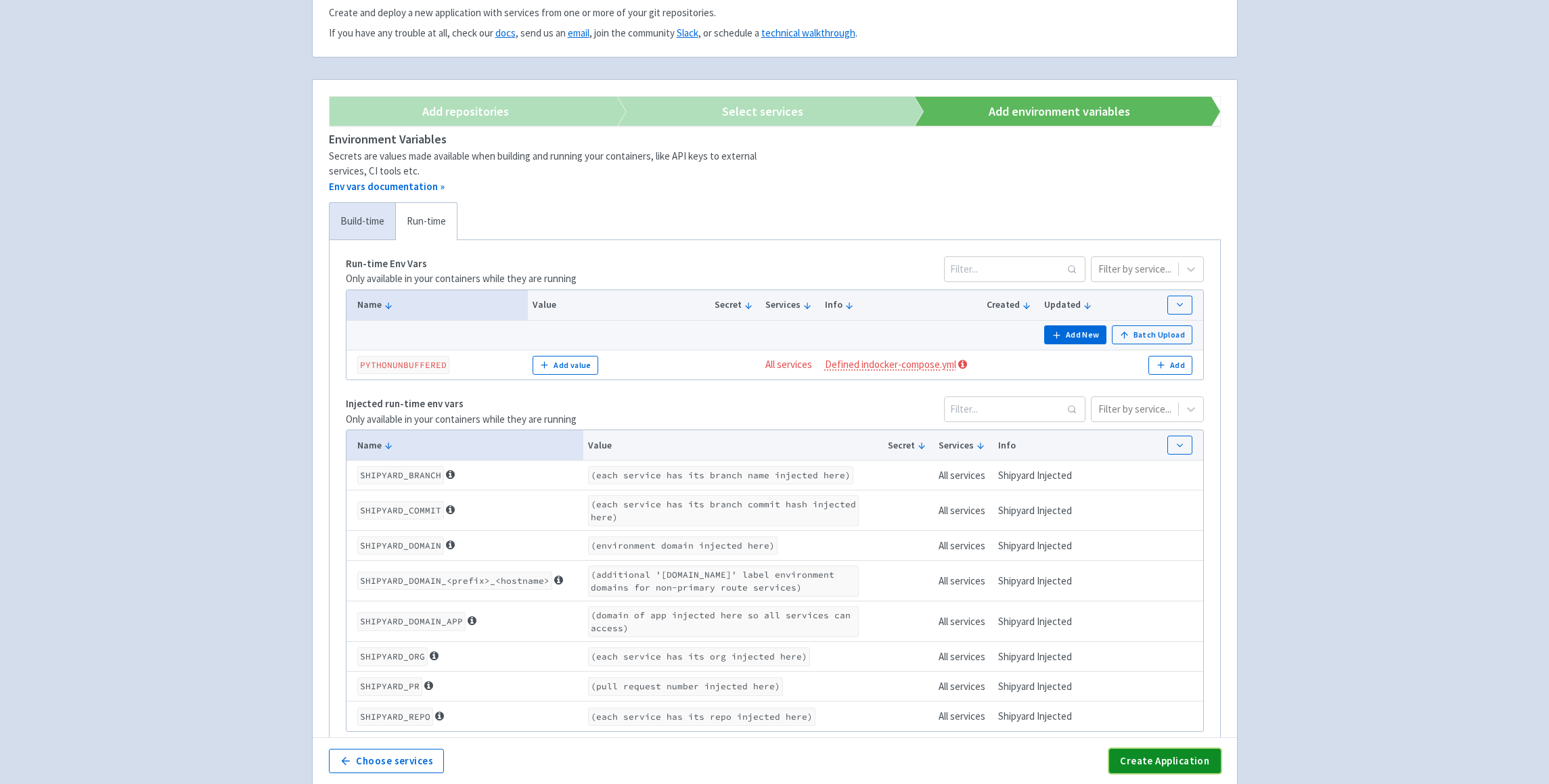
scroll to position [242, 0]
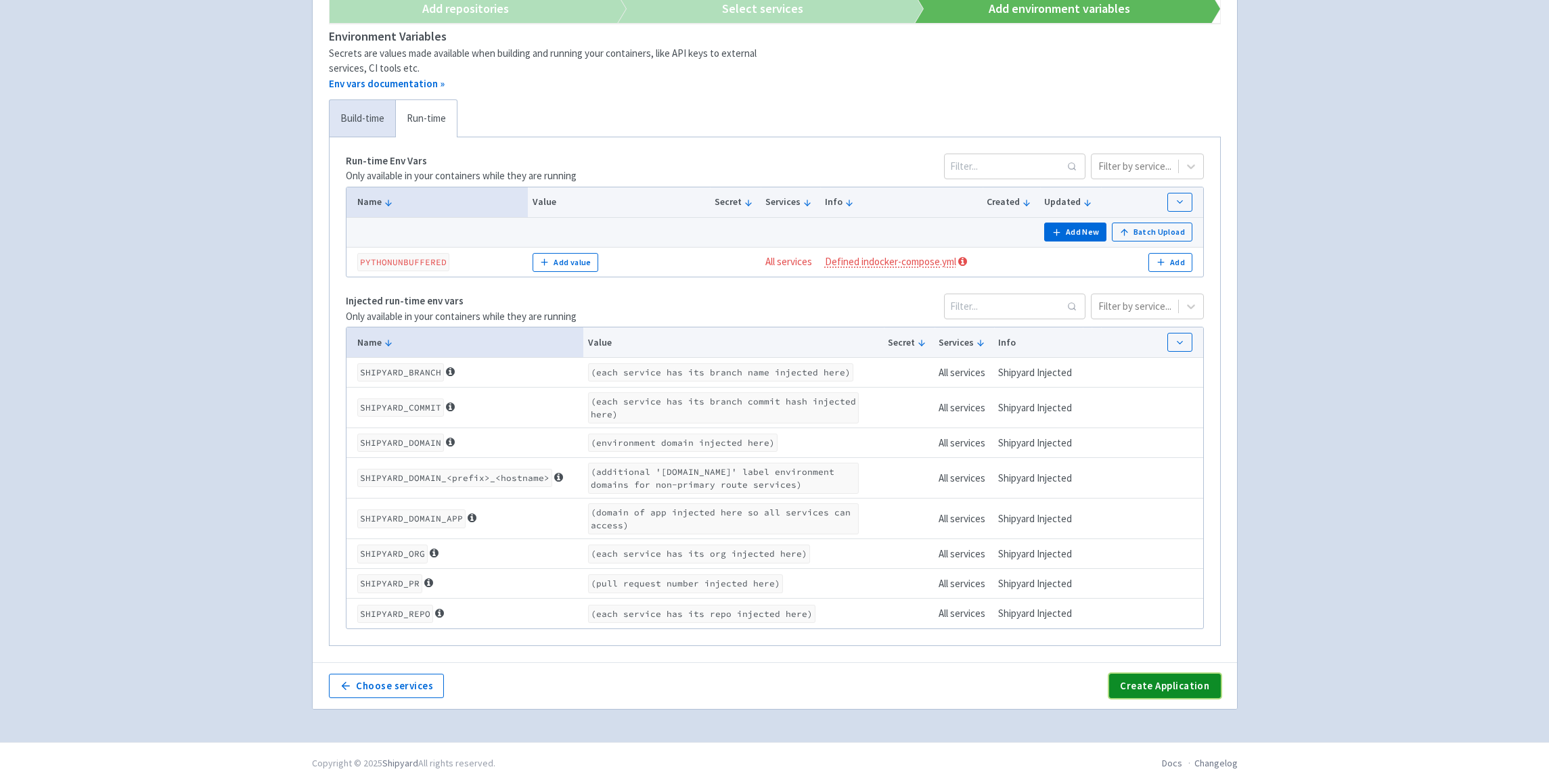
click at [1152, 685] on button "Create Application" at bounding box center [1165, 685] width 111 height 24
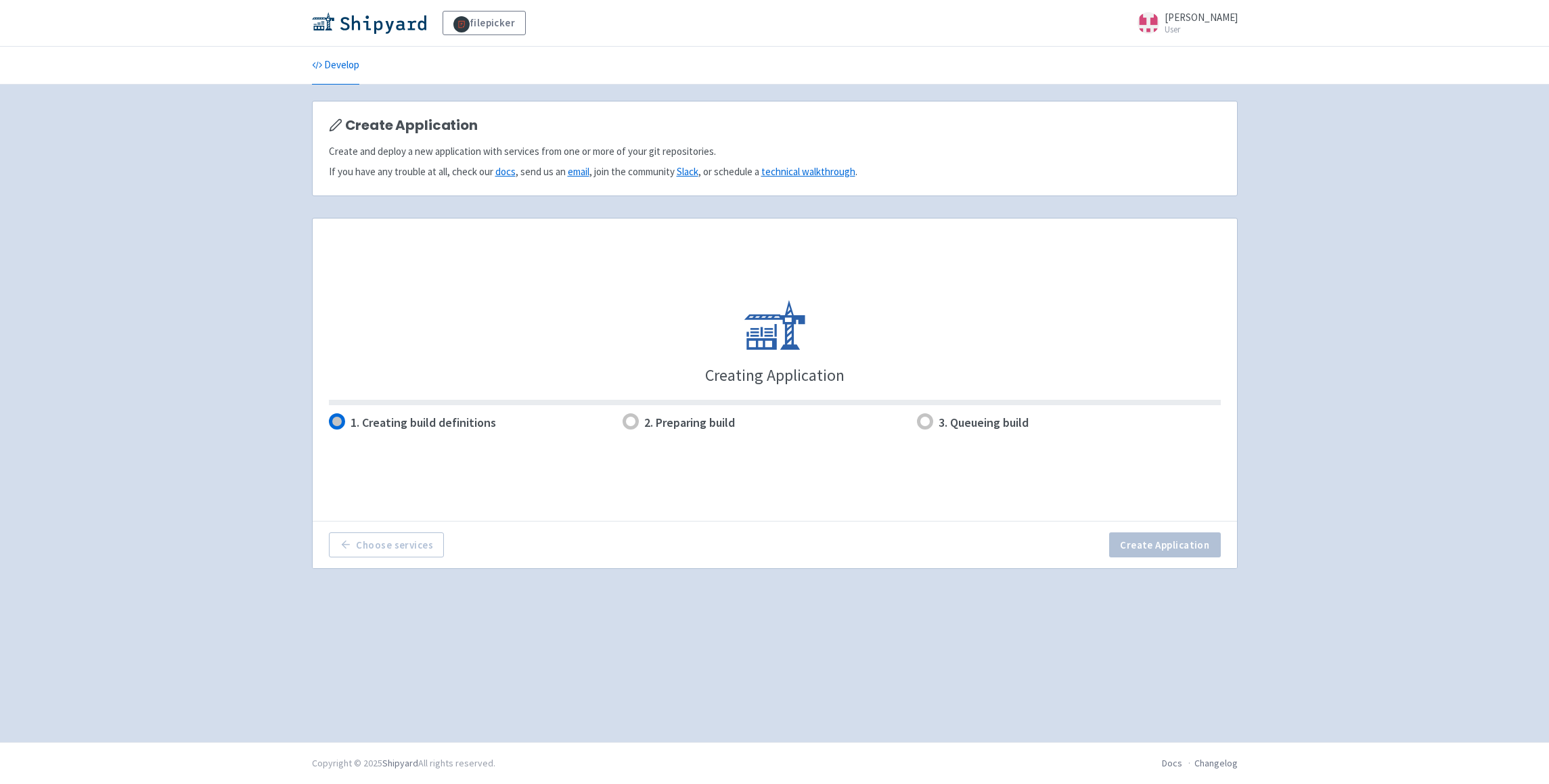
scroll to position [0, 0]
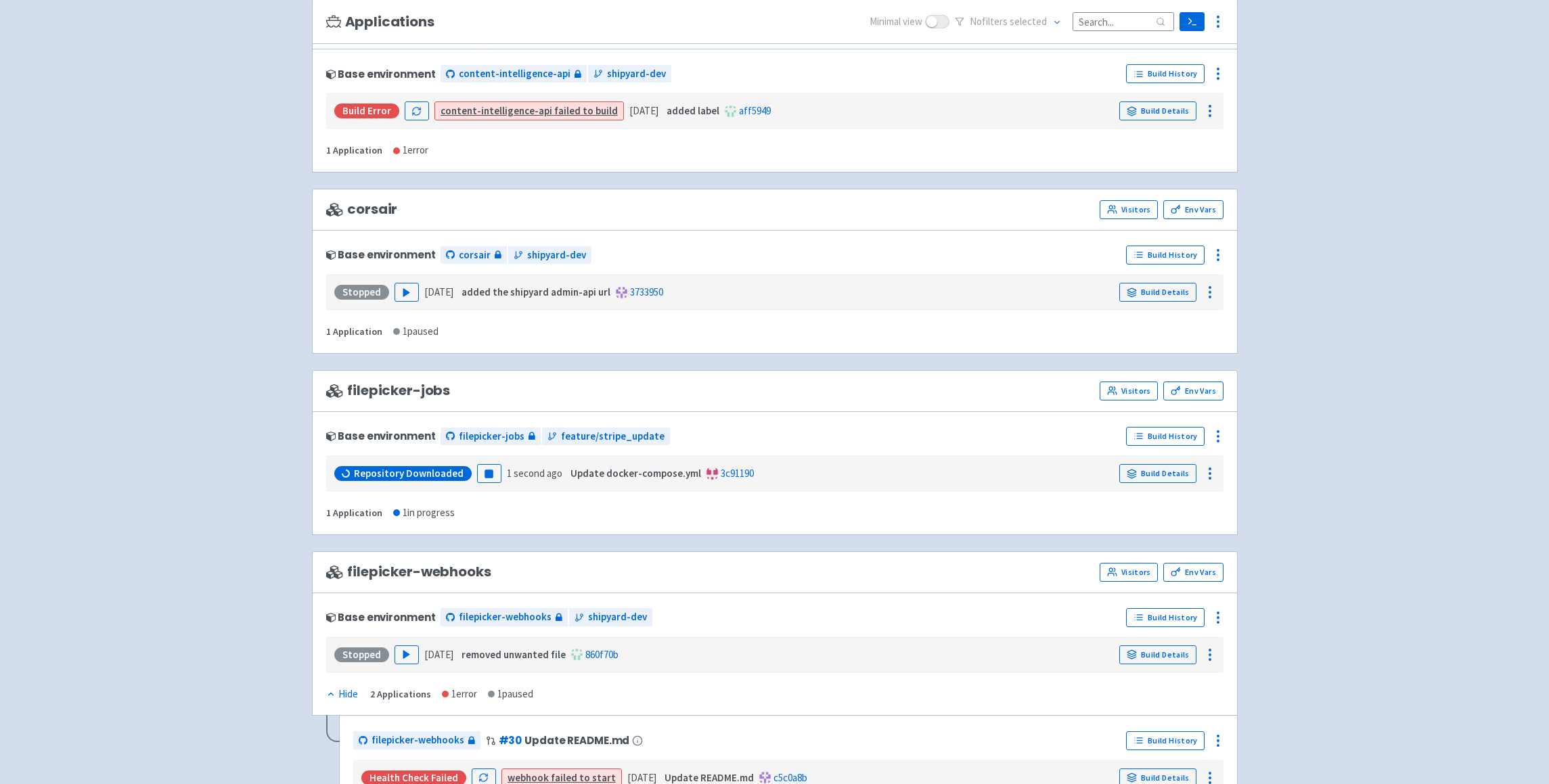
scroll to position [179, 0]
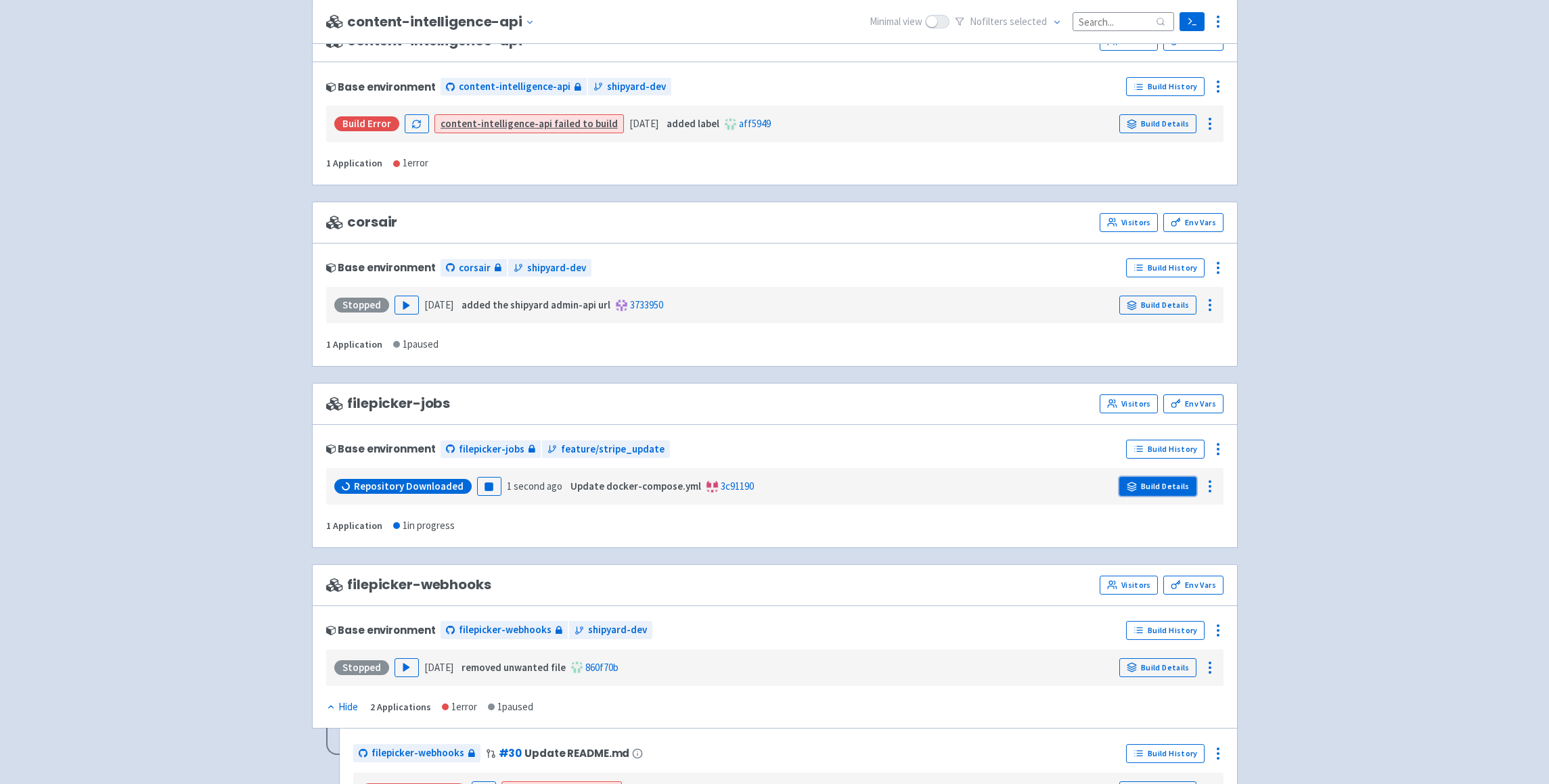
click at [1154, 482] on link "Build Details" at bounding box center [1158, 487] width 77 height 19
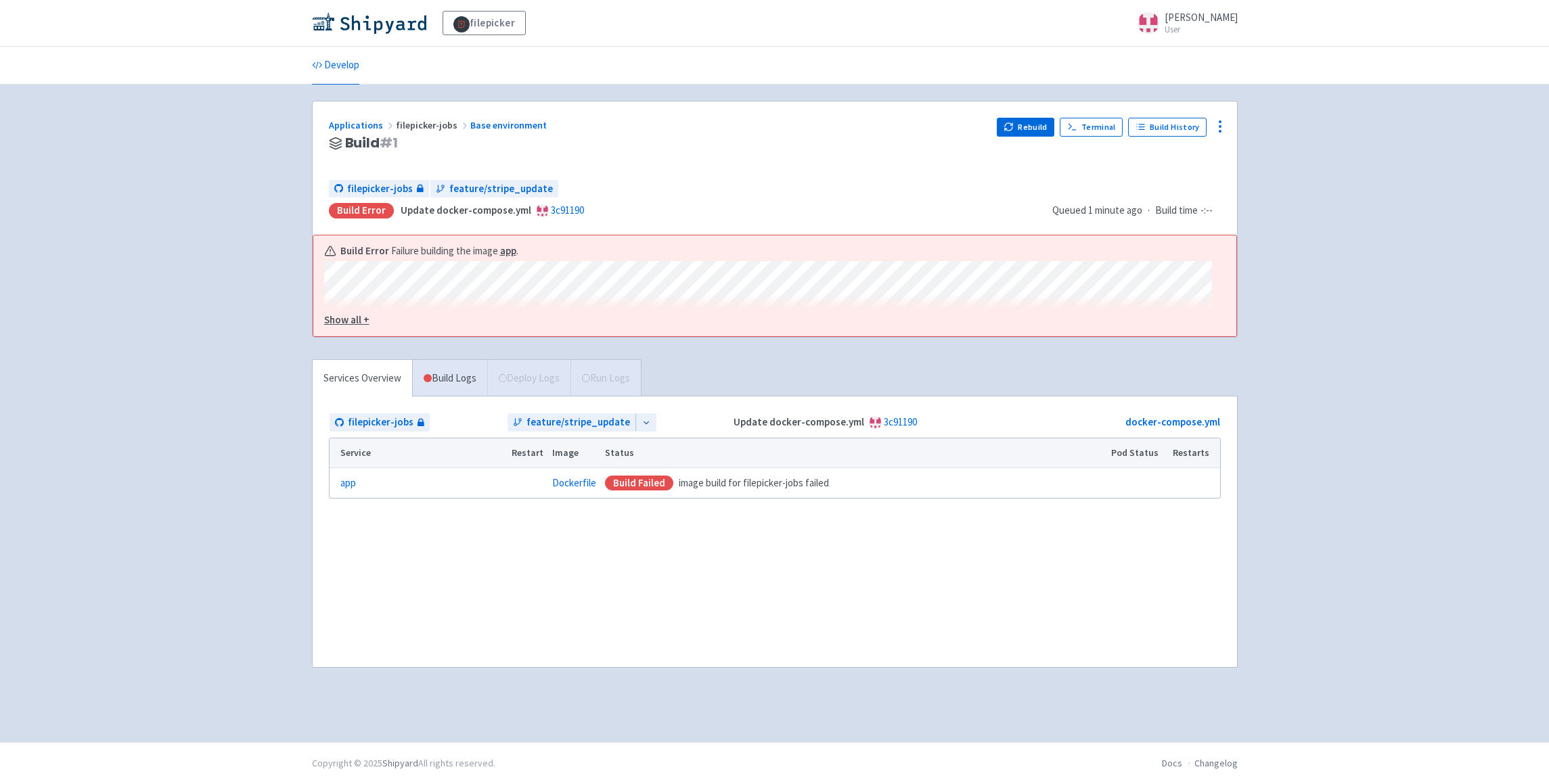
click at [983, 480] on div "Build failed image build for filepicker-jobs failed" at bounding box center [853, 483] width 497 height 15
